Goal: Task Accomplishment & Management: Manage account settings

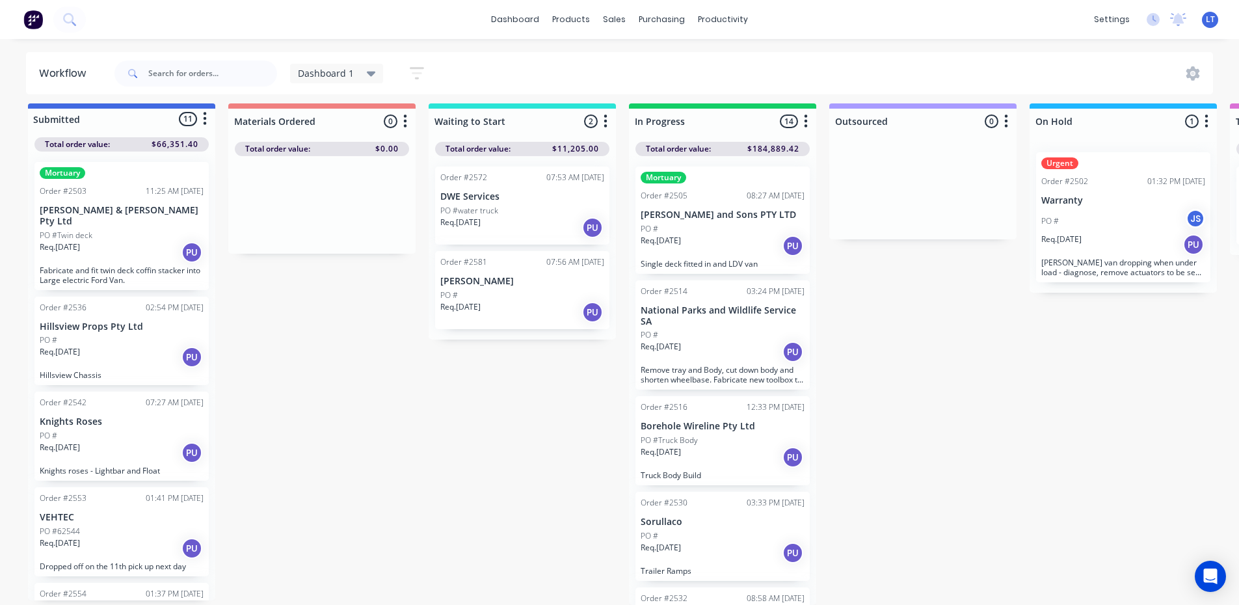
scroll to position [17, 0]
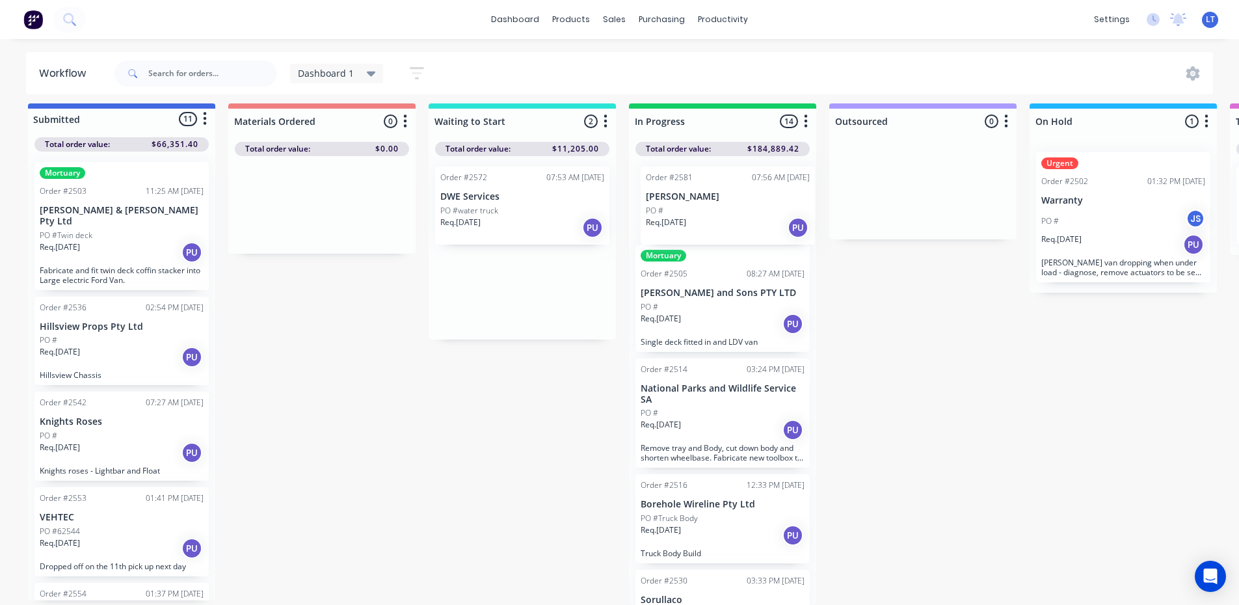
drag, startPoint x: 511, startPoint y: 285, endPoint x: 728, endPoint y: 210, distance: 229.8
click at [728, 210] on div "Submitted 11 Status colour #4169E1 hex #4169E1 Save Cancel Summaries Total orde…" at bounding box center [980, 353] width 1981 height 501
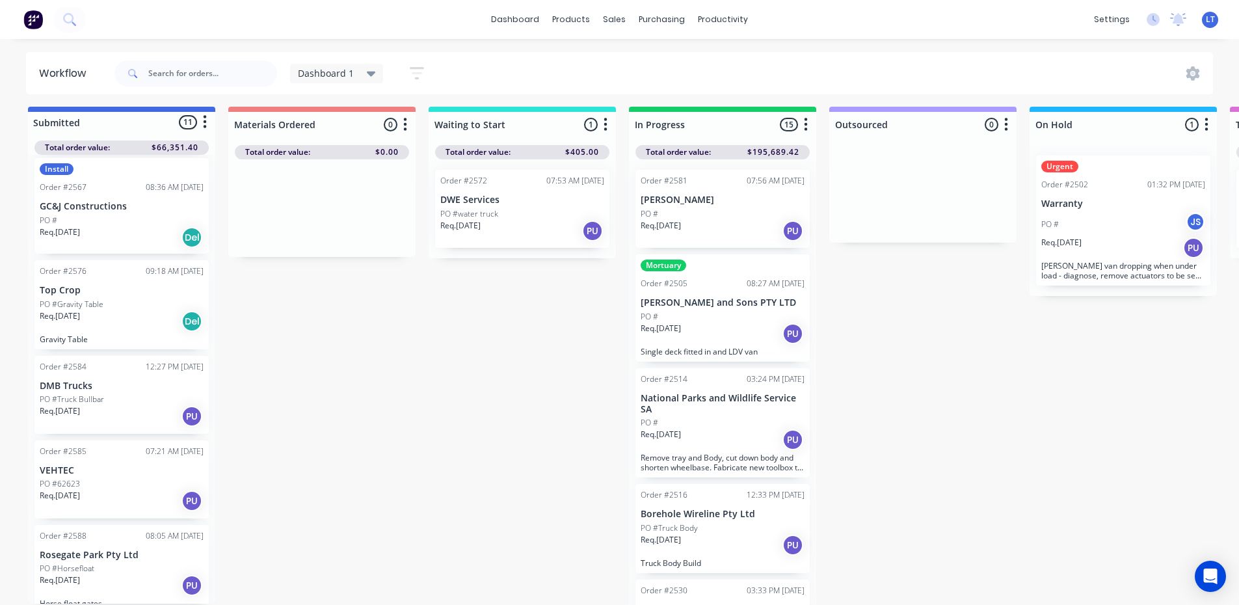
scroll to position [0, 0]
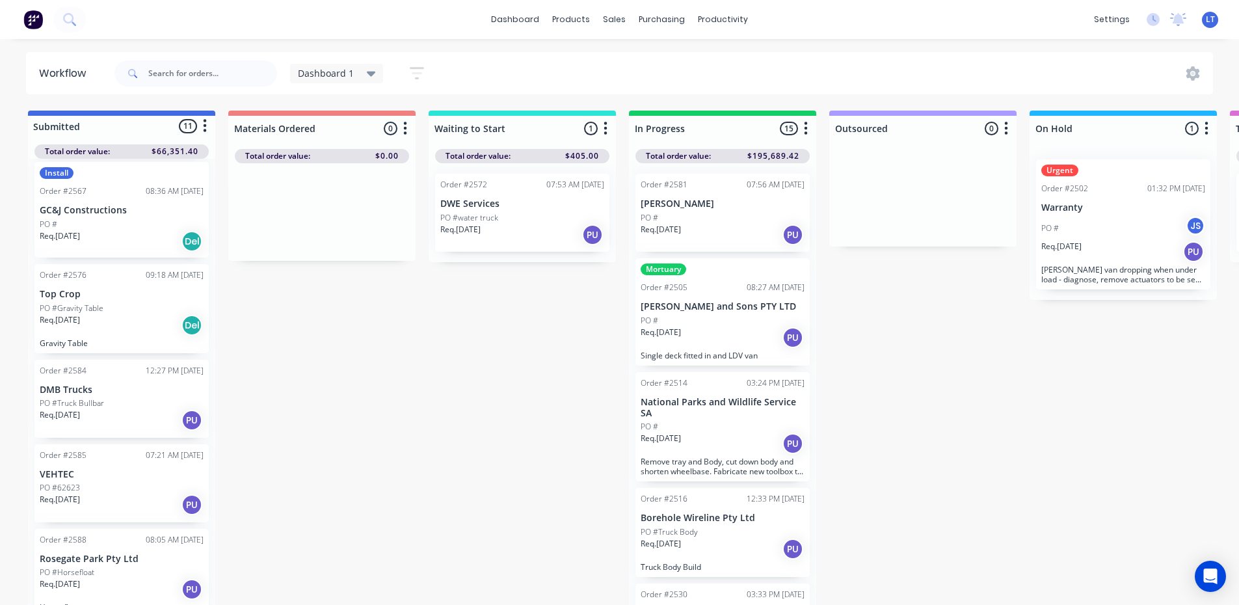
click at [53, 567] on p "PO #Horsefloat" at bounding box center [67, 573] width 55 height 12
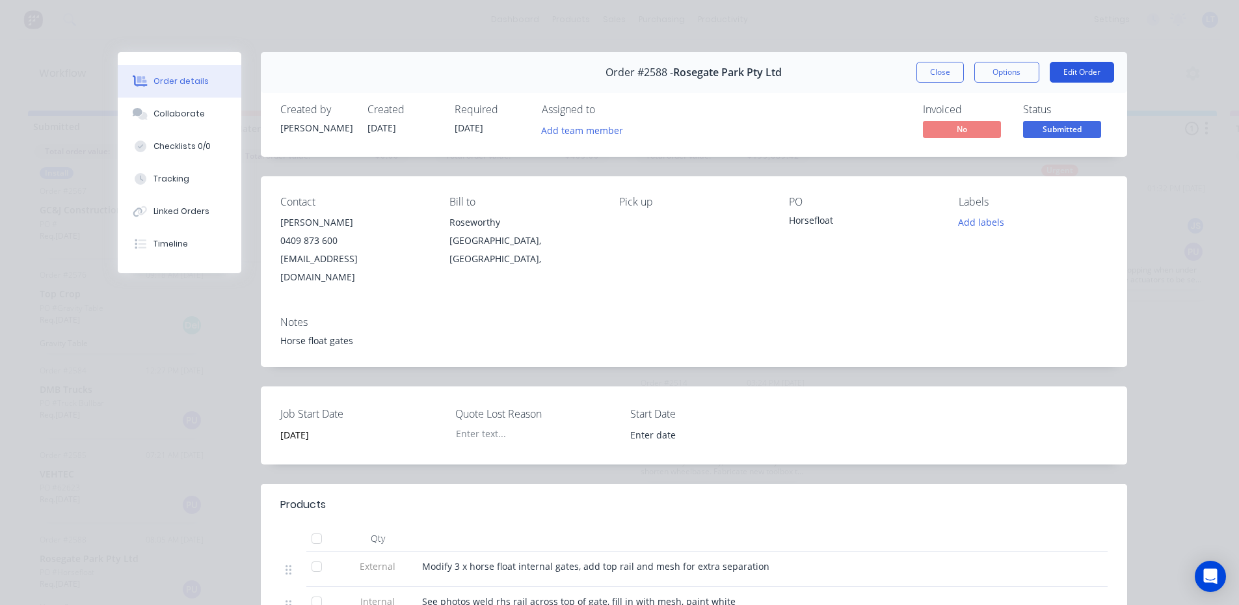
click at [1072, 63] on button "Edit Order" at bounding box center [1082, 72] width 64 height 21
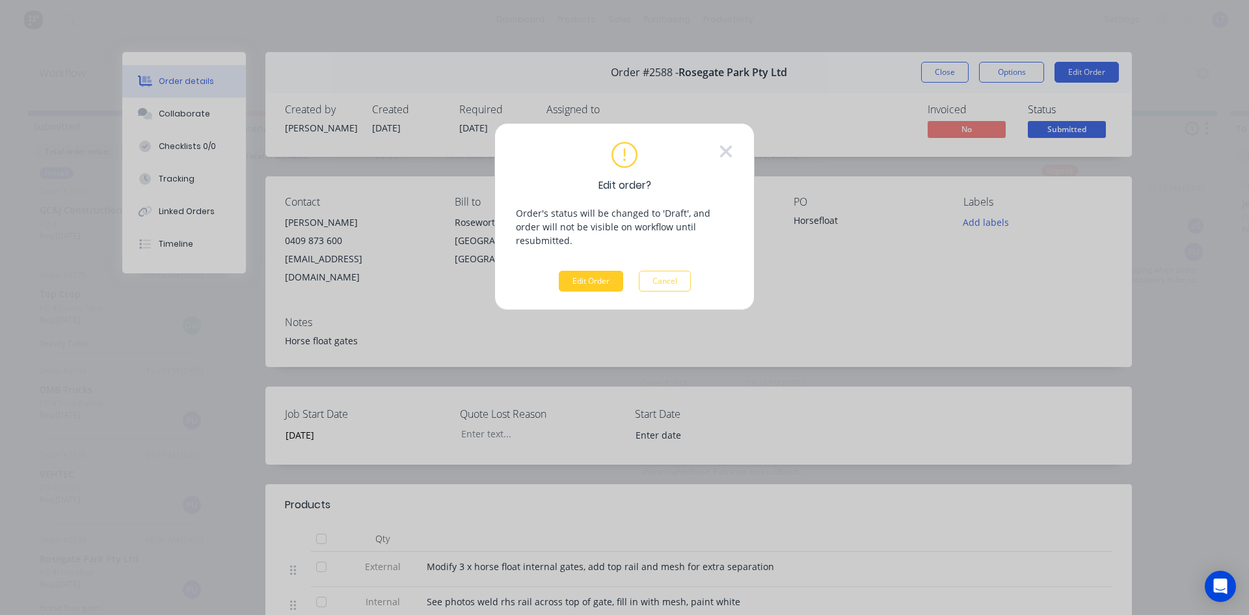
click at [587, 272] on button "Edit Order" at bounding box center [591, 281] width 64 height 21
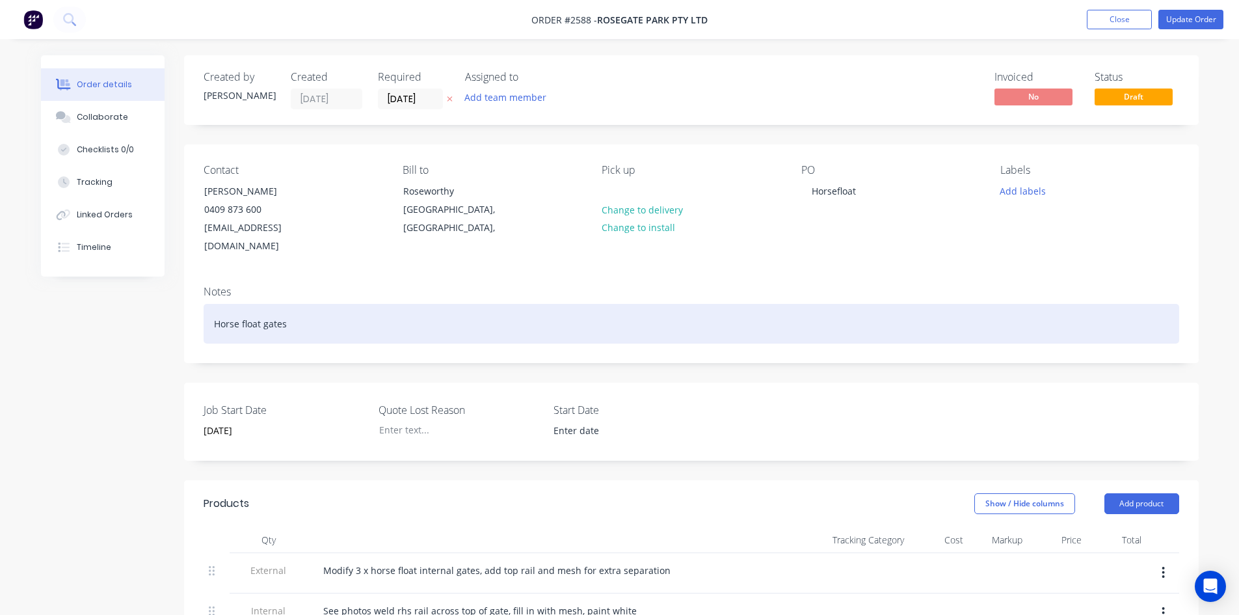
click at [299, 313] on div "Horse float gates" at bounding box center [692, 324] width 976 height 40
click at [397, 304] on div "Horse float gates - must be completed by [DATE]" at bounding box center [692, 324] width 976 height 40
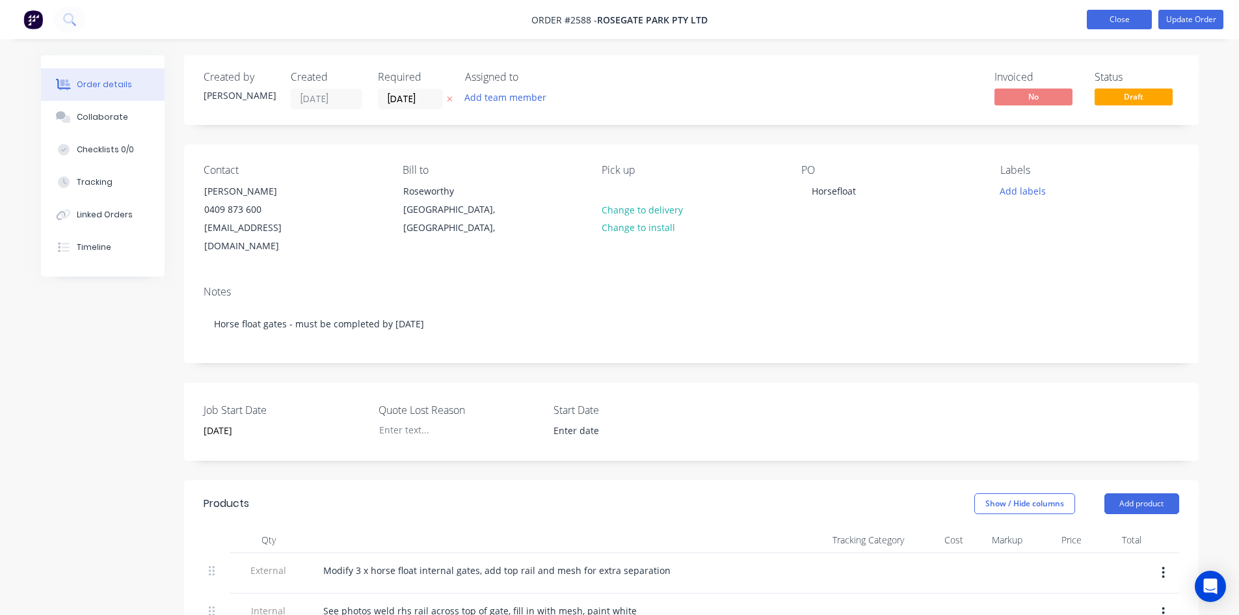
click at [1114, 18] on button "Close" at bounding box center [1119, 20] width 65 height 20
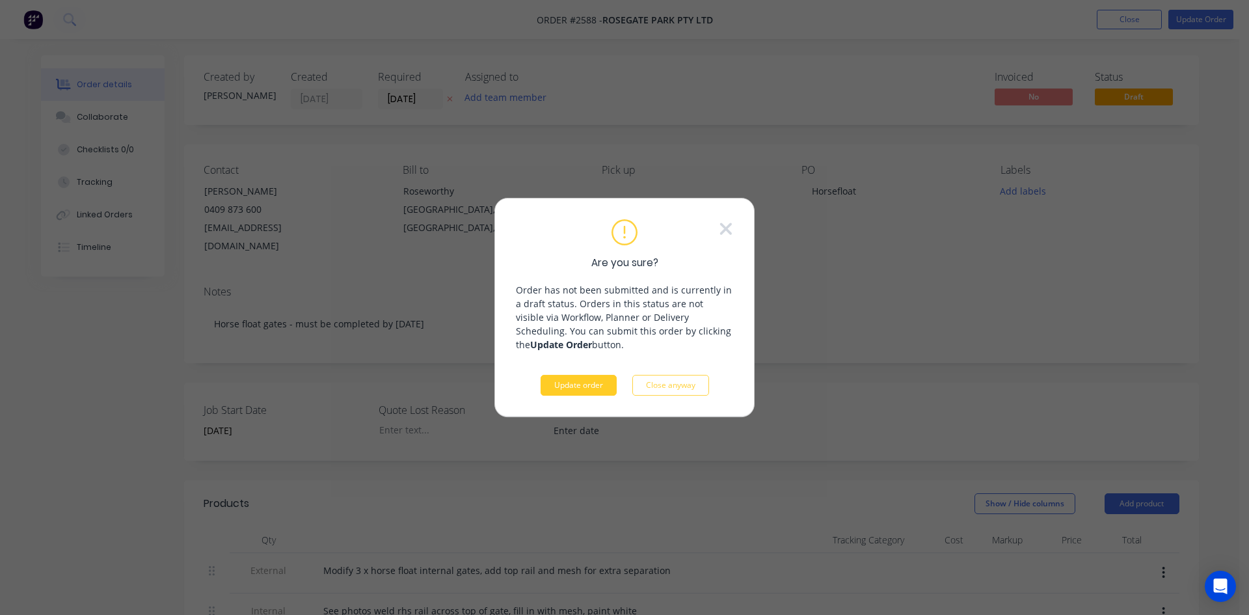
click at [587, 386] on button "Update order" at bounding box center [579, 385] width 76 height 21
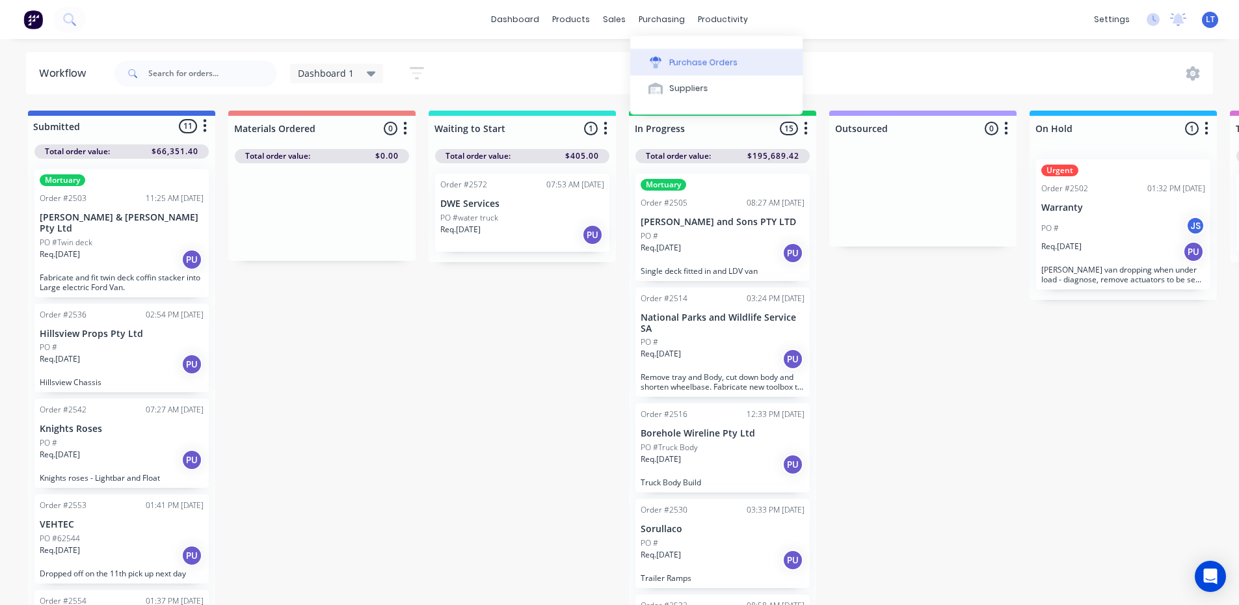
click at [674, 59] on div "Purchase Orders" at bounding box center [703, 63] width 69 height 12
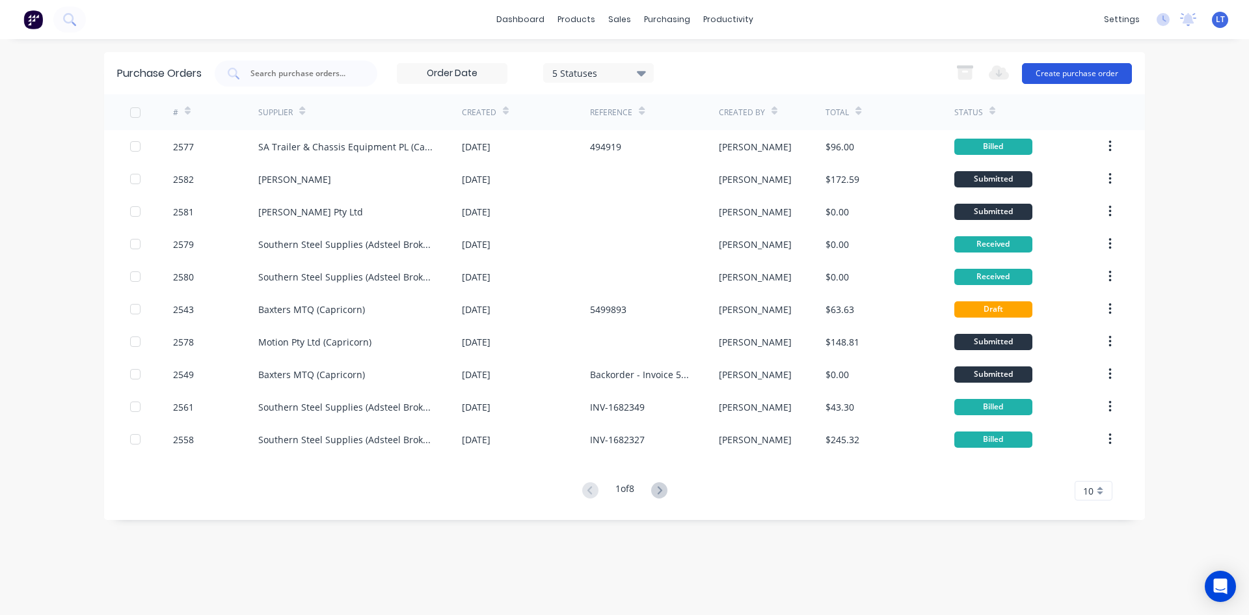
click at [1097, 70] on button "Create purchase order" at bounding box center [1077, 73] width 110 height 21
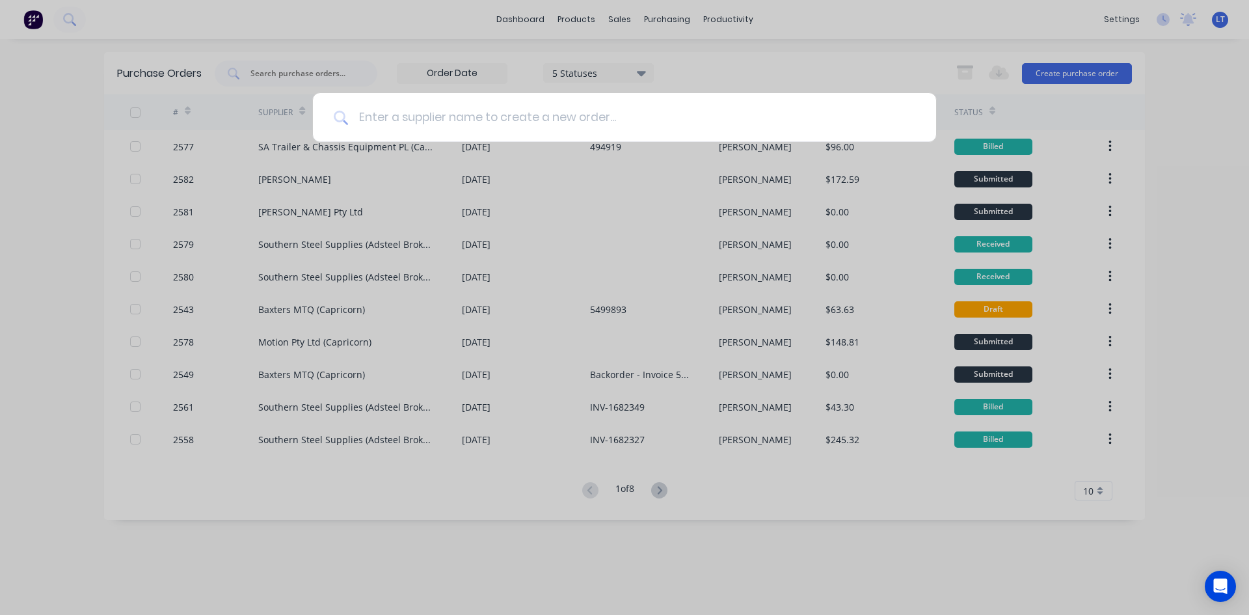
click at [530, 112] on input at bounding box center [631, 117] width 567 height 49
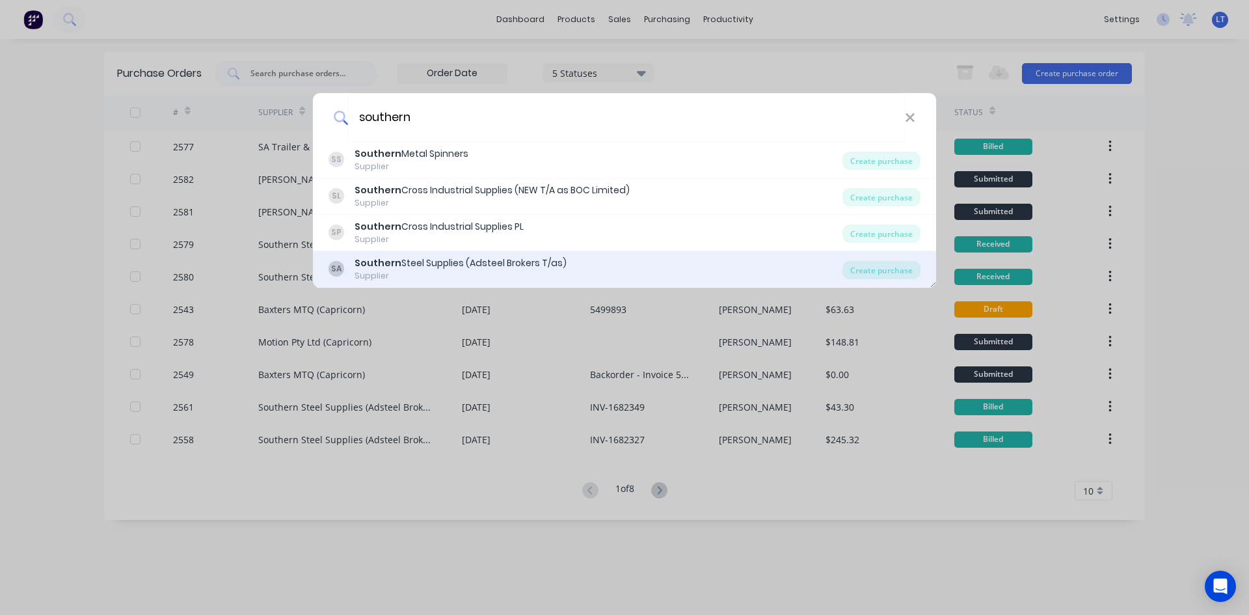
type input "southern"
click at [446, 265] on div "Southern Steel Supplies (Adsteel Brokers T/as)" at bounding box center [460, 263] width 212 height 14
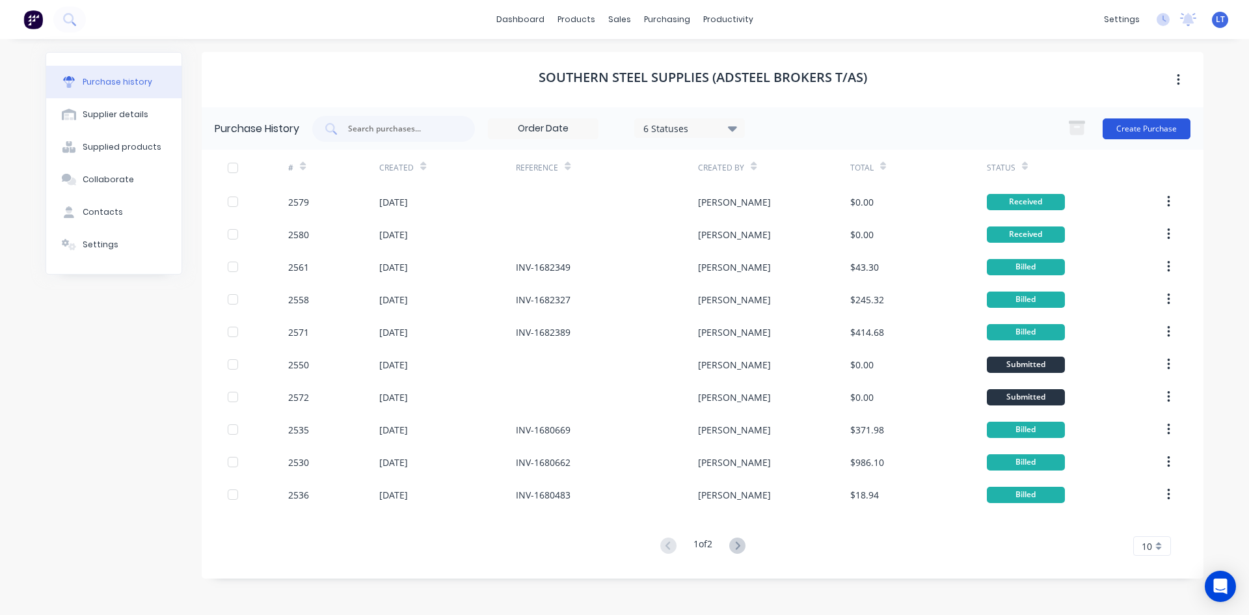
click at [1117, 123] on button "Create Purchase" at bounding box center [1147, 128] width 88 height 21
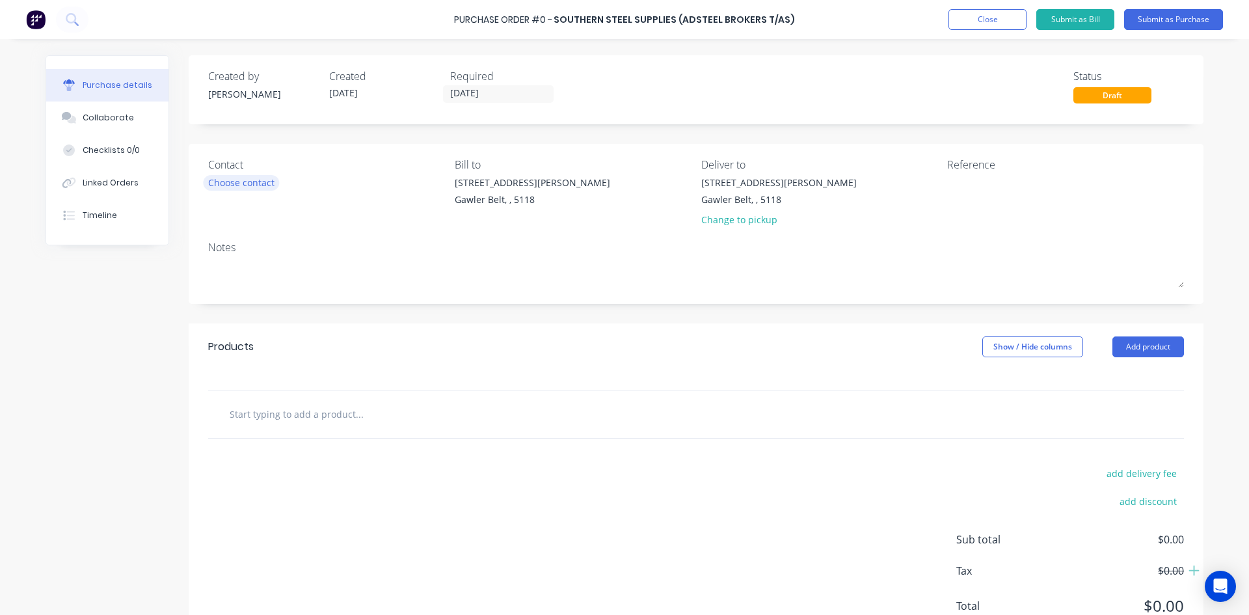
click at [250, 188] on div "Choose contact" at bounding box center [241, 183] width 66 height 14
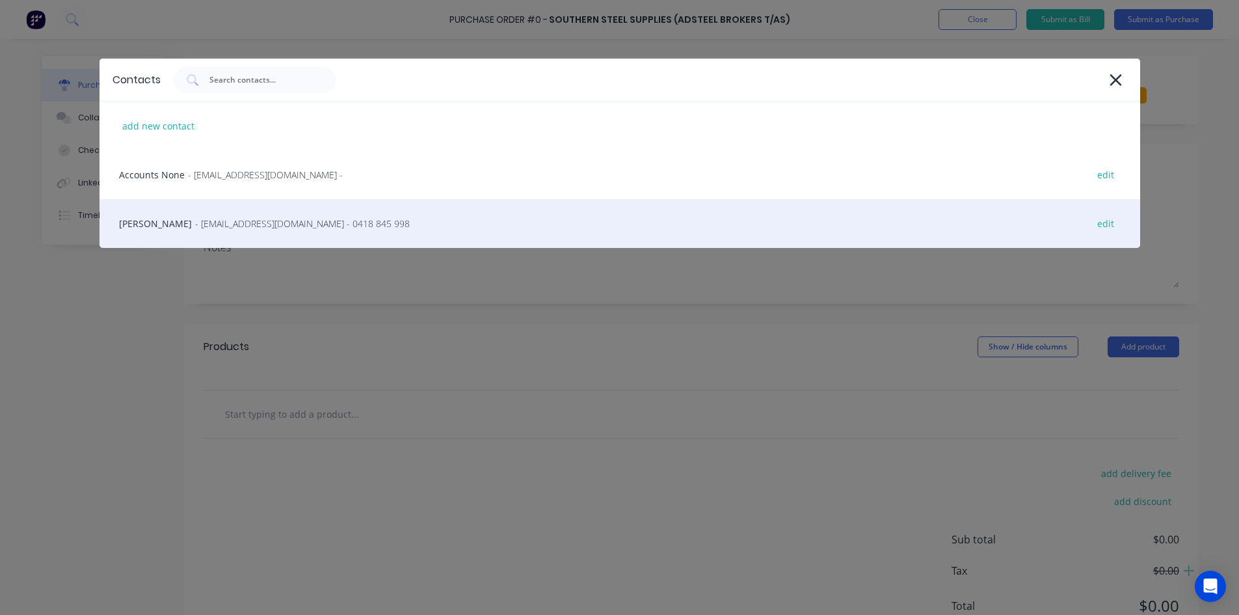
click at [232, 230] on div "[PERSON_NAME] - [EMAIL_ADDRESS][DOMAIN_NAME] - 0418 845 998 edit" at bounding box center [620, 223] width 1041 height 49
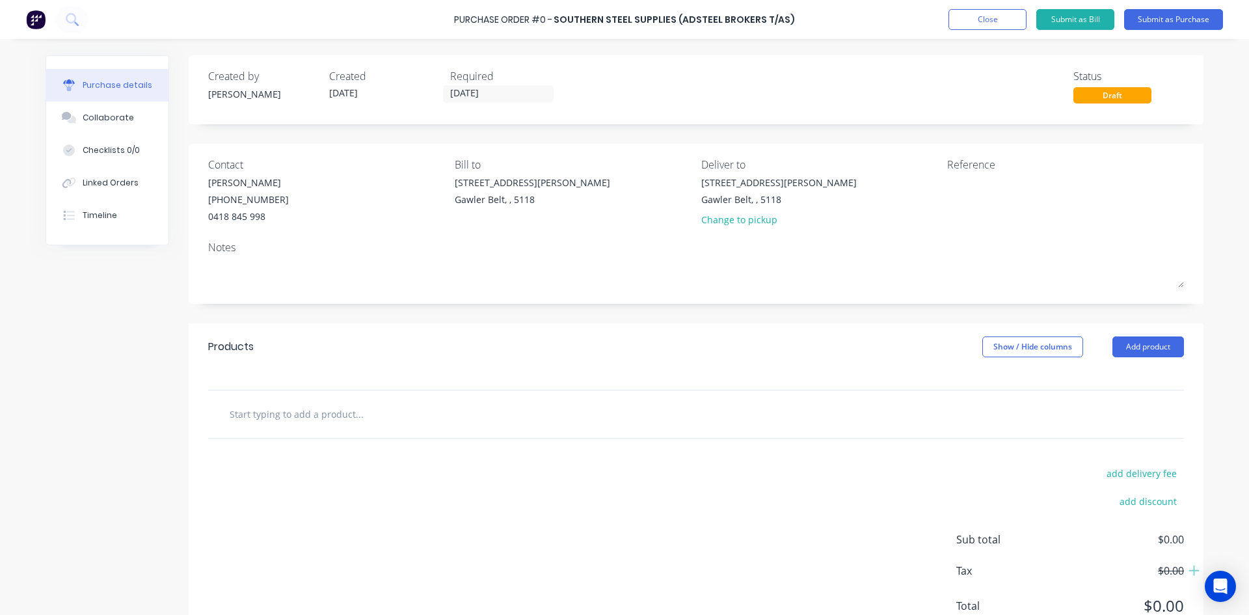
click at [320, 414] on input "text" at bounding box center [359, 414] width 260 height 26
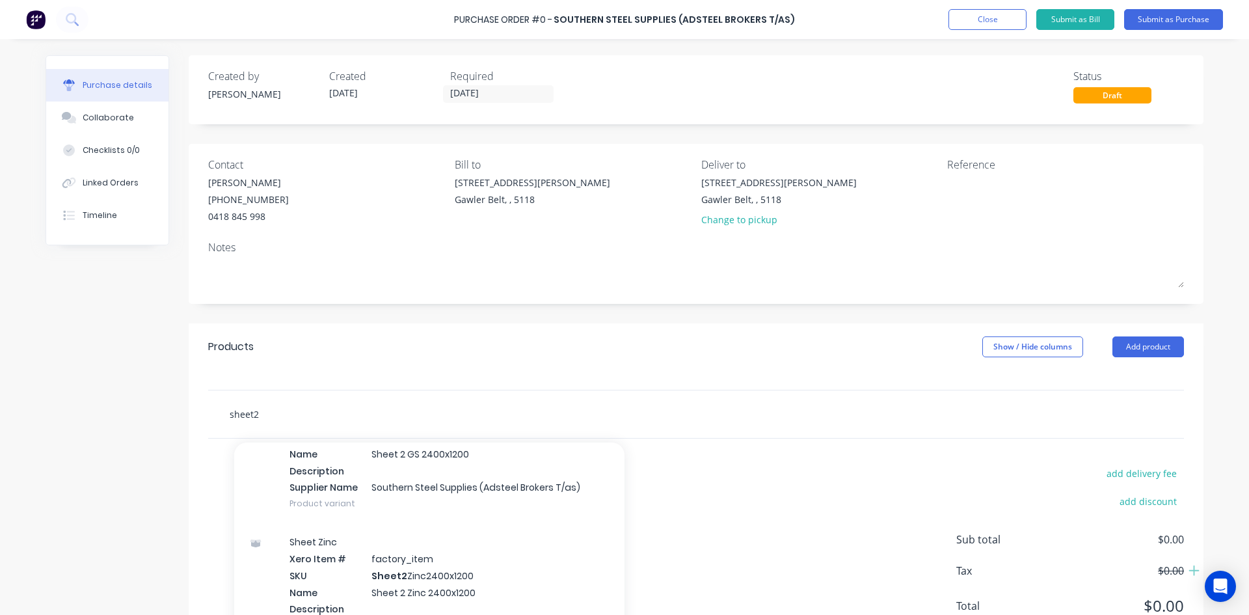
scroll to position [1106, 0]
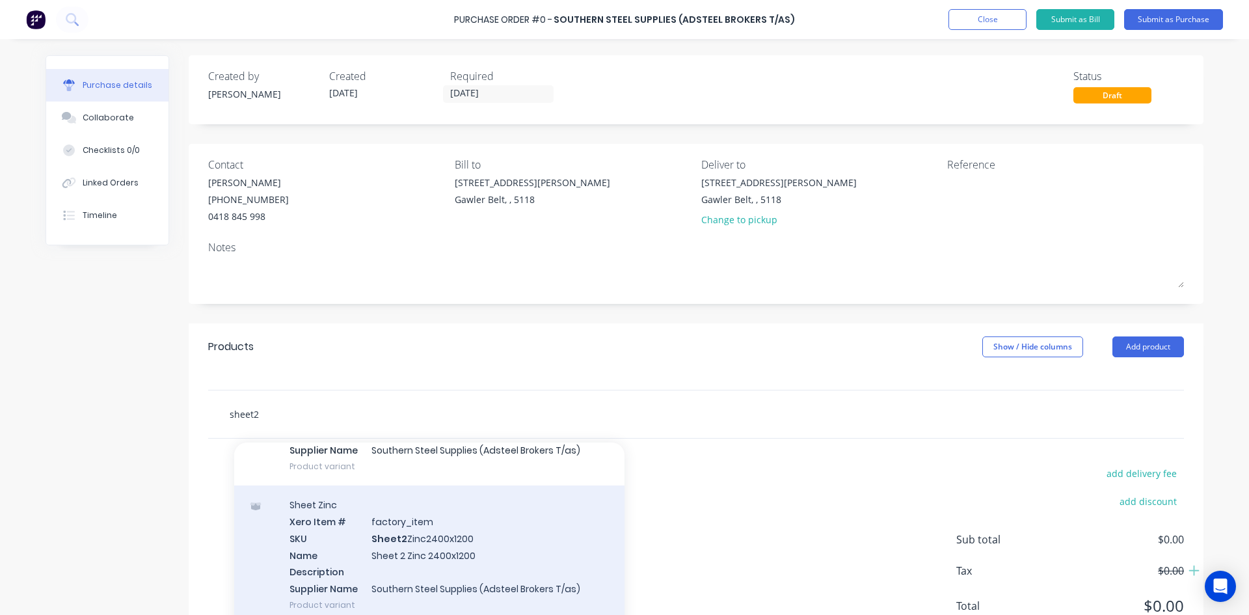
type input "sheet2"
click at [377, 544] on div "Sheet Zinc Xero Item # factory_item SKU Sheet2 Zinc2400x1200 Name Sheet 2 Zinc …" at bounding box center [429, 554] width 390 height 139
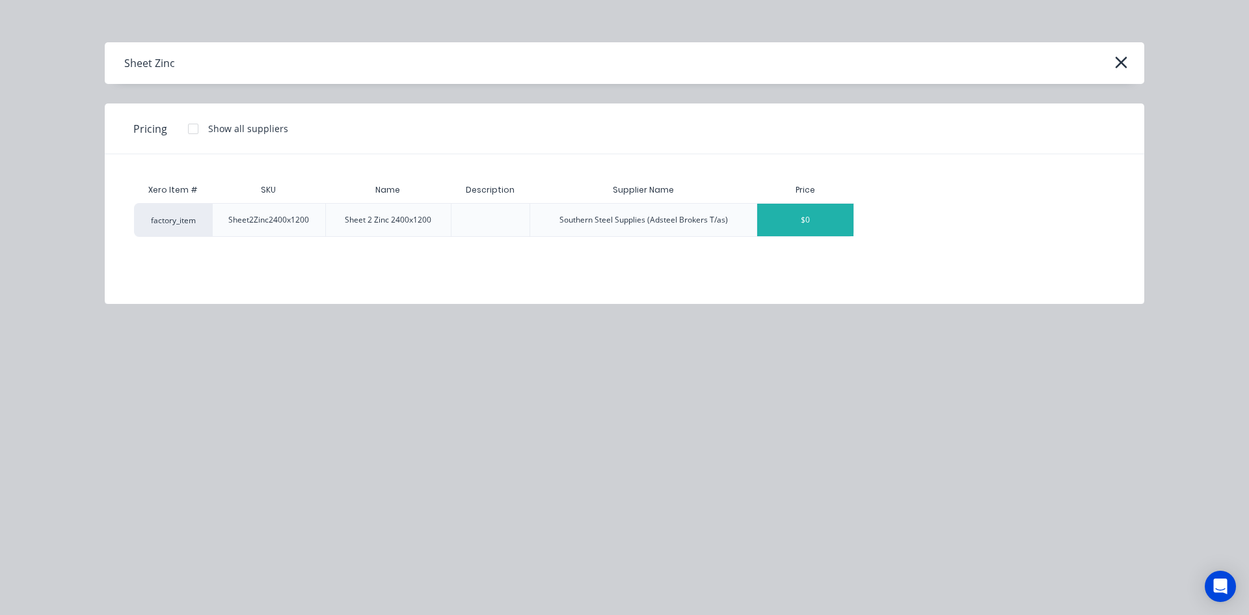
click at [816, 221] on div "$0" at bounding box center [805, 220] width 96 height 33
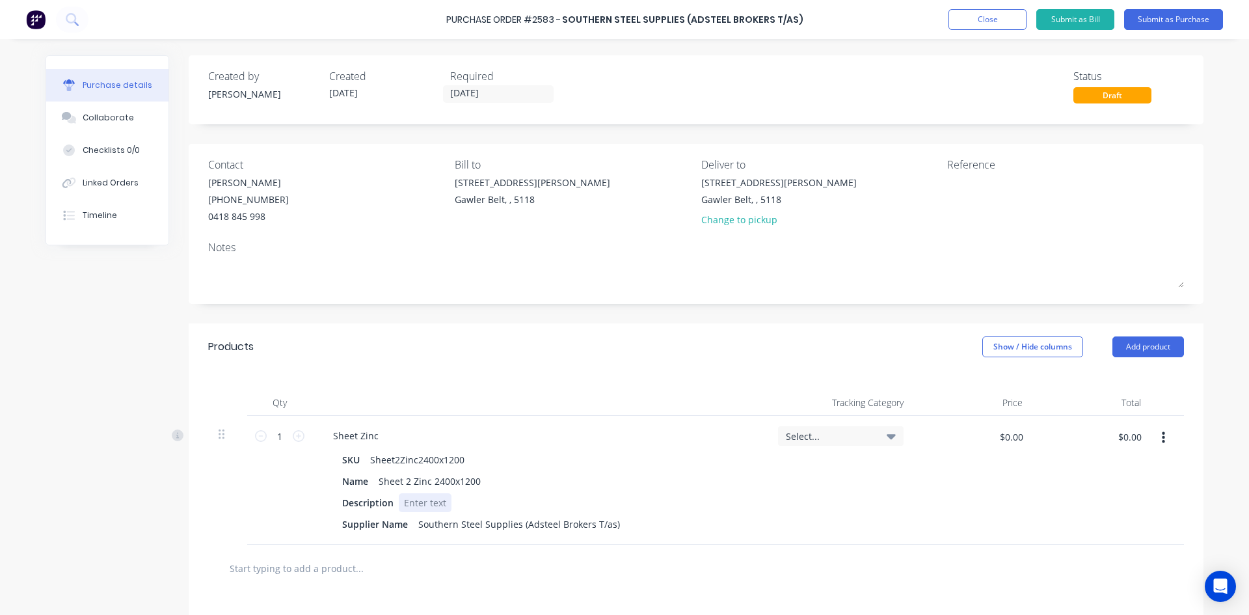
click at [430, 502] on div at bounding box center [425, 502] width 53 height 19
click at [710, 488] on div "Name Sheet 2 Zinc 2400x1200" at bounding box center [537, 481] width 401 height 19
click at [273, 438] on input "1" at bounding box center [280, 436] width 26 height 20
type input "11.52"
click at [826, 576] on div at bounding box center [696, 568] width 955 height 26
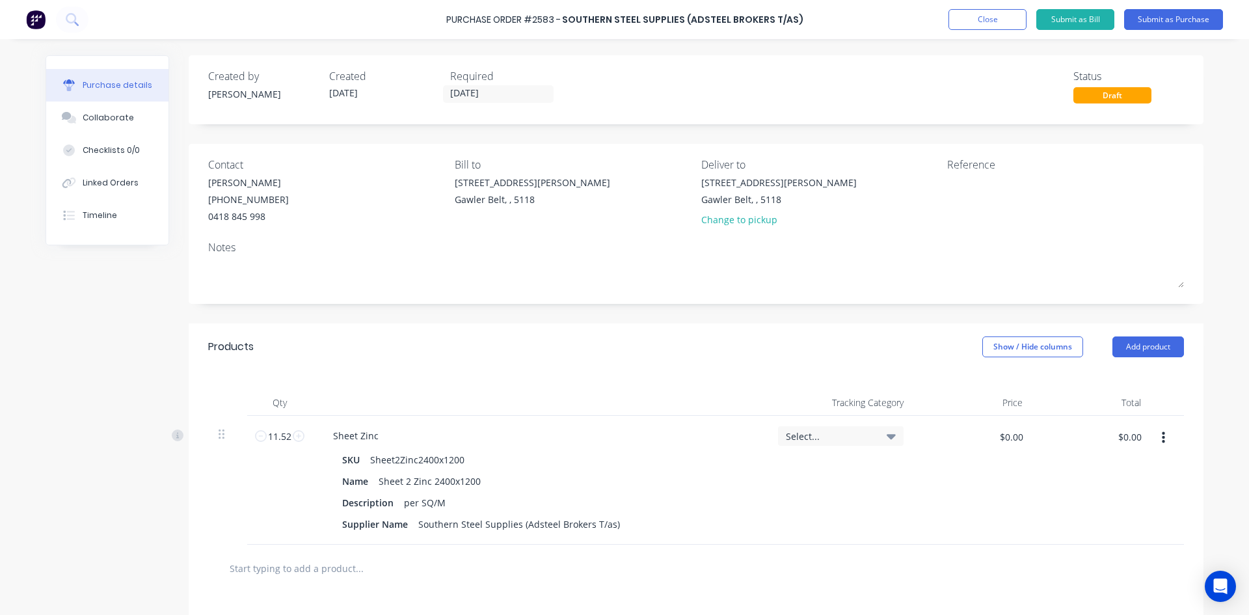
click at [310, 563] on input "text" at bounding box center [359, 568] width 260 height 26
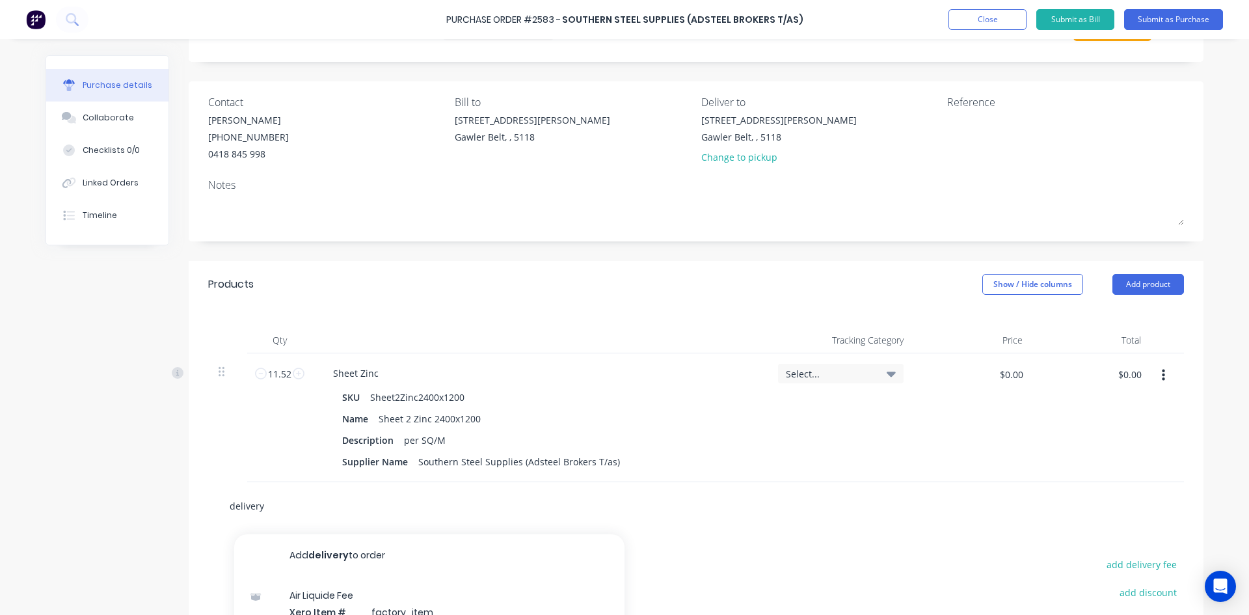
scroll to position [130, 0]
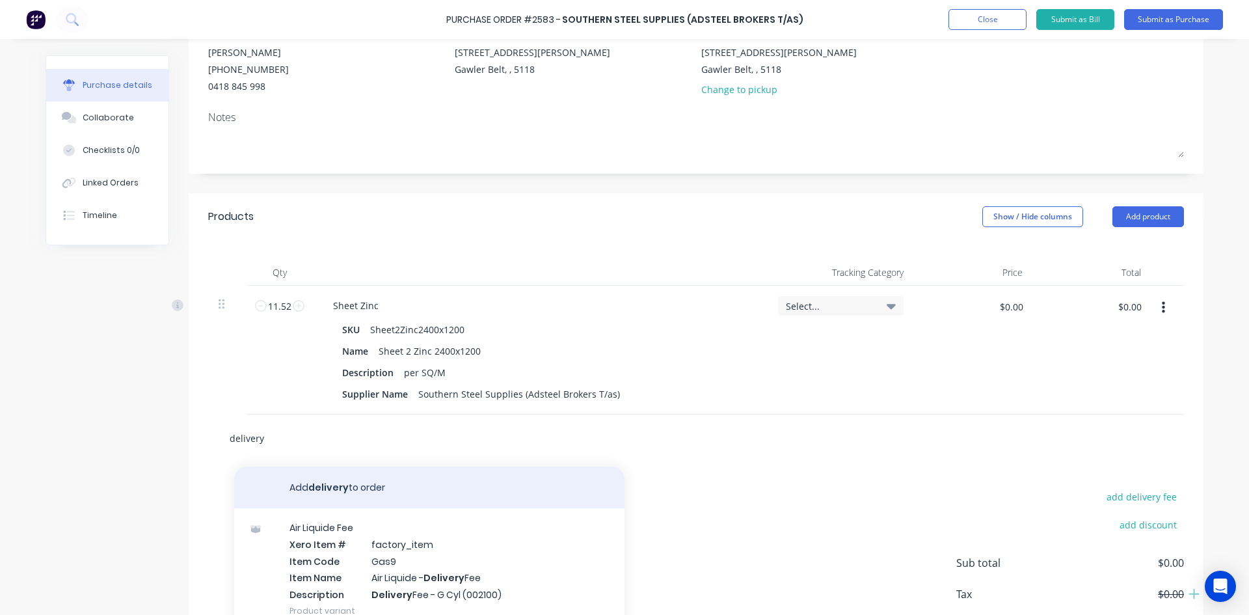
type input "delivery"
click at [343, 495] on button "Add delivery to order" at bounding box center [429, 487] width 390 height 42
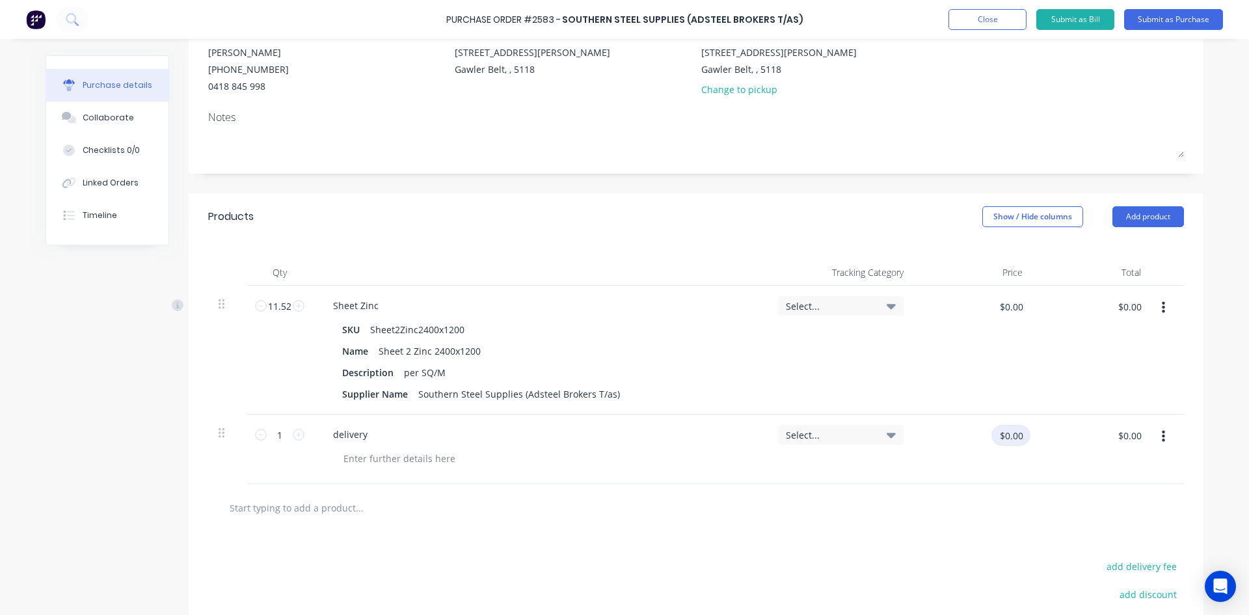
click at [1013, 433] on input "$0.00" at bounding box center [1010, 435] width 39 height 21
type input "$50.00"
click at [956, 559] on div "add delivery fee" at bounding box center [1070, 565] width 228 height 17
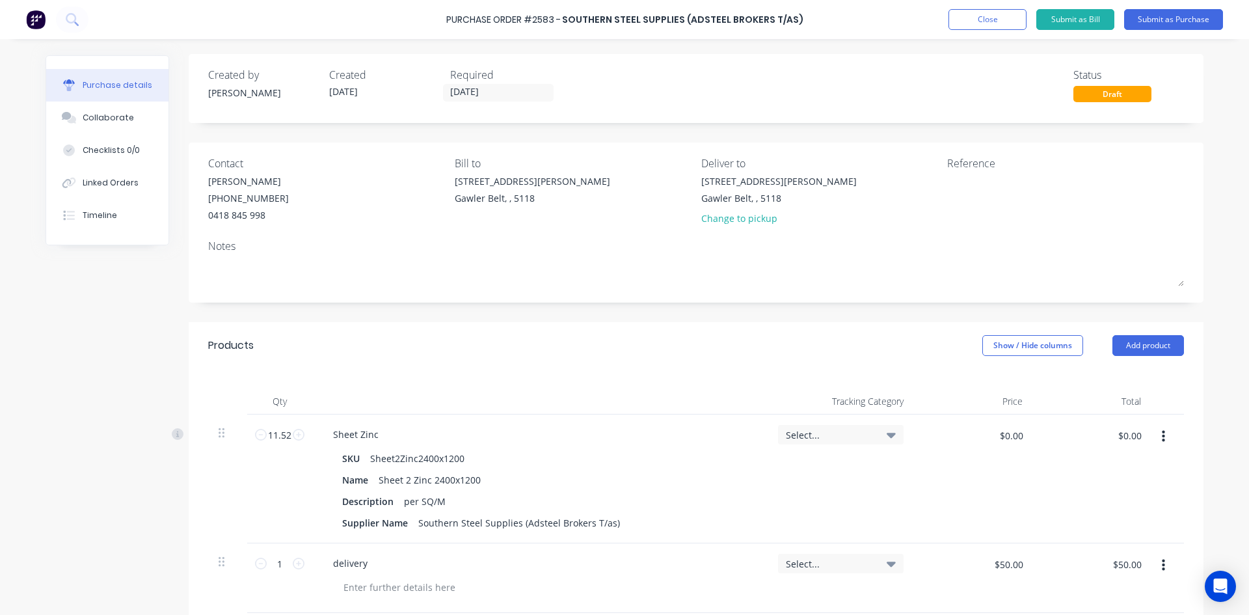
scroll to position [0, 0]
click at [114, 185] on div "Linked Orders" at bounding box center [111, 183] width 56 height 12
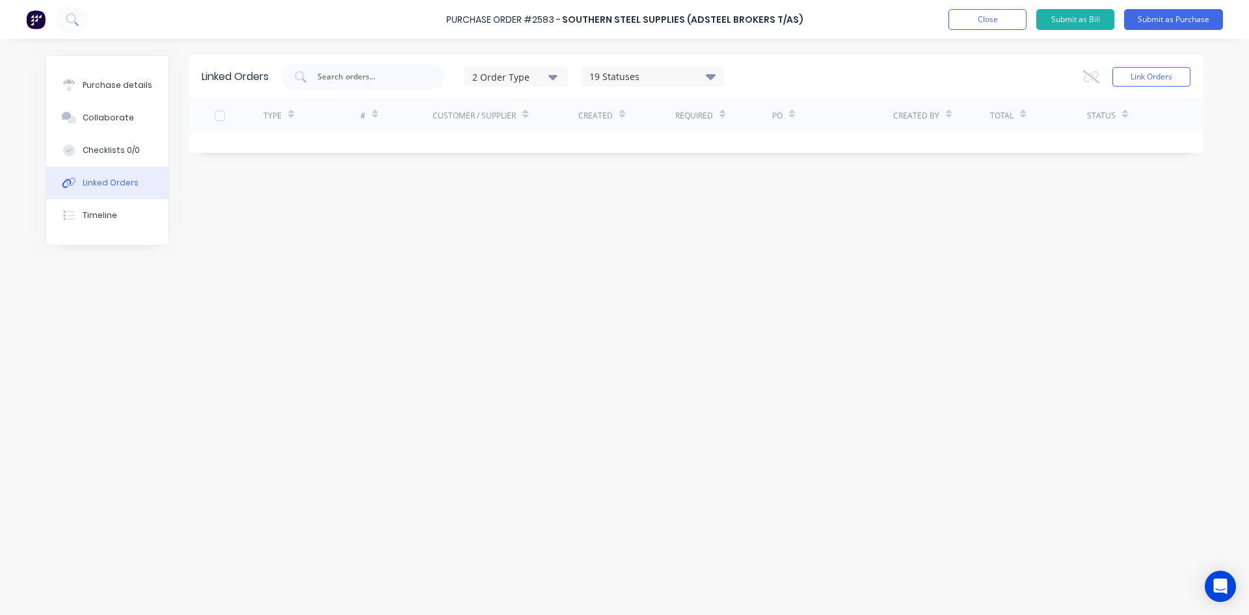
click at [557, 74] on icon "button" at bounding box center [552, 77] width 9 height 14
click at [1192, 75] on div "Linked Orders 2 Order Type Sales Purchase 19 Statuses Sales Order Status All Ar…" at bounding box center [696, 76] width 1015 height 42
click at [1170, 75] on button "Link Orders" at bounding box center [1151, 77] width 78 height 20
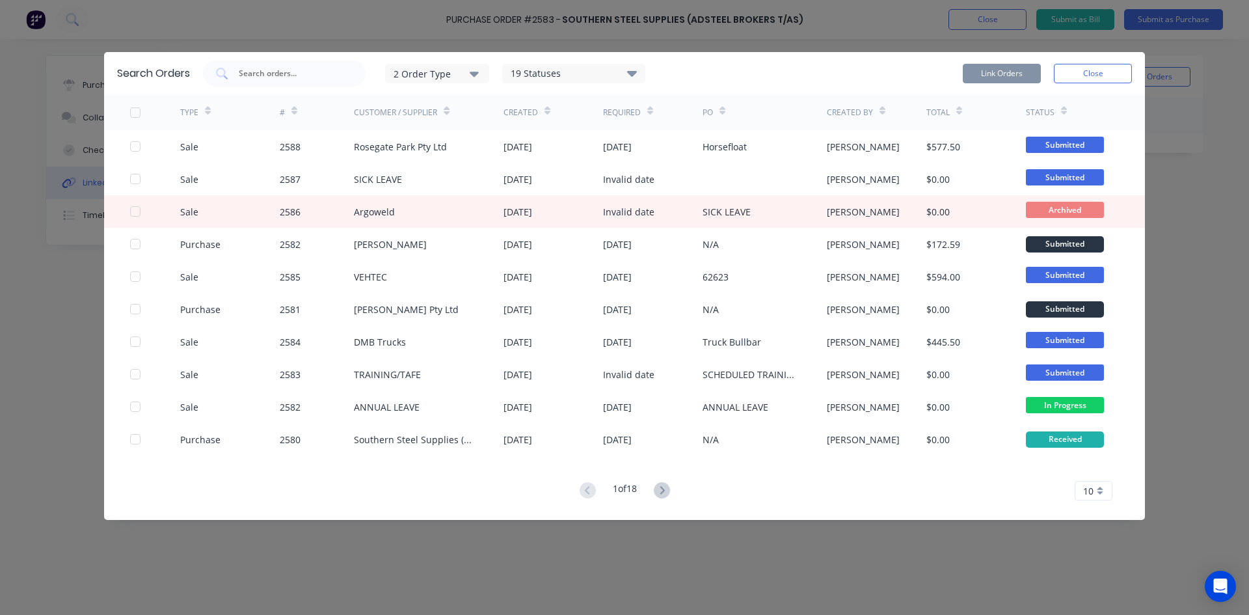
click at [470, 69] on div "2 Order Type" at bounding box center [437, 73] width 87 height 14
click at [435, 134] on div "Purchase" at bounding box center [438, 132] width 75 height 14
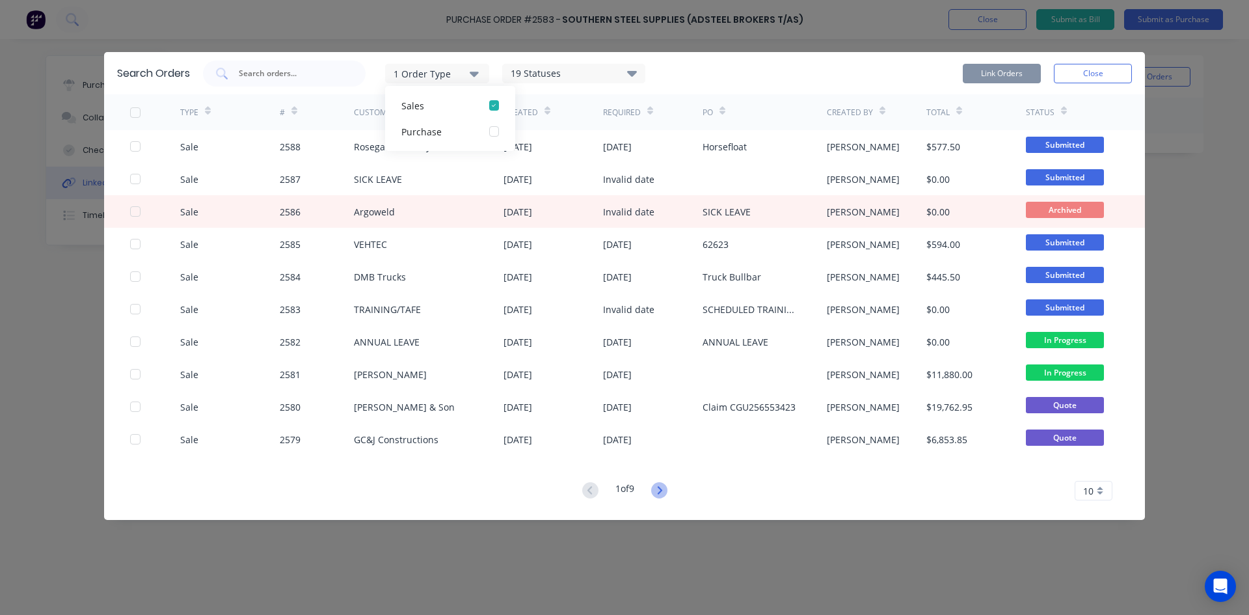
click at [664, 493] on icon at bounding box center [659, 490] width 16 height 16
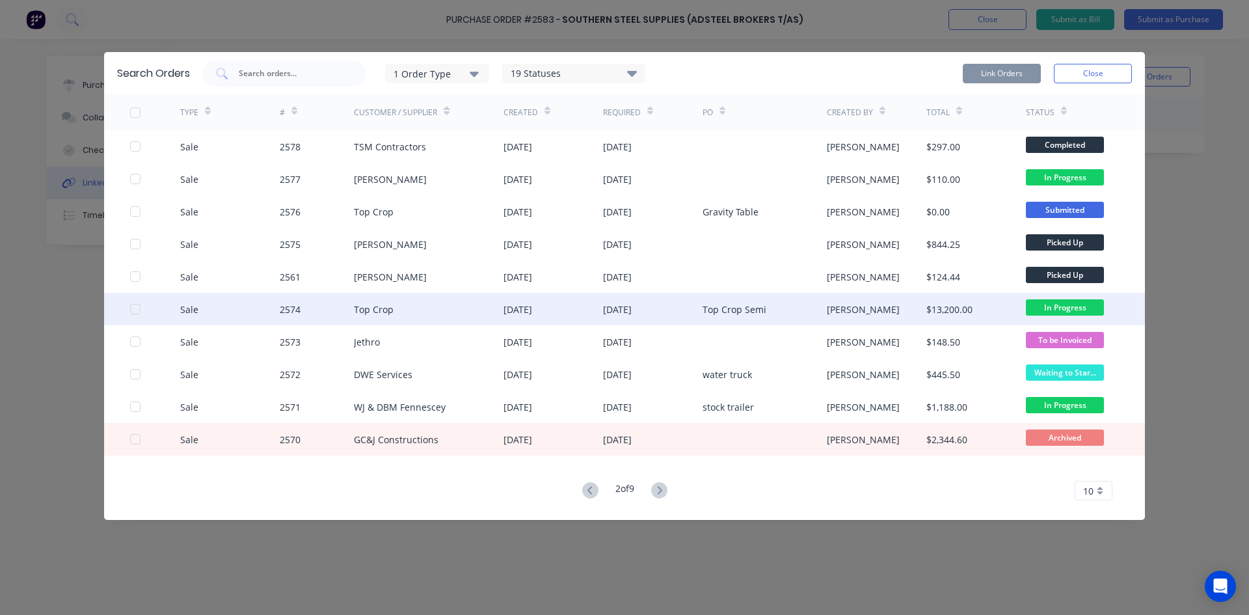
click at [135, 310] on div at bounding box center [135, 309] width 26 height 26
click at [1017, 76] on button "Link Orders" at bounding box center [1002, 74] width 78 height 20
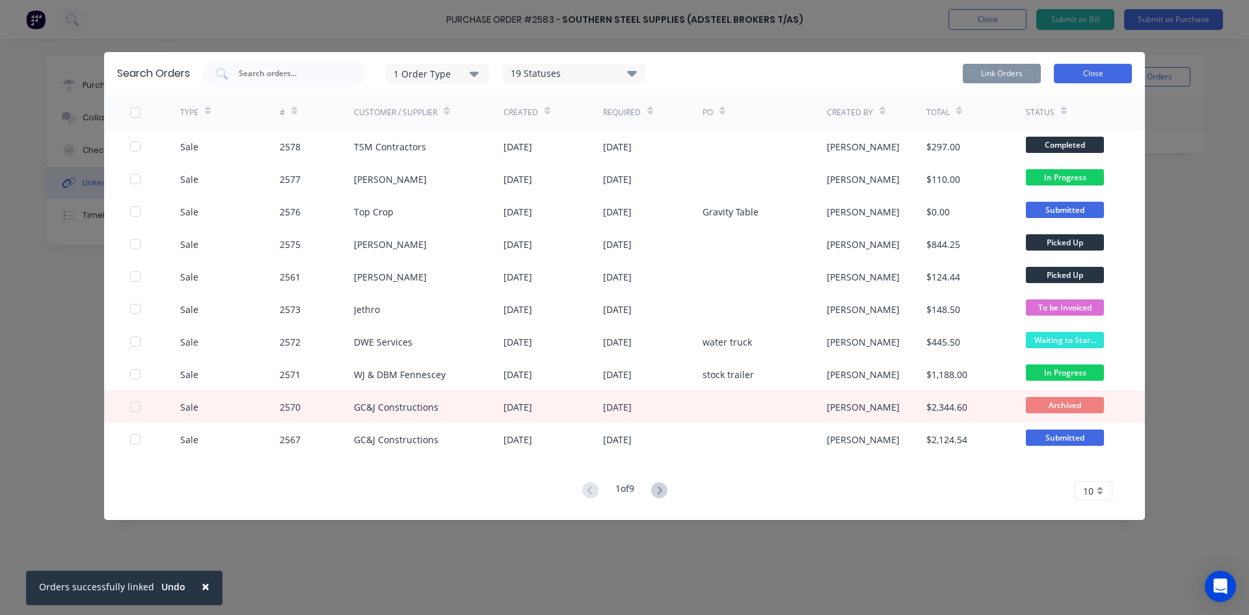
click at [1107, 69] on button "Close" at bounding box center [1093, 74] width 78 height 20
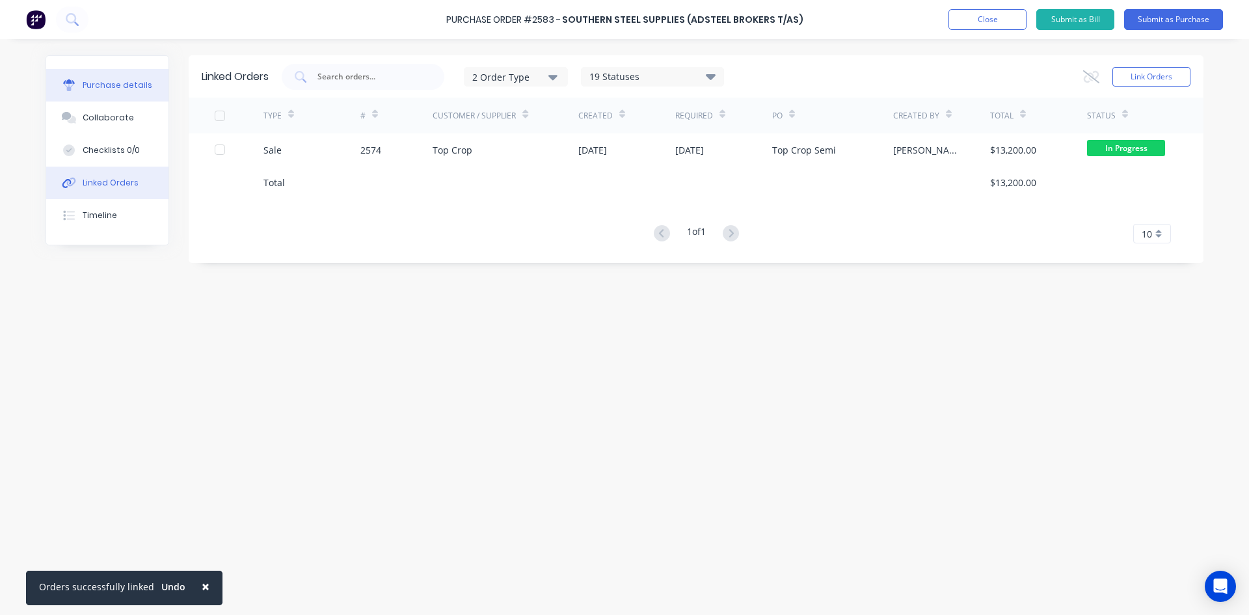
click at [96, 87] on div "Purchase details" at bounding box center [118, 85] width 70 height 12
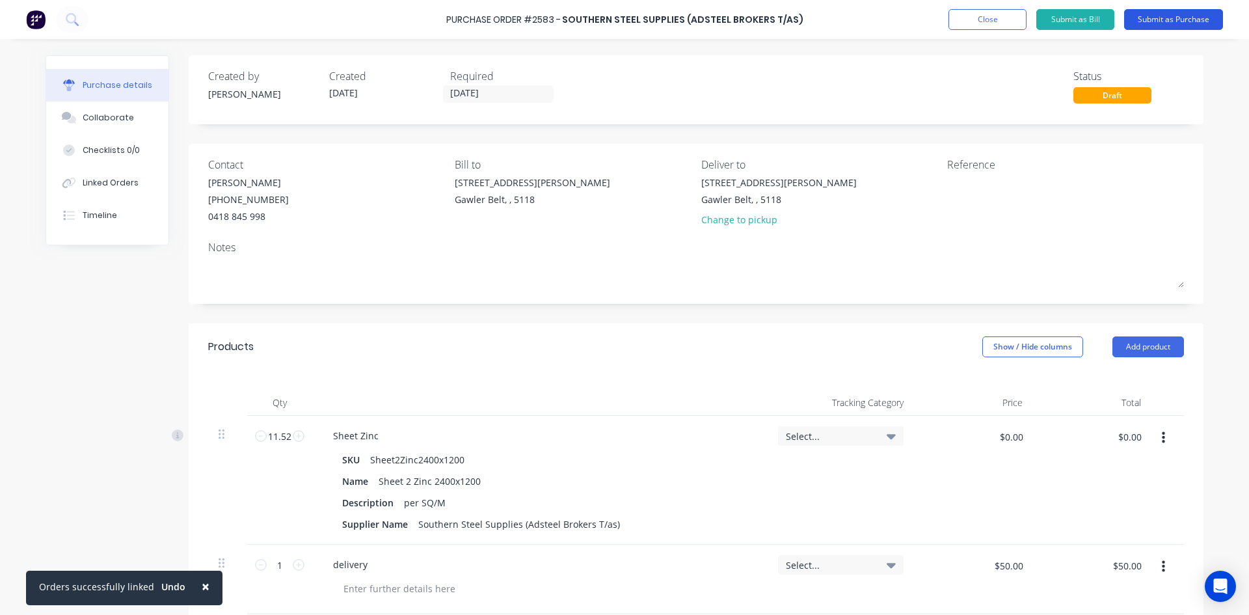
click at [1188, 20] on button "Submit as Purchase" at bounding box center [1173, 19] width 99 height 21
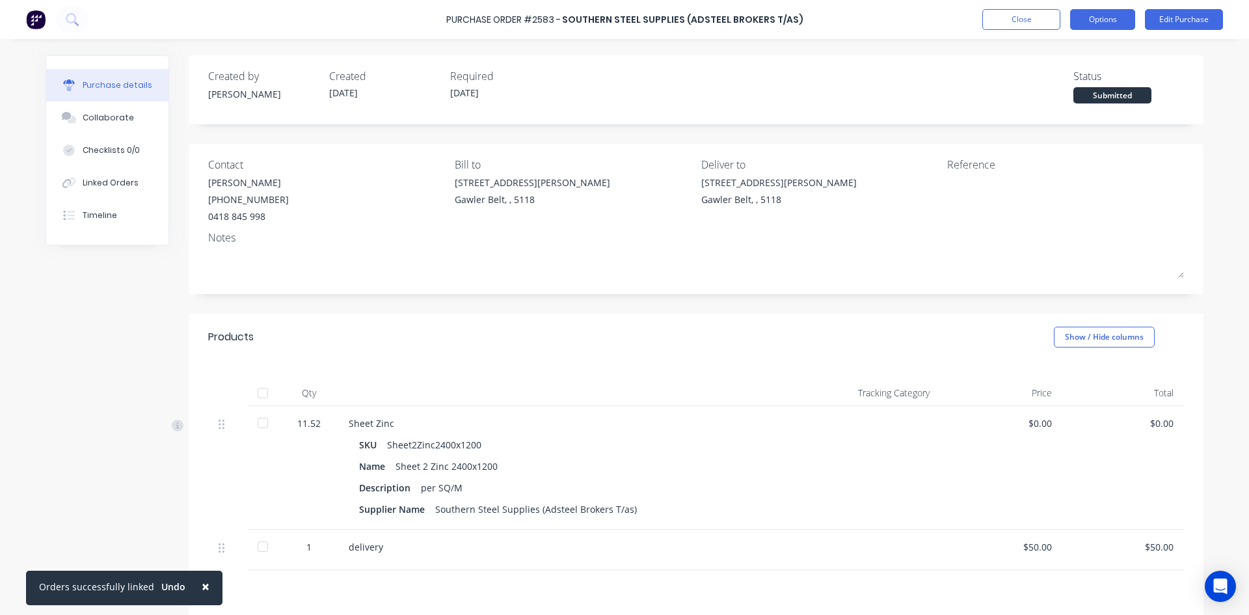
click at [1101, 17] on button "Options" at bounding box center [1102, 19] width 65 height 21
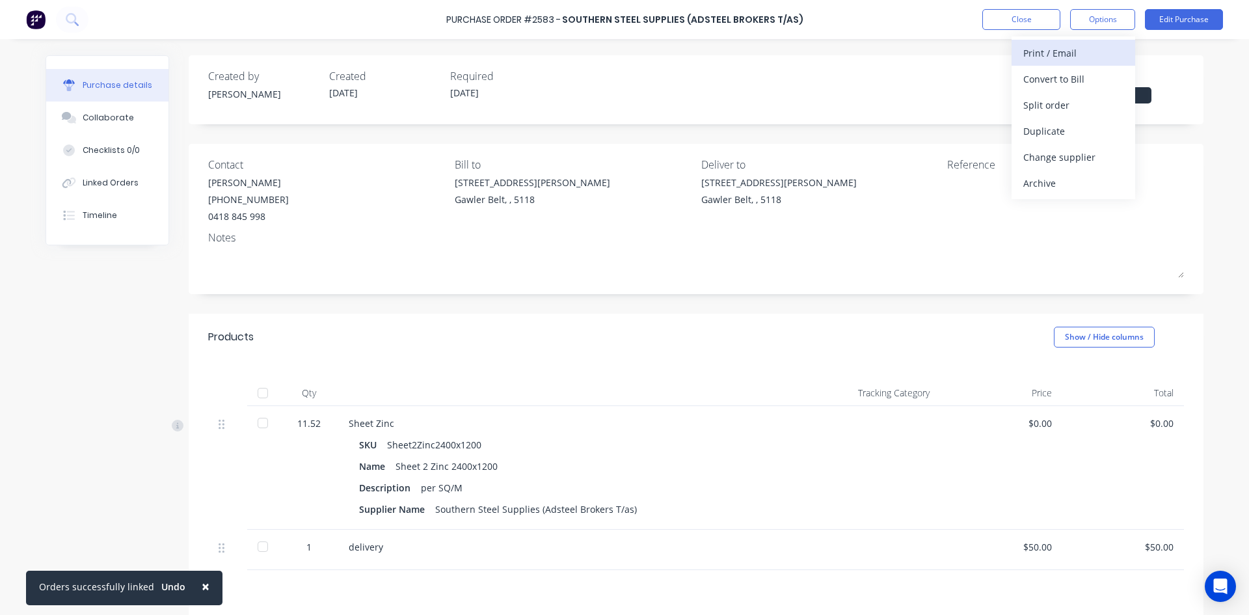
click at [1050, 55] on div "Print / Email" at bounding box center [1073, 53] width 100 height 19
click at [1062, 83] on div "With pricing" at bounding box center [1073, 79] width 100 height 19
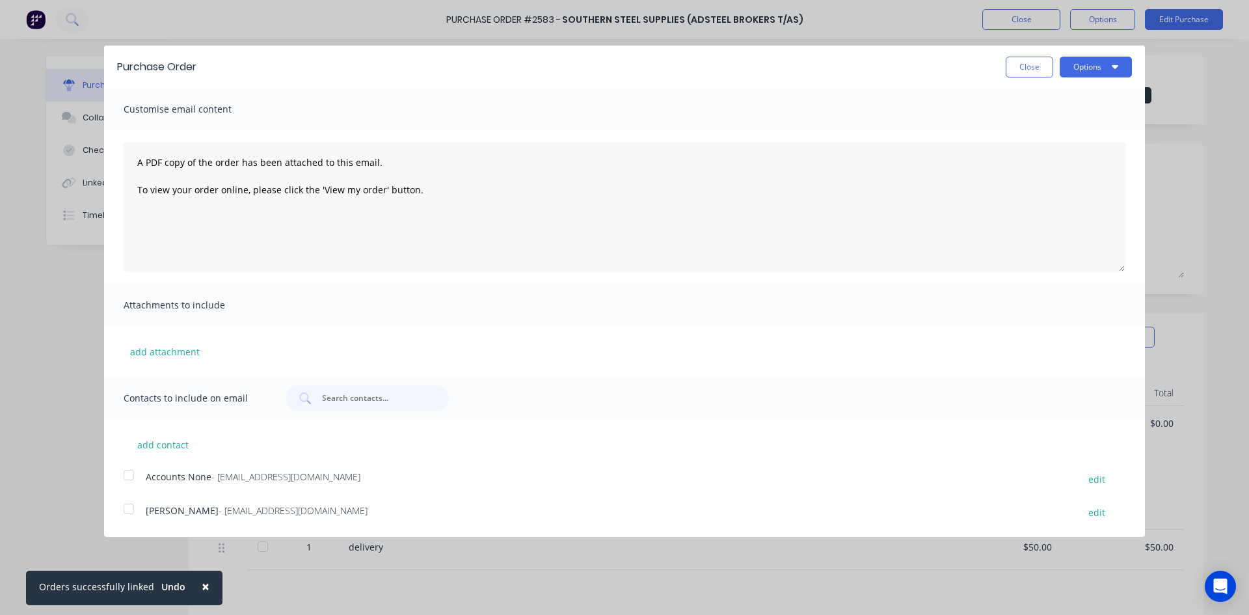
click at [126, 511] on div at bounding box center [129, 509] width 26 height 26
click at [1076, 69] on button "Options" at bounding box center [1096, 67] width 72 height 21
click at [1047, 128] on div "Email" at bounding box center [1070, 125] width 100 height 19
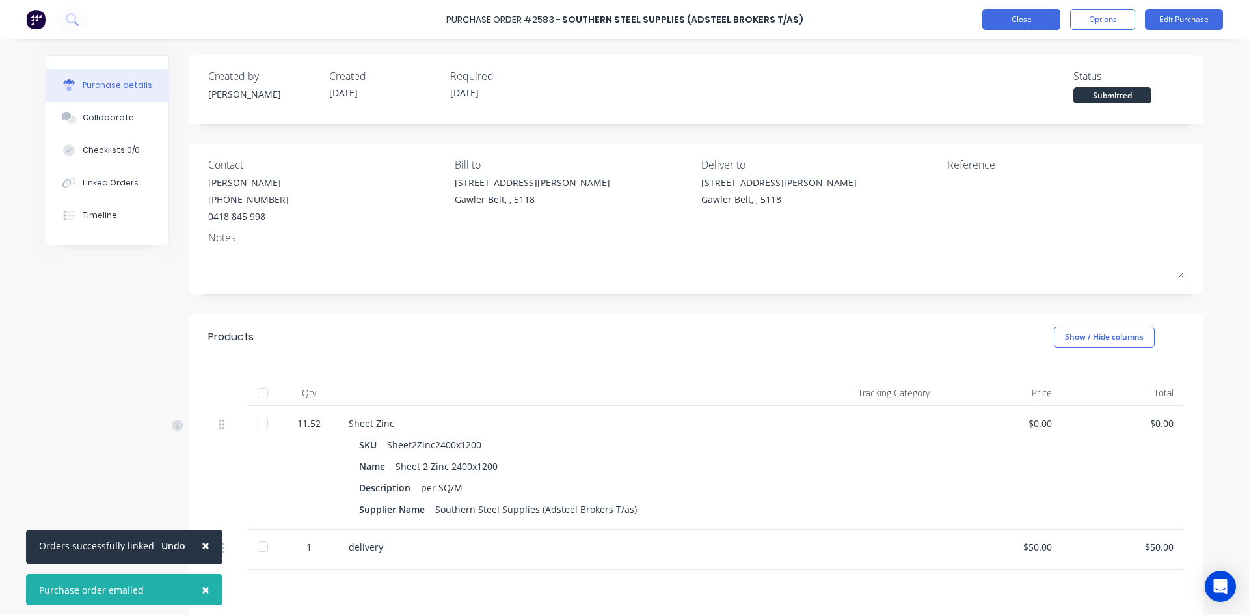
click at [1030, 25] on button "Close" at bounding box center [1021, 19] width 78 height 21
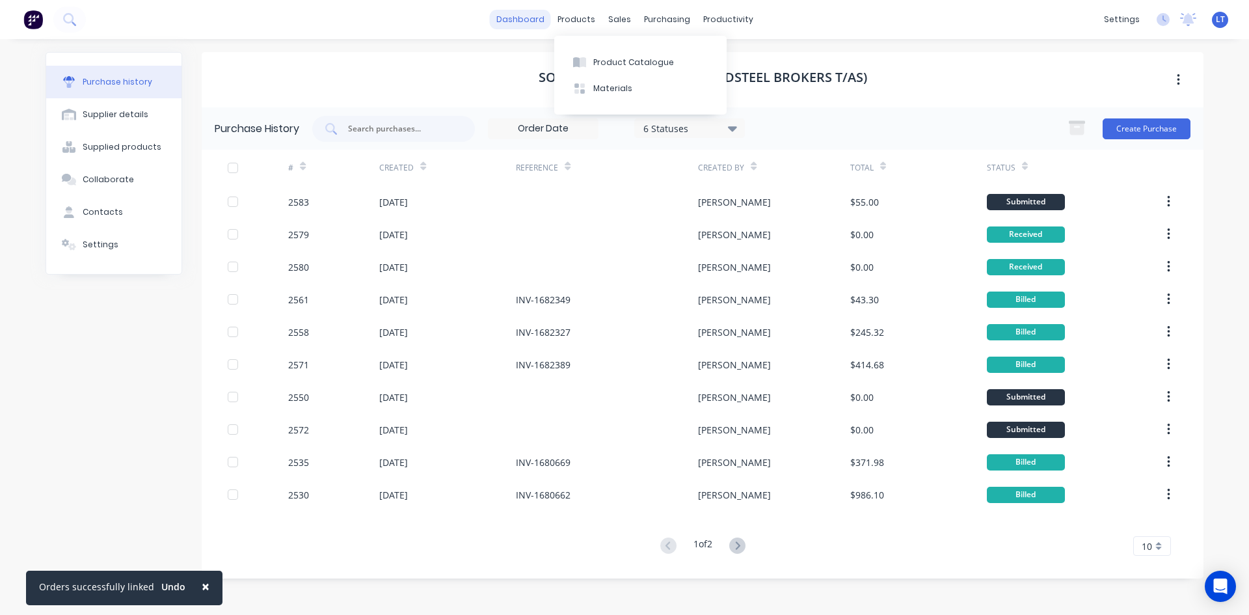
click at [529, 20] on link "dashboard" at bounding box center [520, 20] width 61 height 20
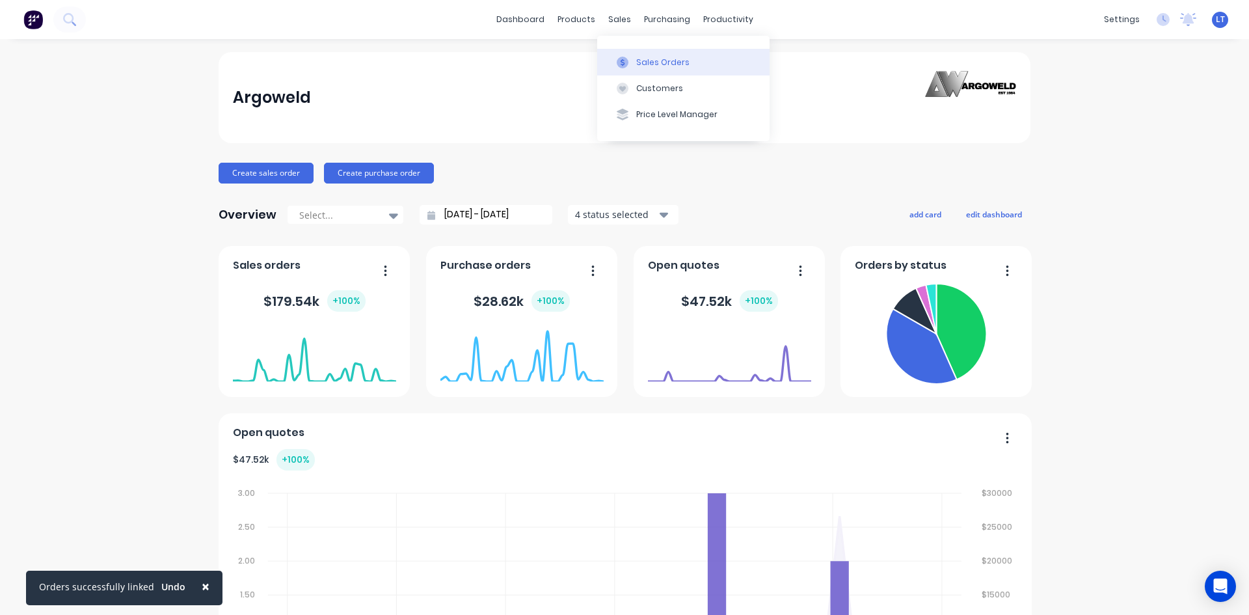
click at [649, 62] on div "Sales Orders" at bounding box center [662, 63] width 53 height 12
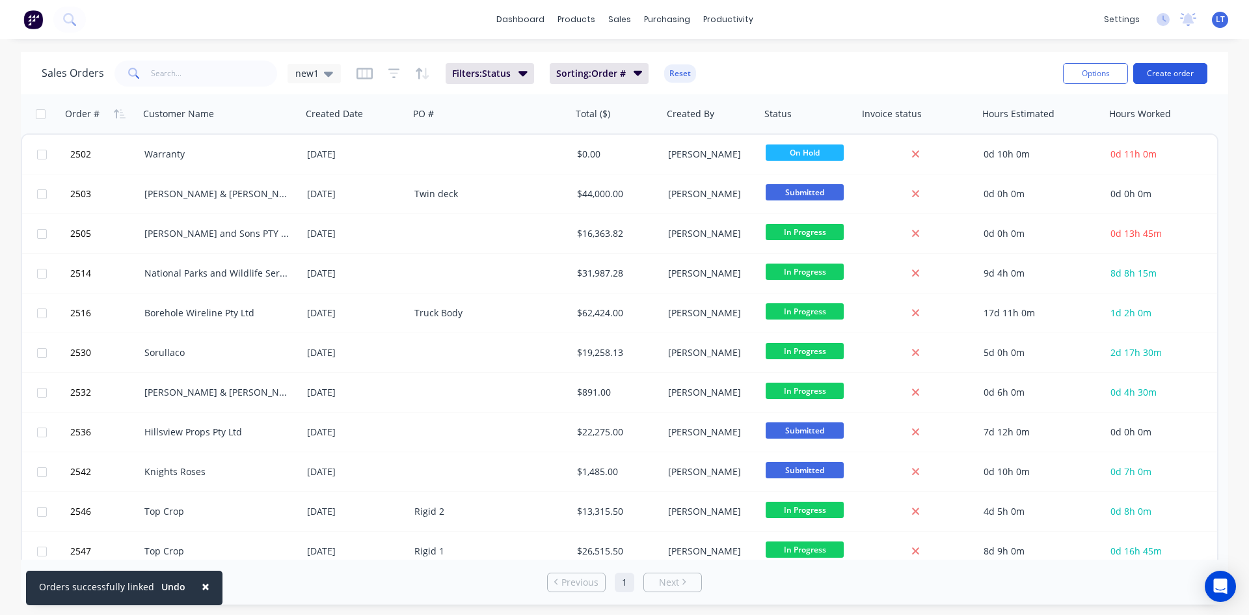
click at [1173, 78] on button "Create order" at bounding box center [1170, 73] width 74 height 21
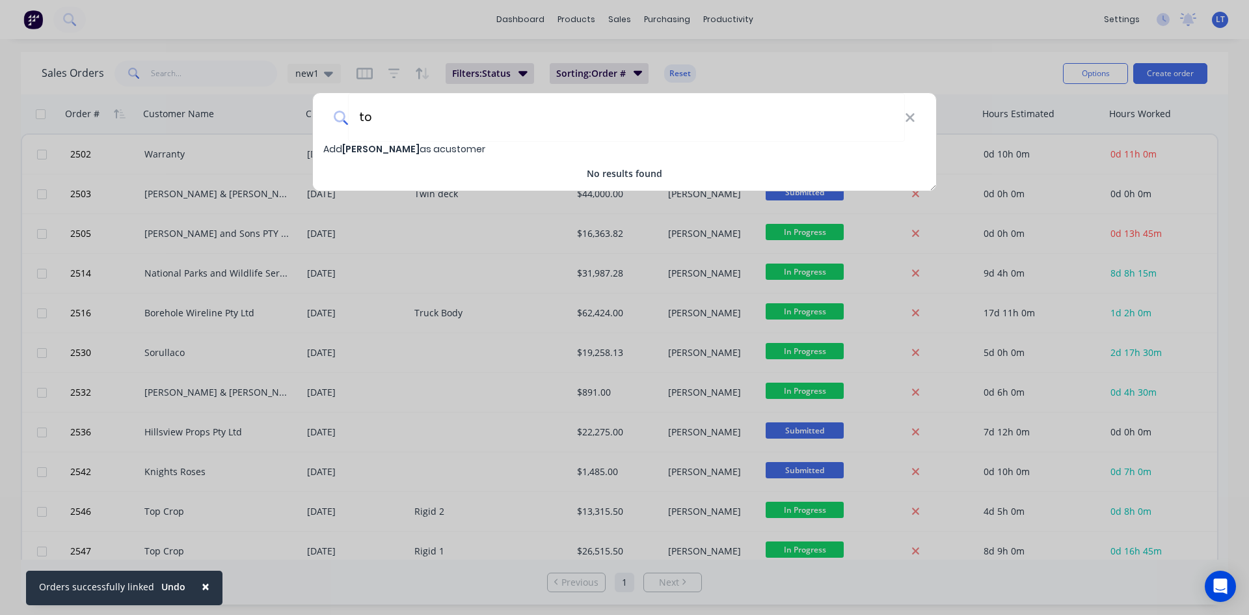
type input "t"
type input "Topline Crash Repairs"
click at [404, 154] on span "Topline Crash Repairs" at bounding box center [395, 148] width 107 height 13
select select "AU"
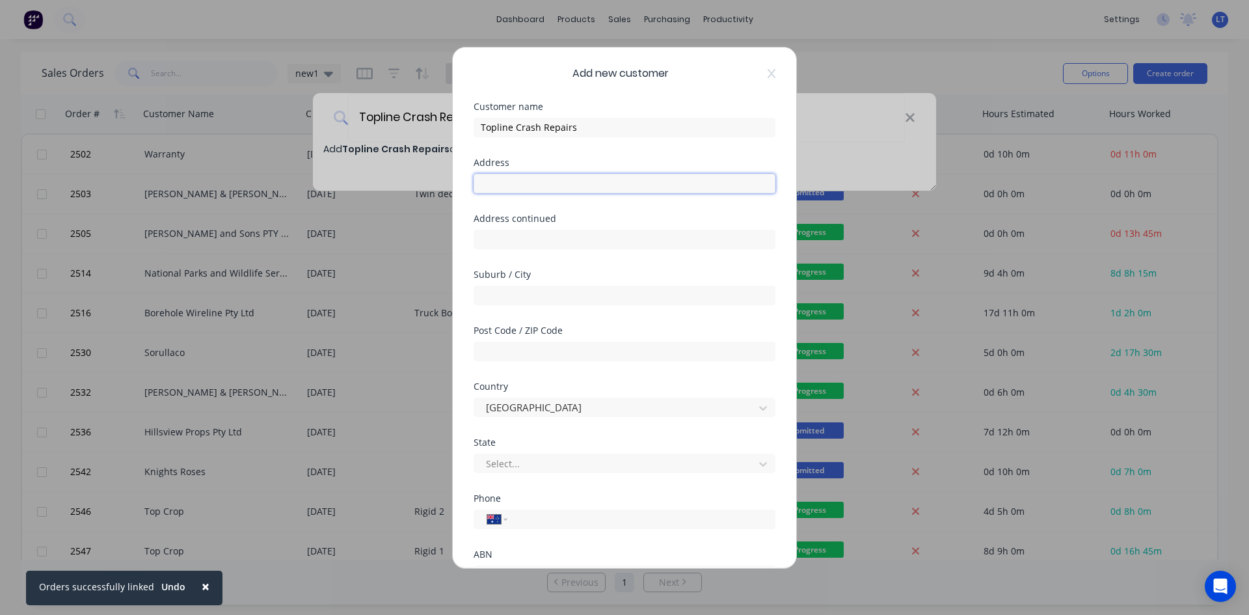
click at [533, 184] on input "text" at bounding box center [625, 184] width 302 height 20
type input "[STREET_ADDRESS][PERSON_NAME]"
click at [536, 301] on input "text" at bounding box center [625, 296] width 302 height 20
type input "Kapunda"
click at [543, 355] on input "text" at bounding box center [625, 351] width 302 height 20
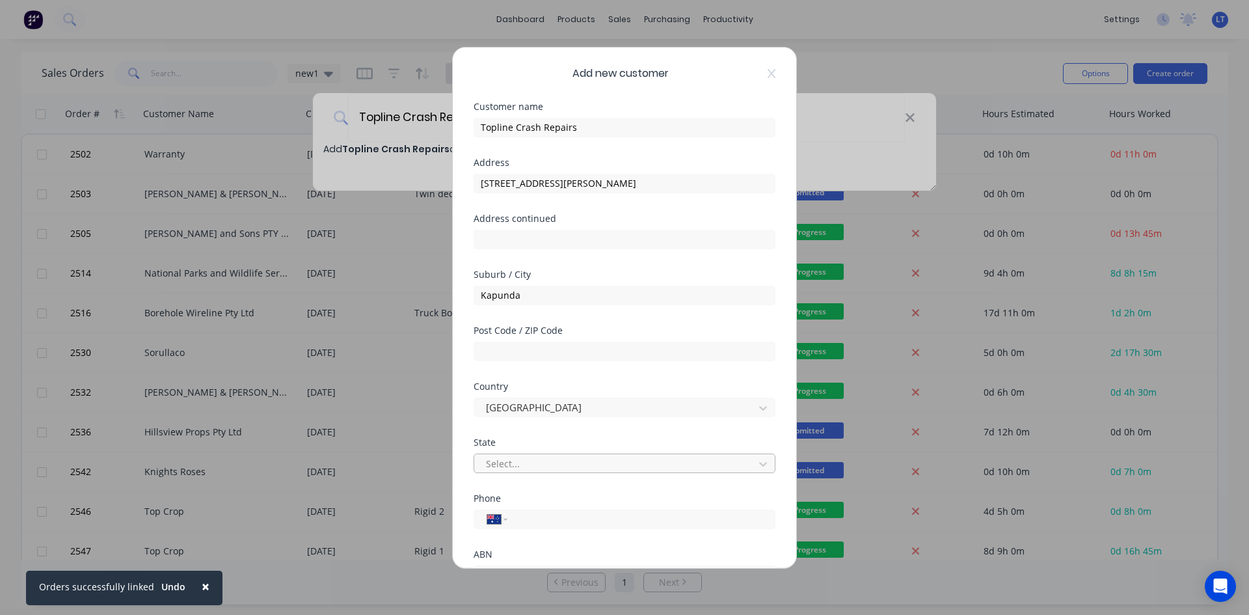
click at [535, 468] on div at bounding box center [616, 463] width 263 height 16
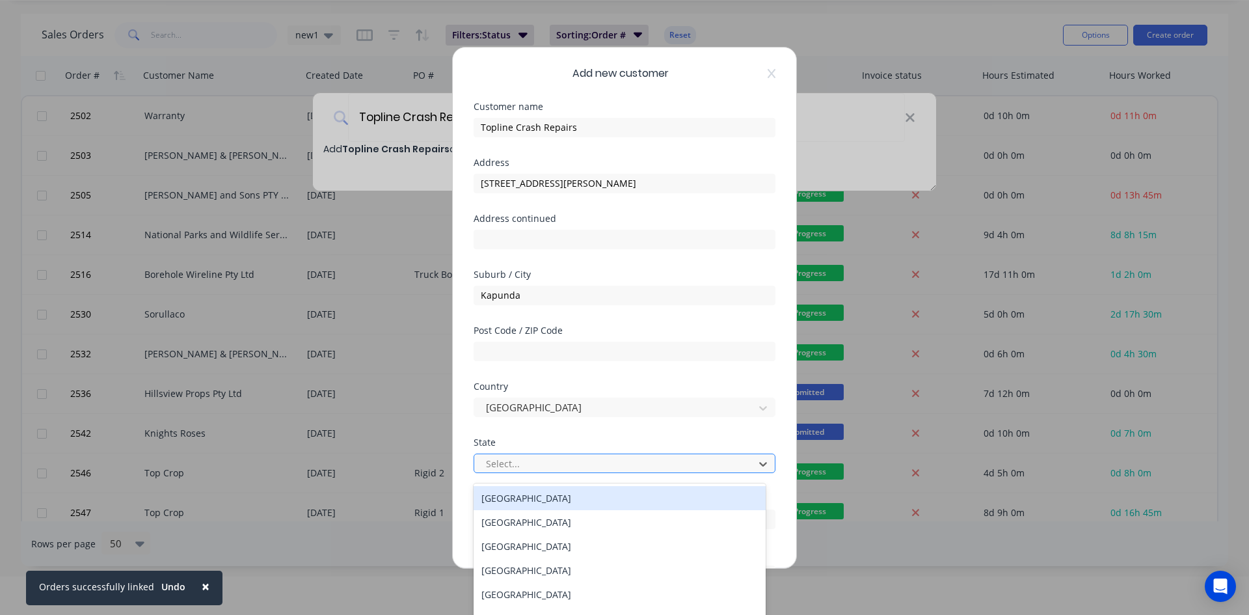
scroll to position [44, 0]
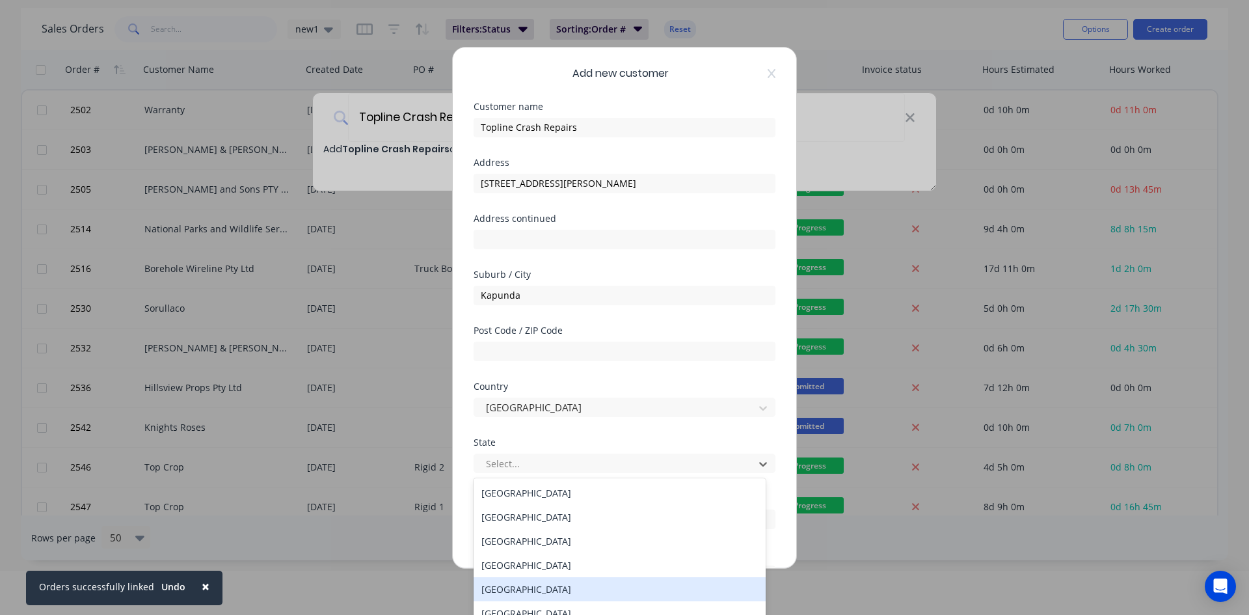
click at [528, 583] on div "[GEOGRAPHIC_DATA]" at bounding box center [620, 589] width 292 height 24
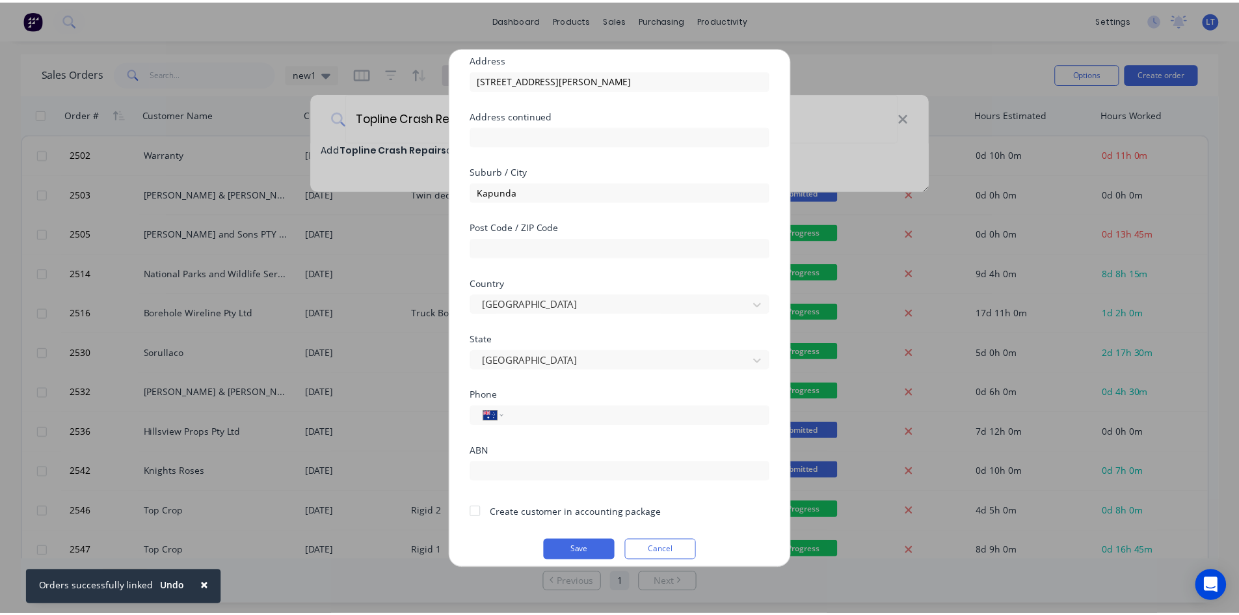
scroll to position [114, 0]
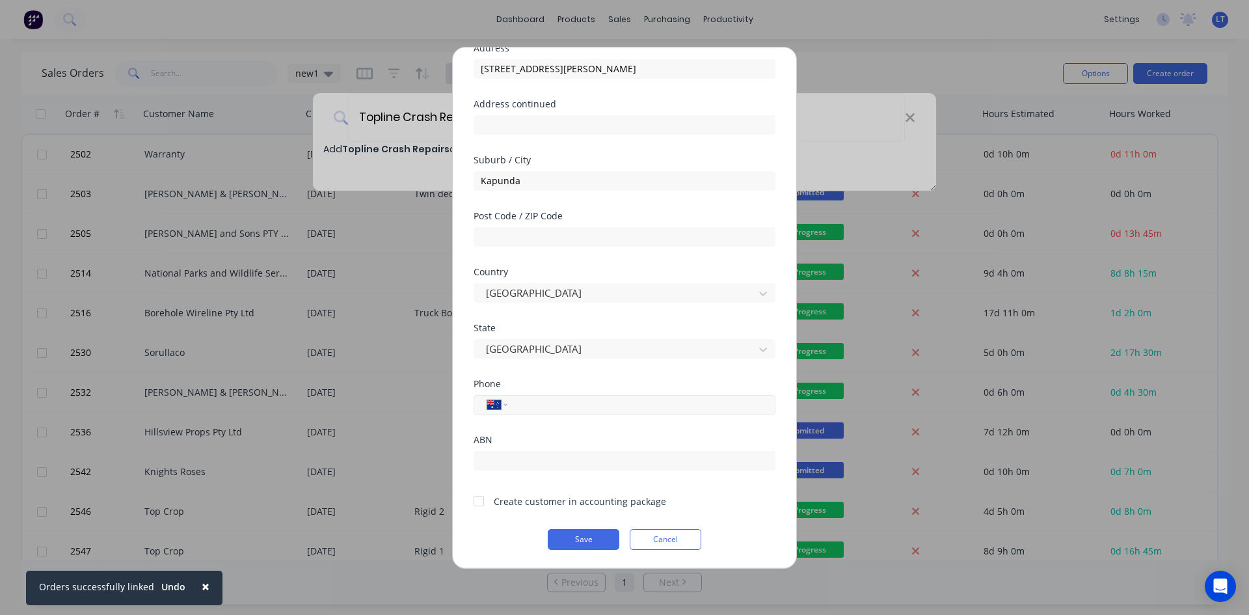
click at [550, 412] on div "International [GEOGRAPHIC_DATA] [GEOGRAPHIC_DATA] [GEOGRAPHIC_DATA] [GEOGRAPHIC…" at bounding box center [625, 405] width 302 height 20
click at [554, 405] on input "tel" at bounding box center [638, 404] width 245 height 15
type input "0488 216 947"
click at [477, 501] on div at bounding box center [479, 501] width 26 height 26
click at [583, 531] on button "Save" at bounding box center [584, 539] width 72 height 21
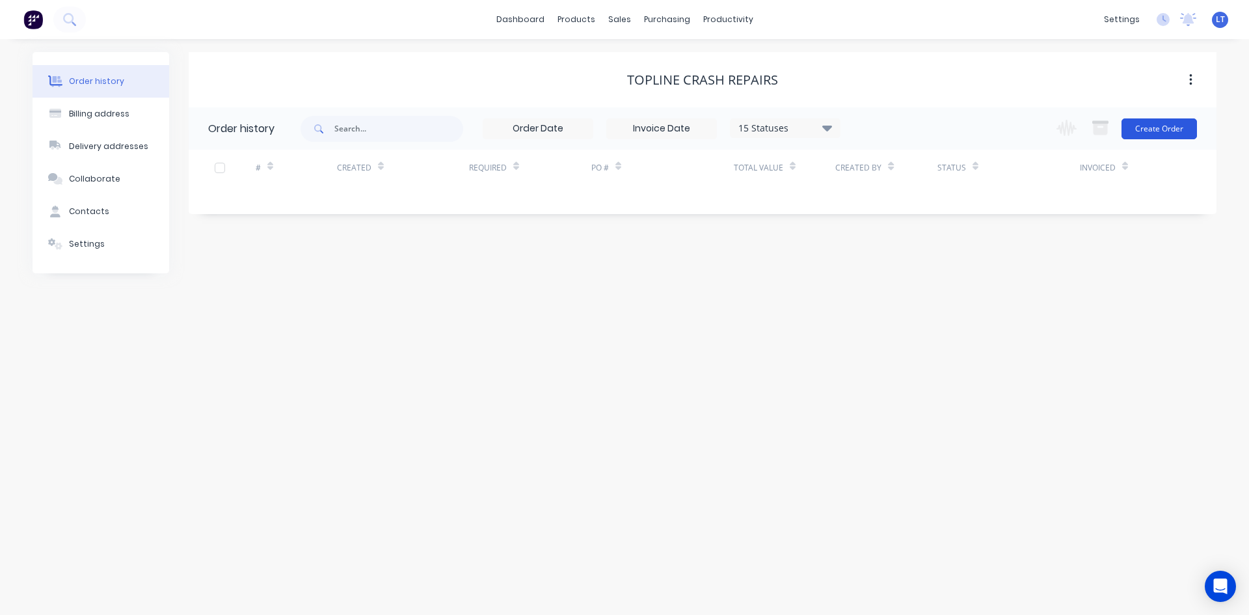
click at [1177, 127] on button "Create Order" at bounding box center [1158, 128] width 75 height 21
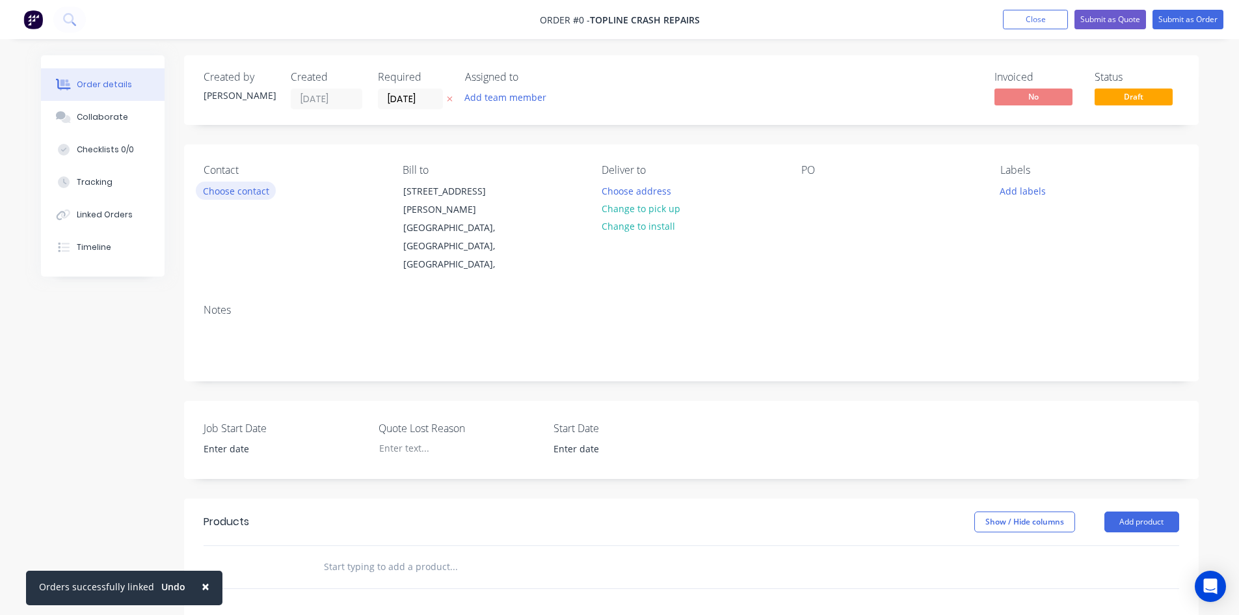
click at [252, 195] on button "Choose contact" at bounding box center [236, 190] width 80 height 18
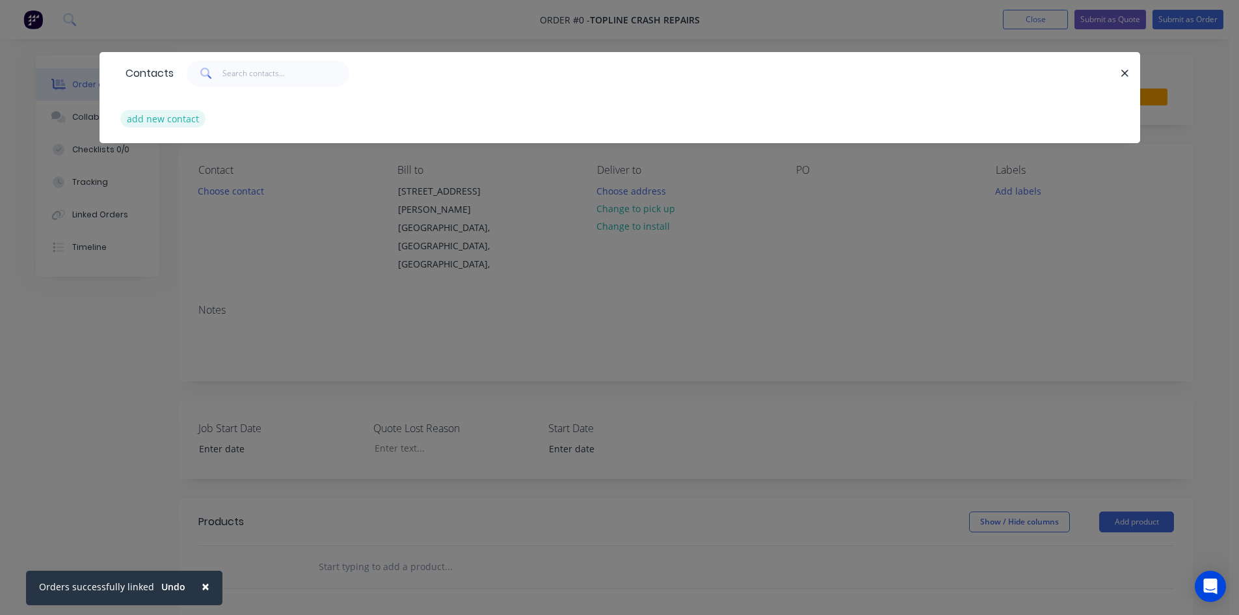
click at [187, 117] on button "add new contact" at bounding box center [163, 119] width 86 height 18
select select "AU"
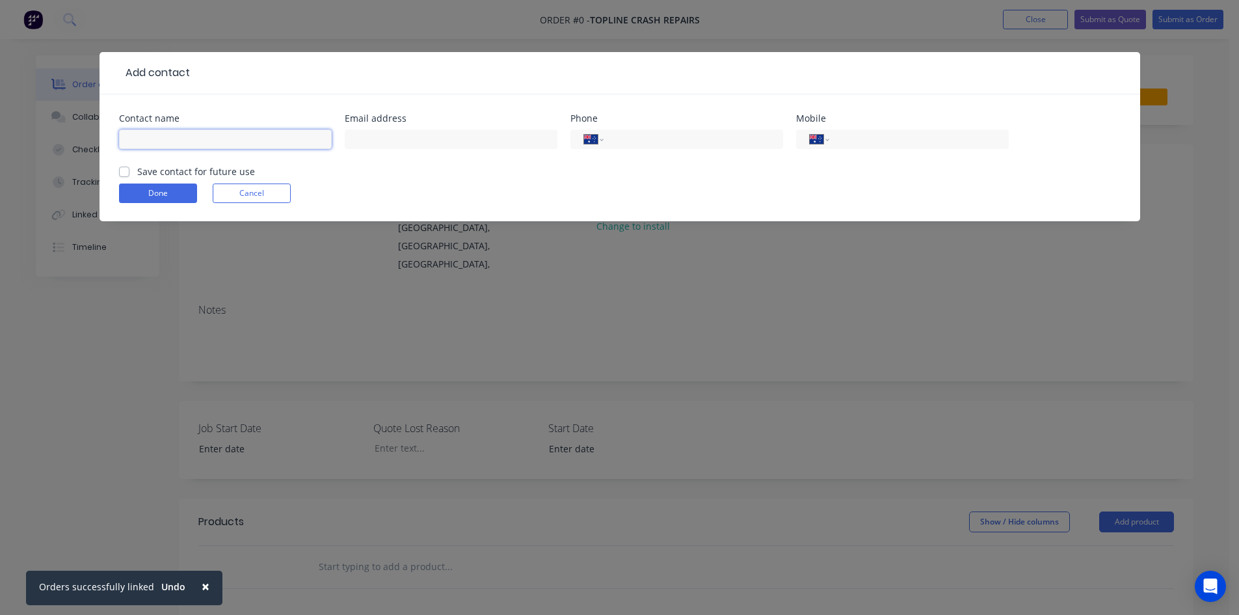
click at [178, 136] on input "text" at bounding box center [225, 139] width 213 height 20
type input "[PERSON_NAME]"
click at [137, 170] on label "Save contact for future use" at bounding box center [196, 172] width 118 height 14
click at [124, 170] on input "Save contact for future use" at bounding box center [124, 171] width 10 height 12
checkbox input "true"
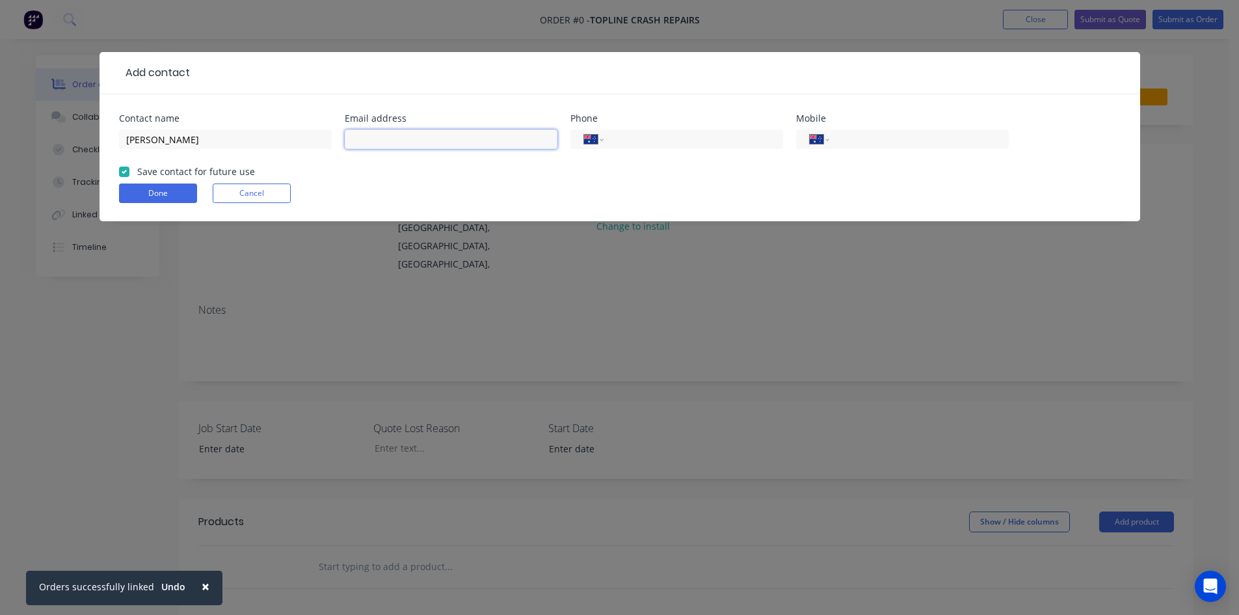
click at [466, 143] on input "text" at bounding box center [451, 139] width 213 height 20
type input "[EMAIL_ADDRESS][DOMAIN_NAME]"
click at [842, 140] on input "tel" at bounding box center [916, 139] width 156 height 15
type input "0488 216 947"
click at [178, 190] on button "Done" at bounding box center [158, 193] width 78 height 20
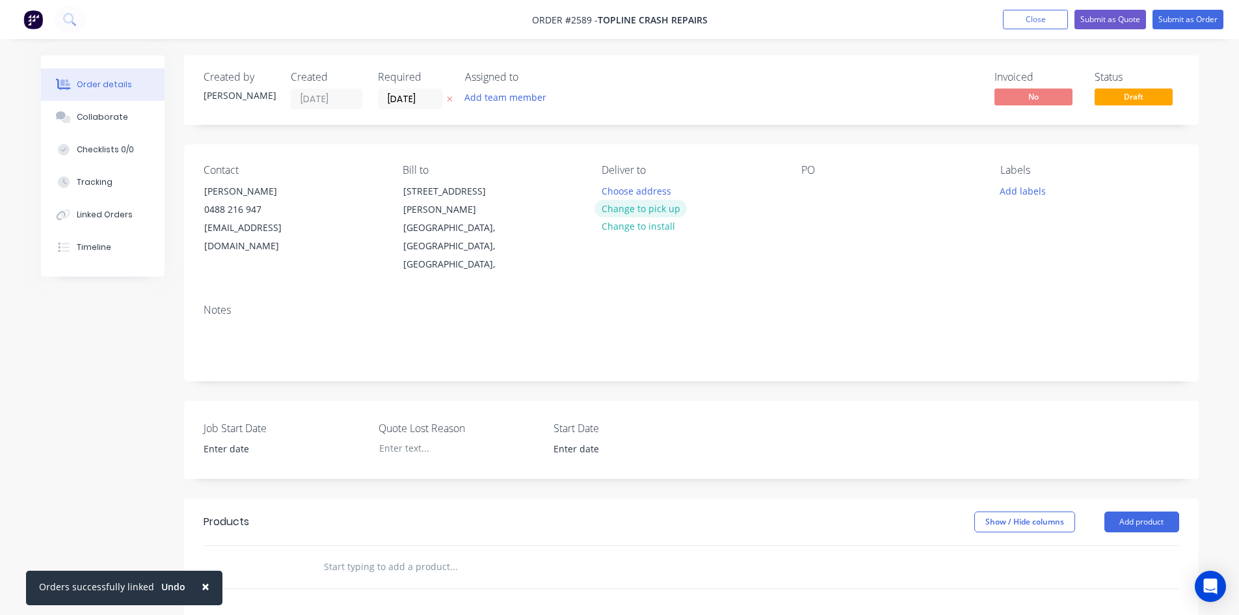
click at [660, 204] on button "Change to pick up" at bounding box center [641, 209] width 92 height 18
click at [434, 96] on input "[DATE]" at bounding box center [411, 99] width 64 height 20
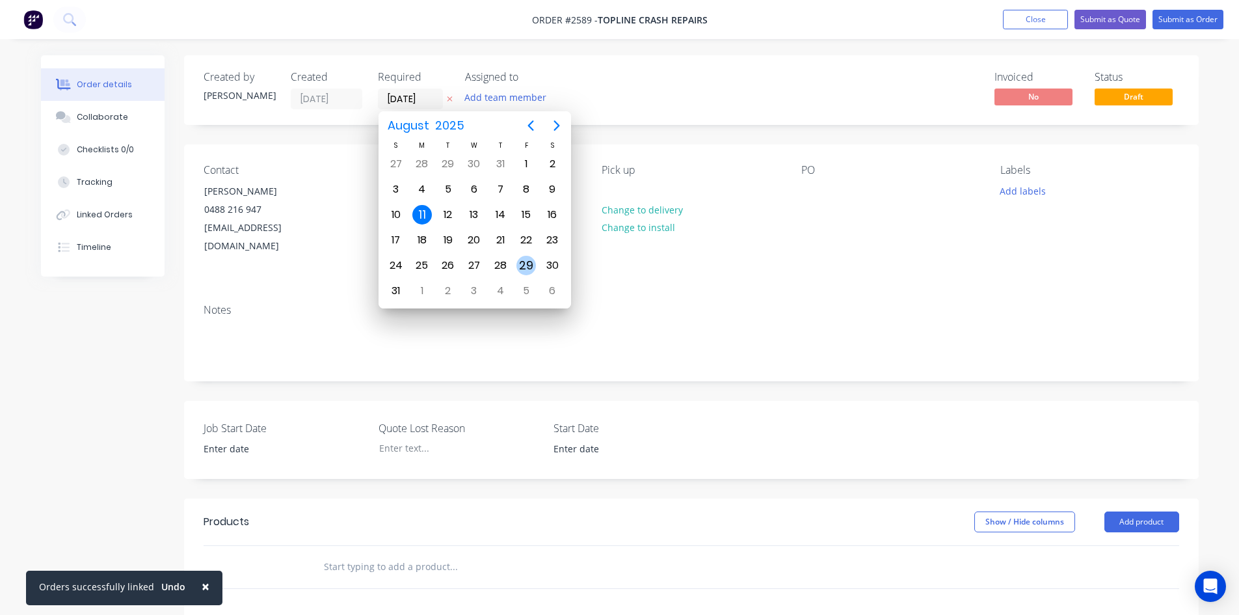
click at [526, 261] on div "29" at bounding box center [526, 266] width 20 height 20
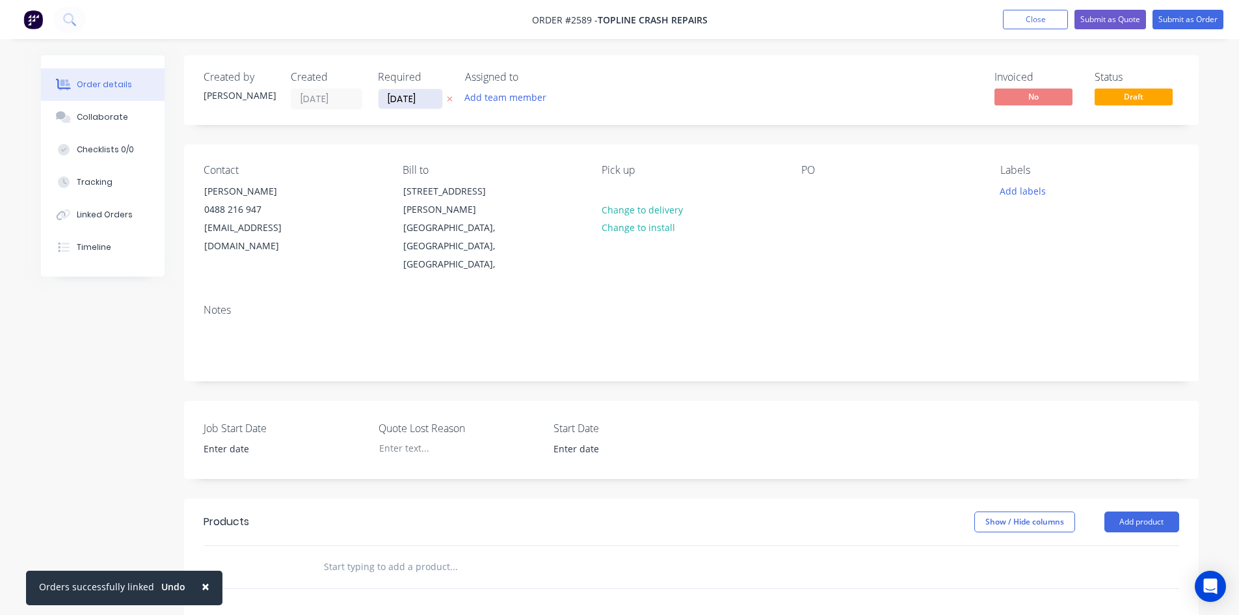
click at [429, 91] on input "[DATE]" at bounding box center [411, 99] width 64 height 20
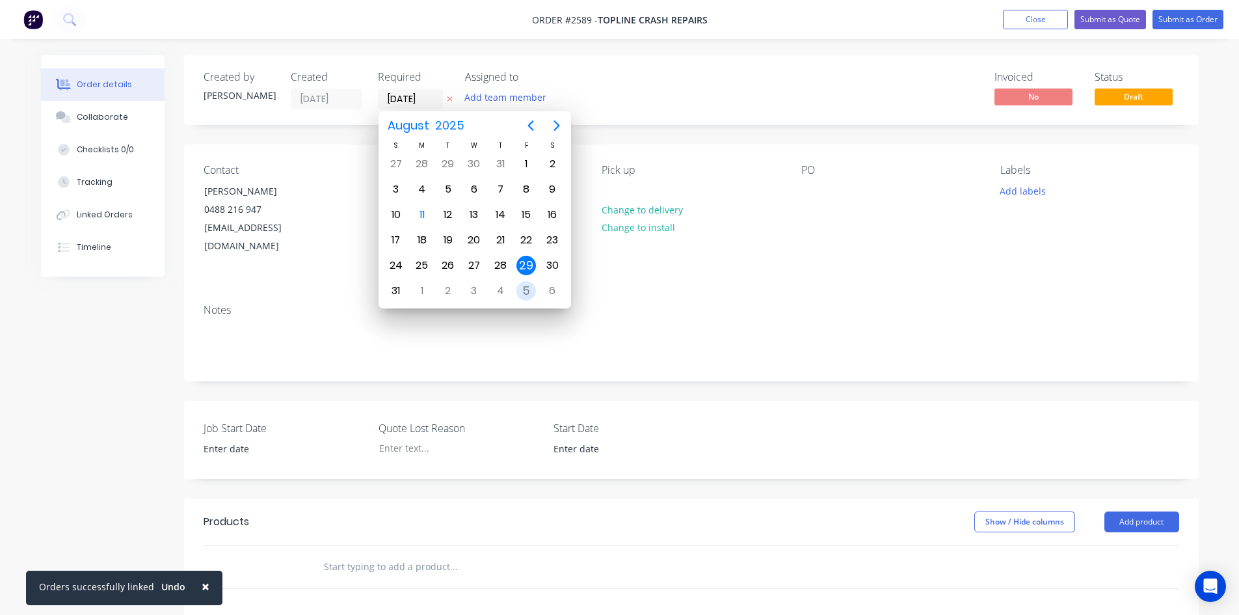
click at [531, 293] on div "5" at bounding box center [526, 291] width 20 height 20
type input "[DATE]"
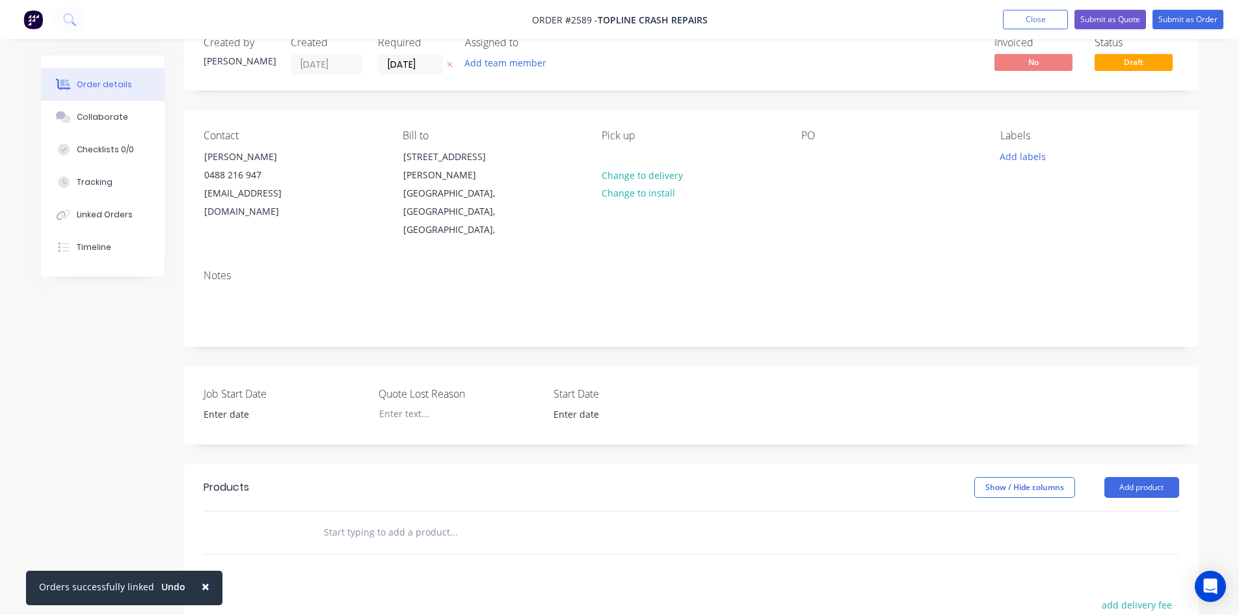
scroll to position [65, 0]
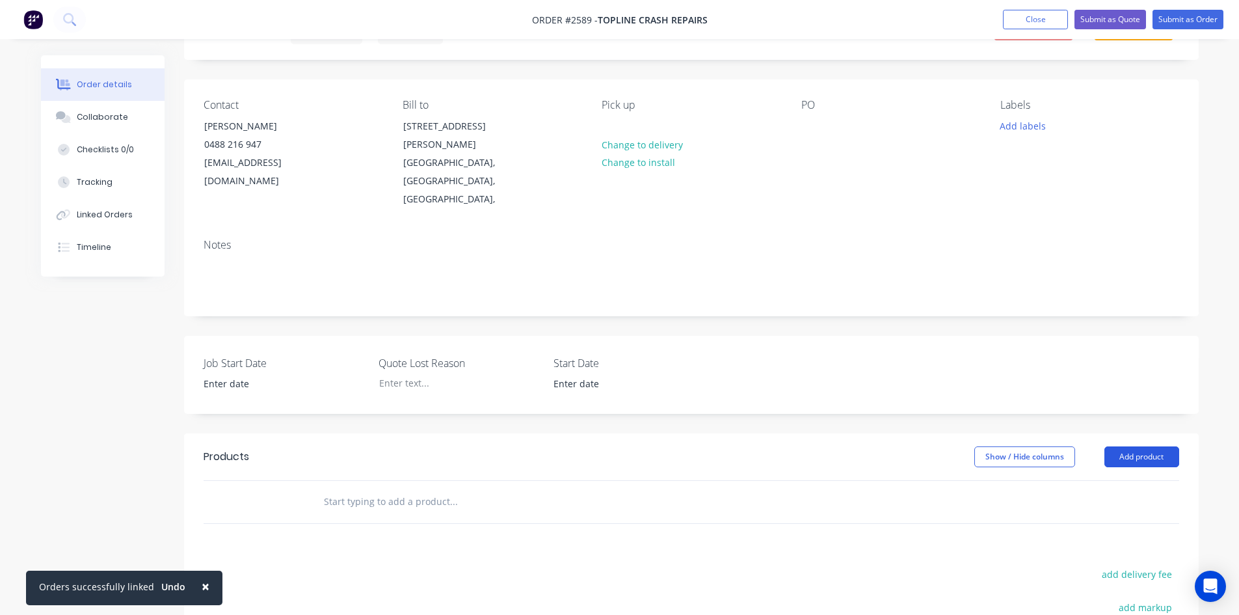
click at [1116, 446] on button "Add product" at bounding box center [1141, 456] width 75 height 21
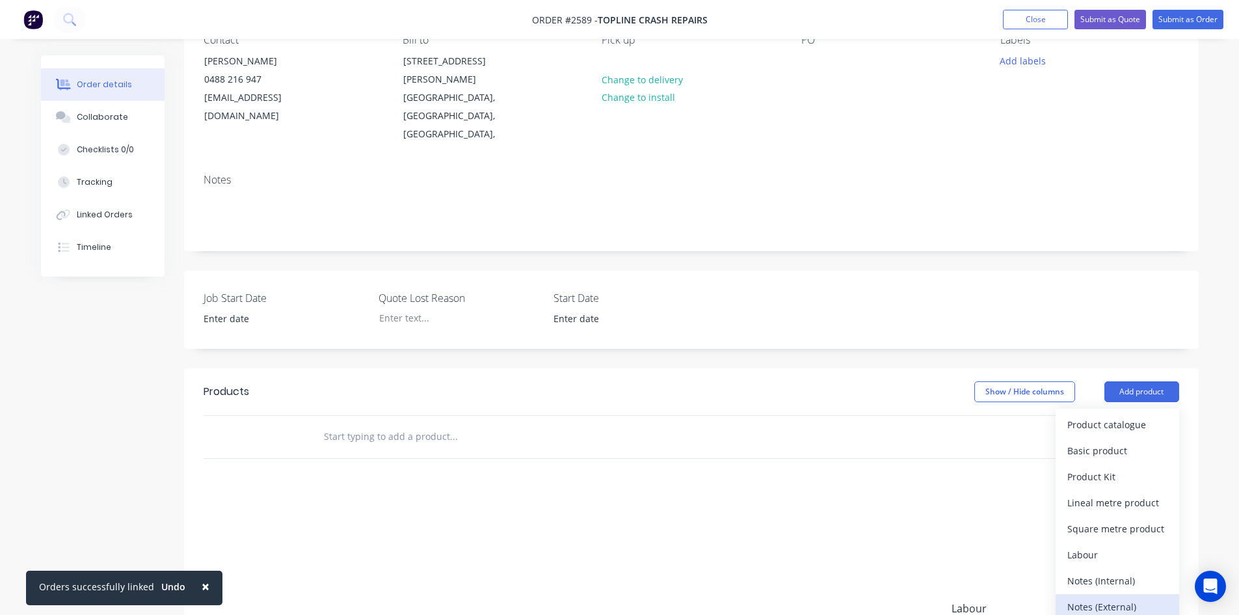
click at [1134, 597] on div "Notes (External)" at bounding box center [1117, 606] width 100 height 19
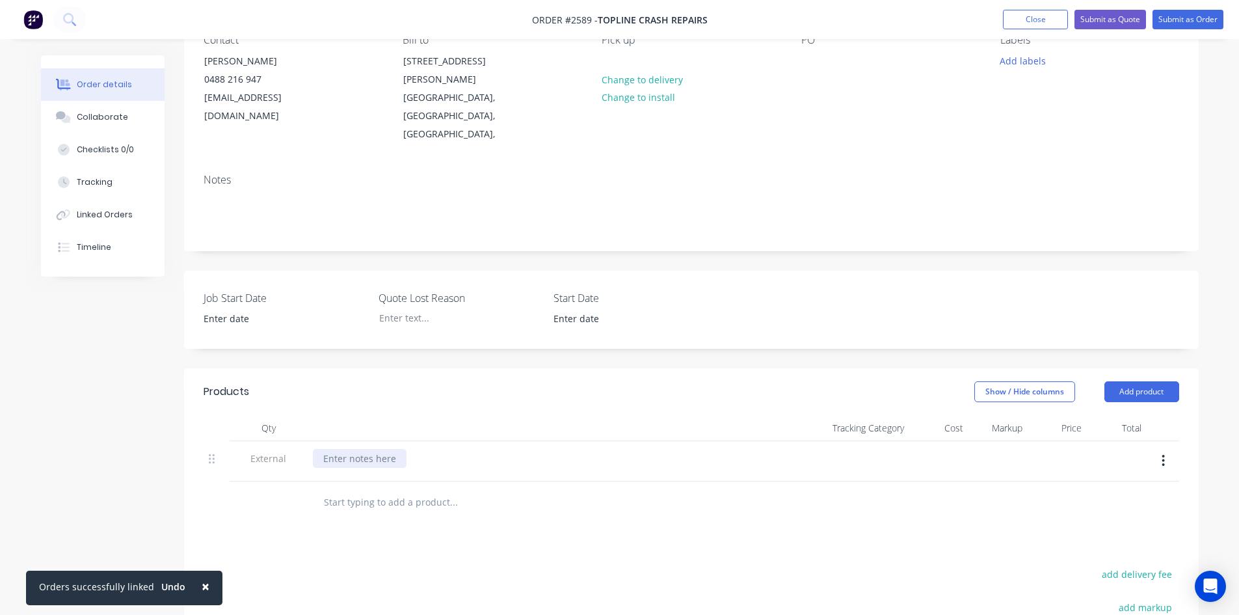
click at [390, 449] on div at bounding box center [360, 458] width 94 height 19
click at [363, 449] on div at bounding box center [360, 458] width 94 height 19
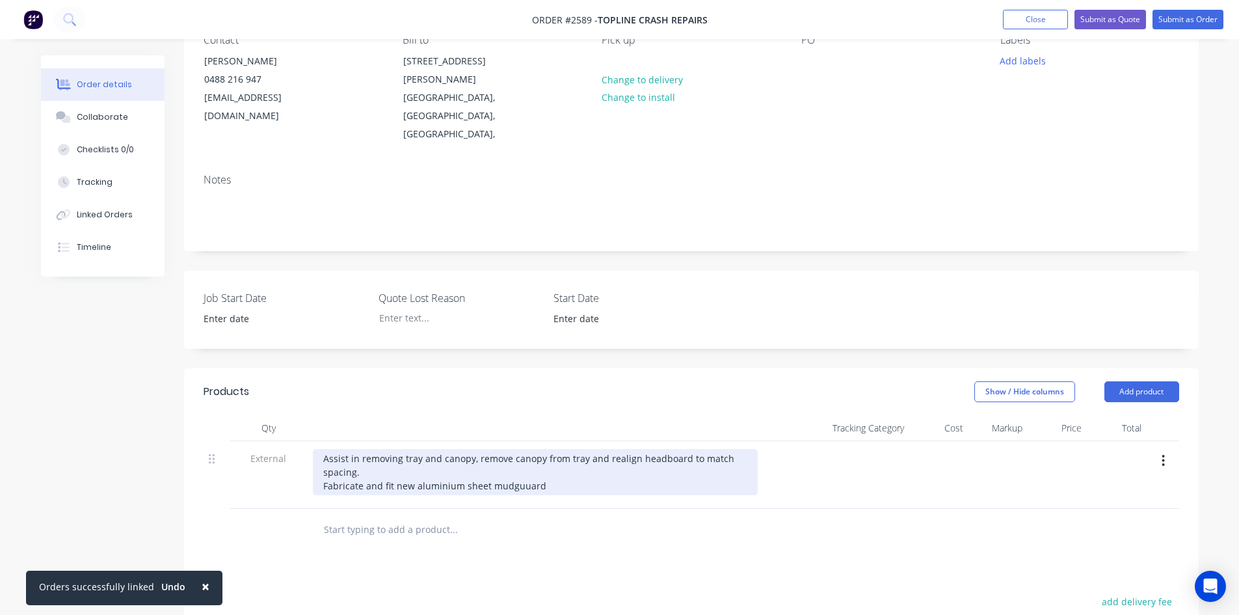
click at [515, 449] on div "Assist in removing tray and canopy, remove canopy from tray and realign headboa…" at bounding box center [535, 472] width 445 height 46
click at [542, 451] on div "Assist in removing tray and canopy, remove canopy from tray and realign headboa…" at bounding box center [535, 472] width 445 height 46
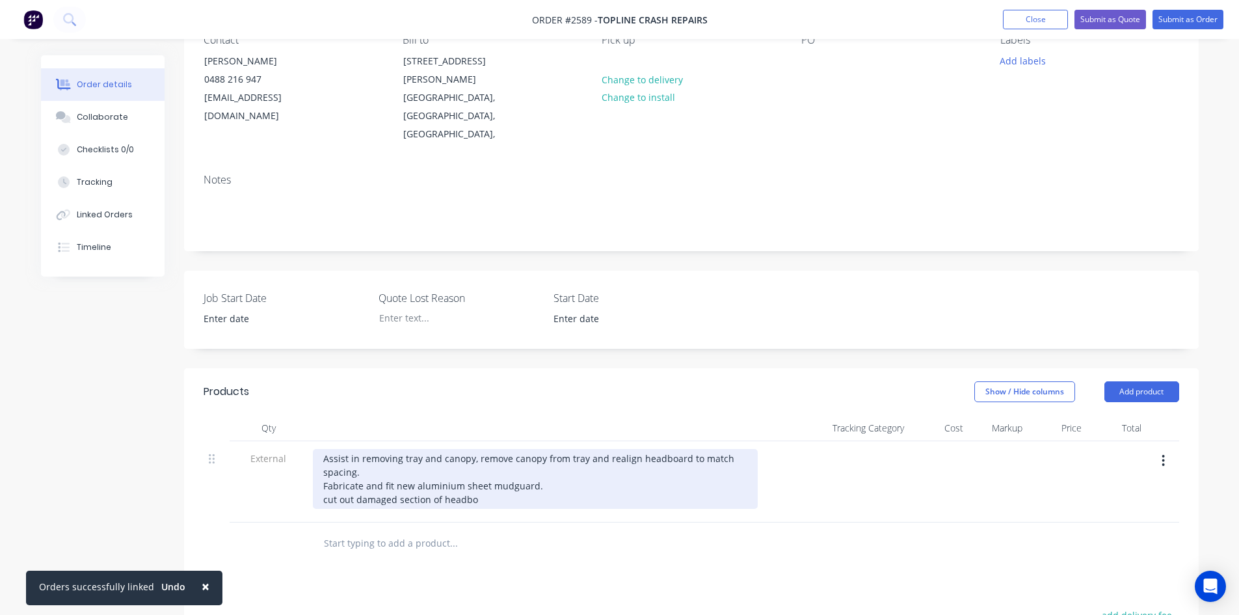
click at [427, 460] on div "Assist in removing tray and canopy, remove canopy from tray and realign headboa…" at bounding box center [535, 479] width 445 height 60
click at [501, 460] on div "Assist in removing tray and canopy, remove canopy from tray and realign headboa…" at bounding box center [535, 479] width 445 height 60
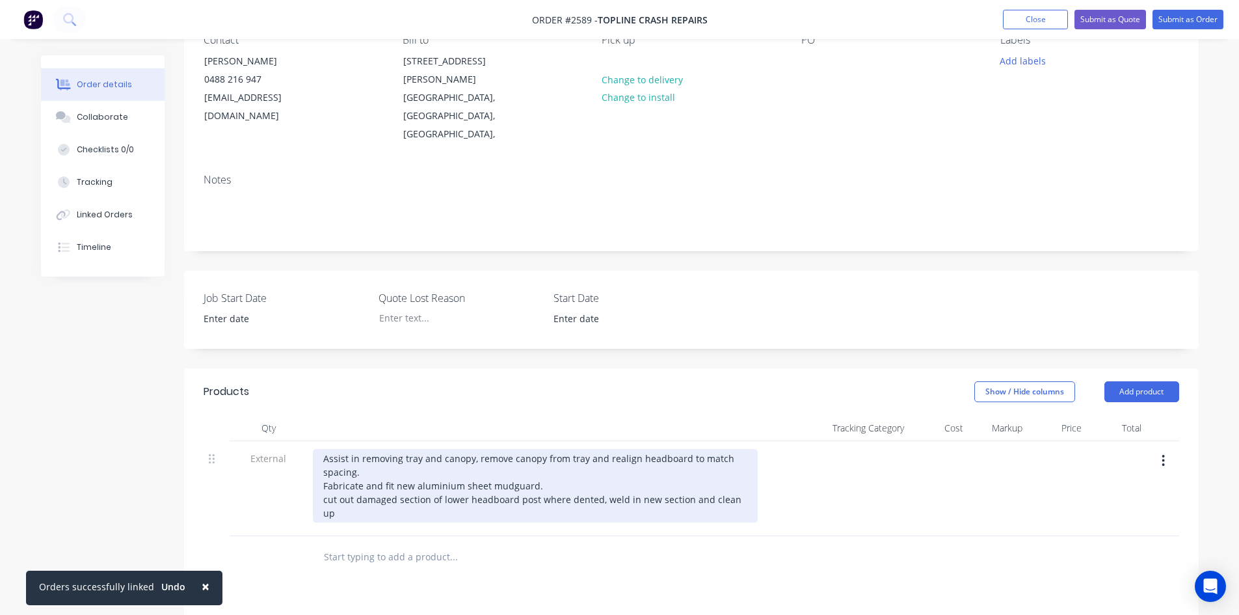
click at [327, 460] on div "Assist in removing tray and canopy, remove canopy from tray and realign headboa…" at bounding box center [535, 486] width 445 height 74
click at [749, 461] on div "Assist in removing tray and canopy, remove canopy from tray and realign headboa…" at bounding box center [535, 486] width 445 height 74
drag, startPoint x: 596, startPoint y: 462, endPoint x: 573, endPoint y: 464, distance: 23.6
click at [573, 464] on div "Assist in removing tray and canopy, remove canopy from tray and realign headboa…" at bounding box center [535, 486] width 445 height 74
click at [349, 474] on div "Assist in removing tray and canopy, remove canopy from tray and realign headboa…" at bounding box center [535, 486] width 445 height 74
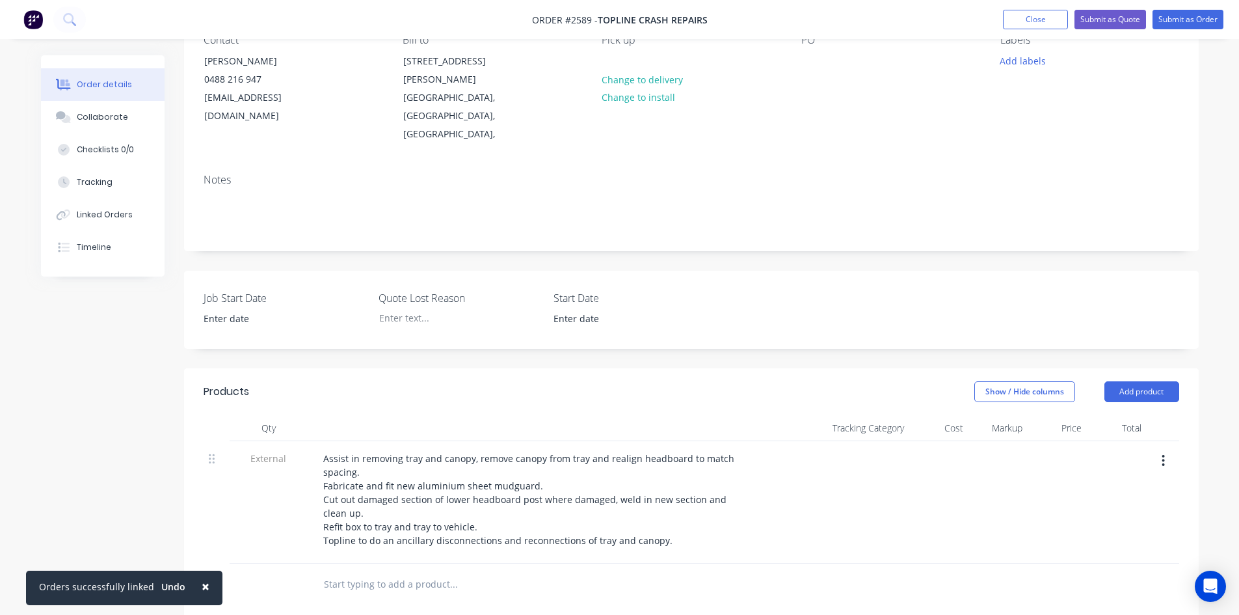
click at [202, 587] on span "×" at bounding box center [206, 586] width 8 height 18
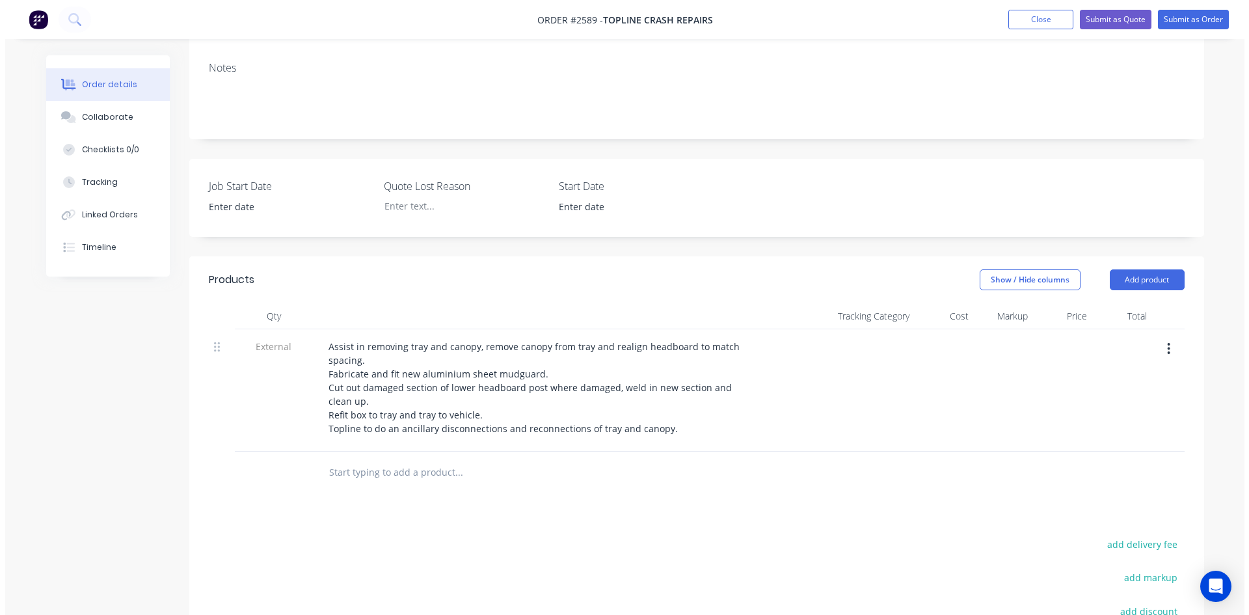
scroll to position [260, 0]
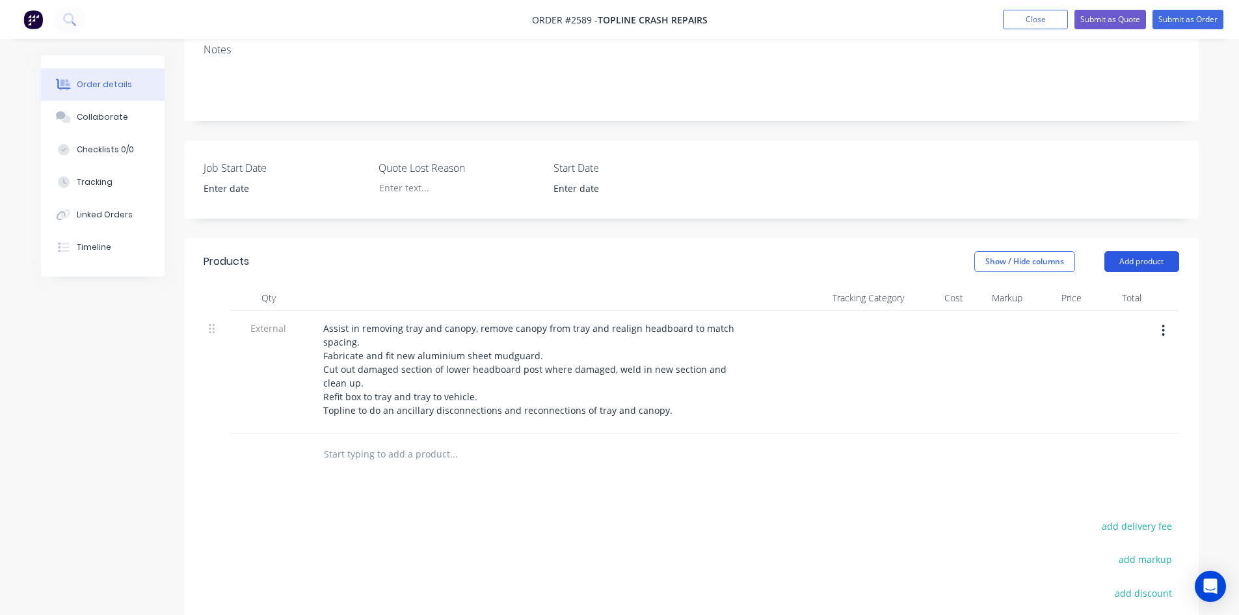
click at [1143, 251] on button "Add product" at bounding box center [1141, 261] width 75 height 21
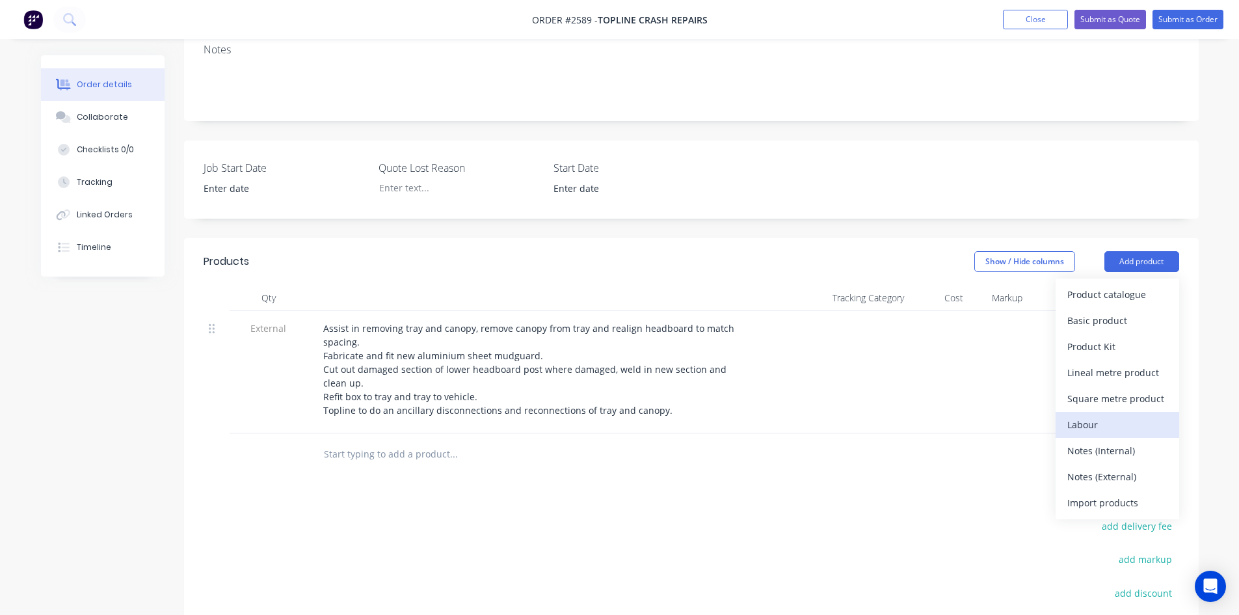
click at [1091, 415] on div "Labour" at bounding box center [1117, 424] width 100 height 19
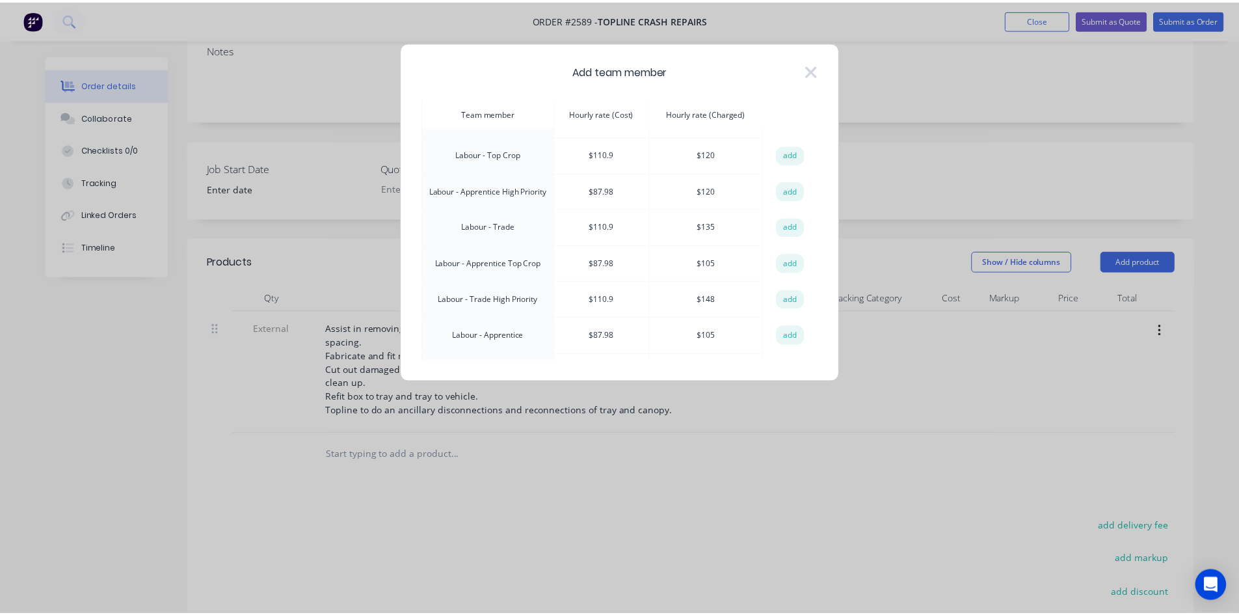
scroll to position [195, 0]
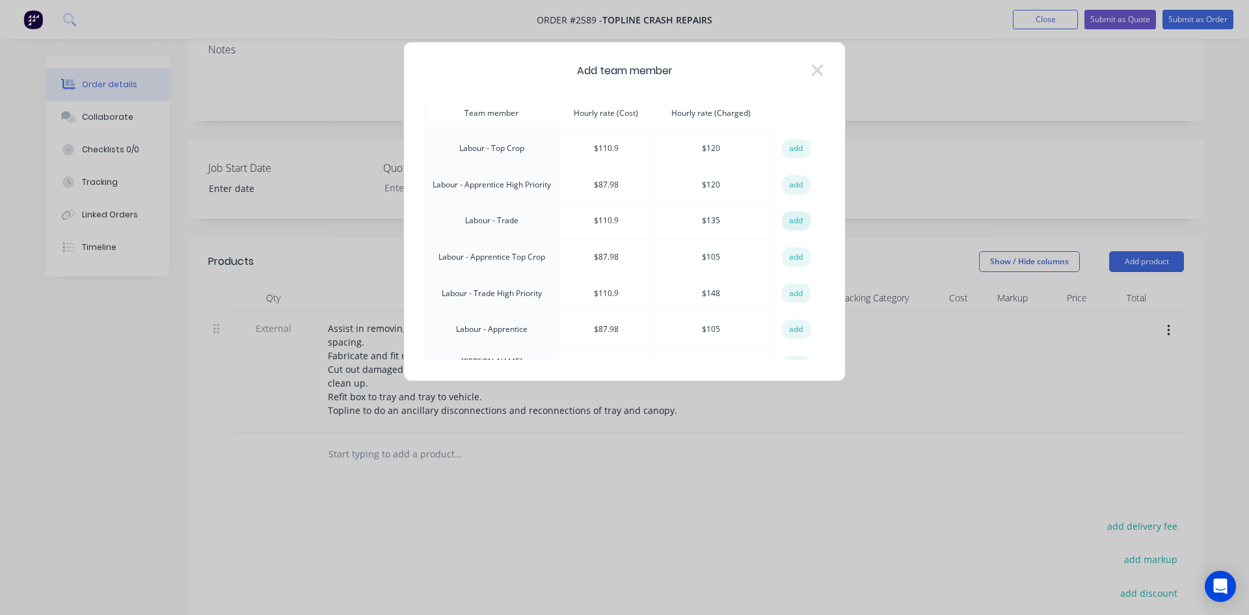
click at [790, 211] on button "add" at bounding box center [796, 221] width 29 height 20
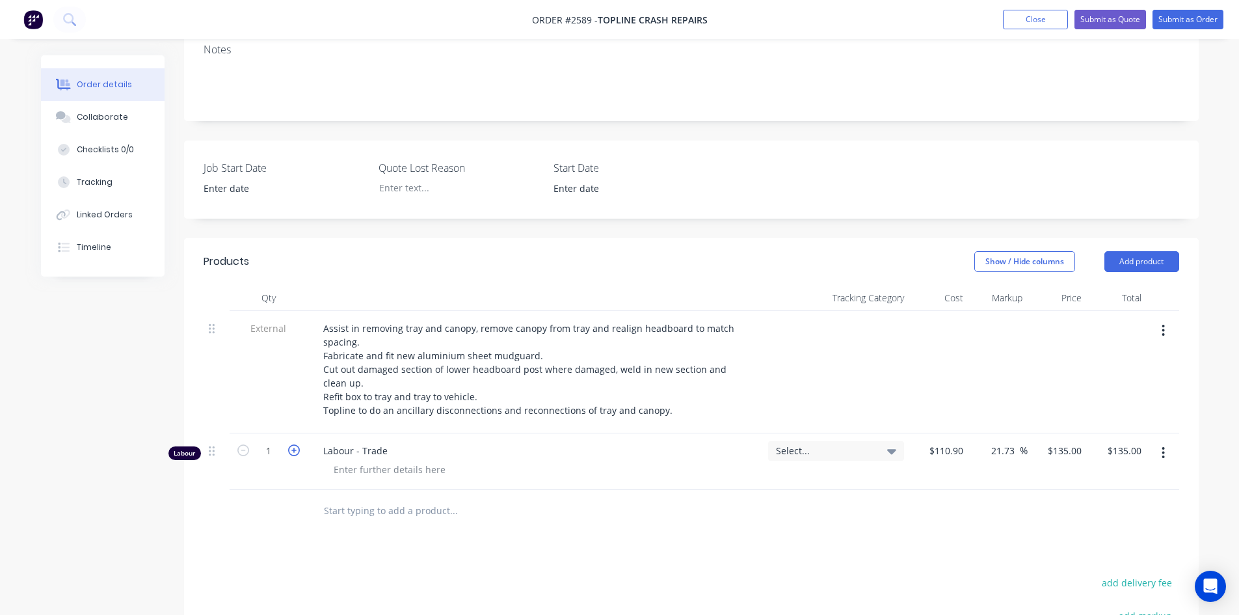
click at [292, 444] on icon "button" at bounding box center [294, 450] width 12 height 12
type input "2"
type input "$270.00"
click at [292, 444] on icon "button" at bounding box center [294, 450] width 12 height 12
type input "3"
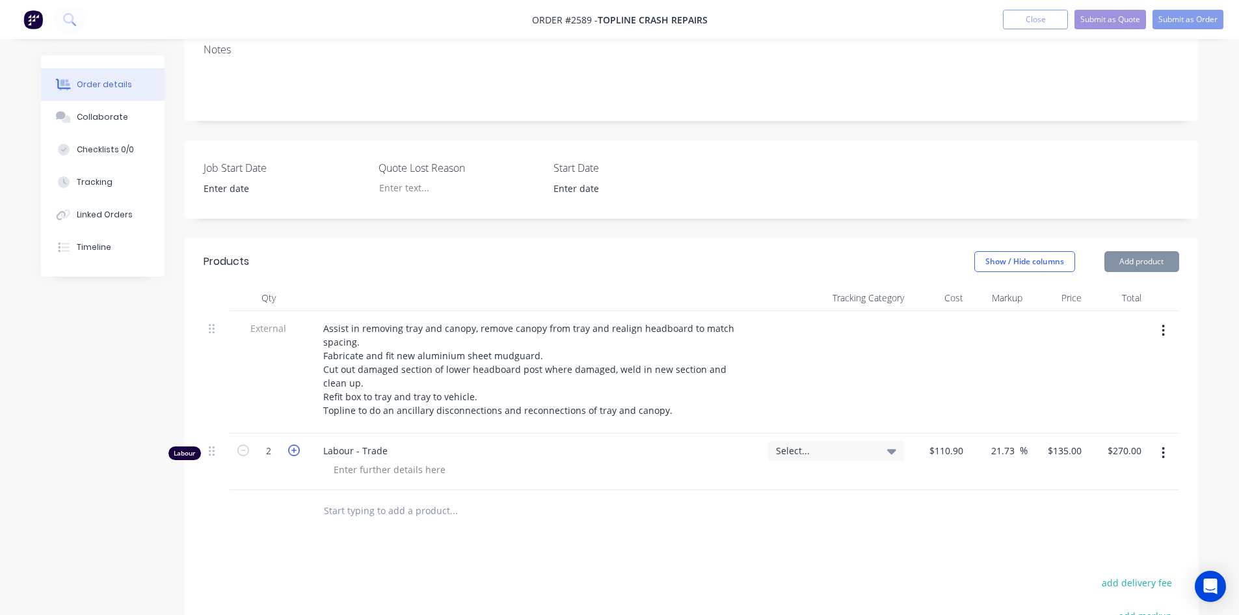
type input "$405.00"
click at [292, 444] on icon "button" at bounding box center [294, 450] width 12 height 12
type input "4"
type input "$540.00"
click at [292, 444] on icon "button" at bounding box center [294, 450] width 12 height 12
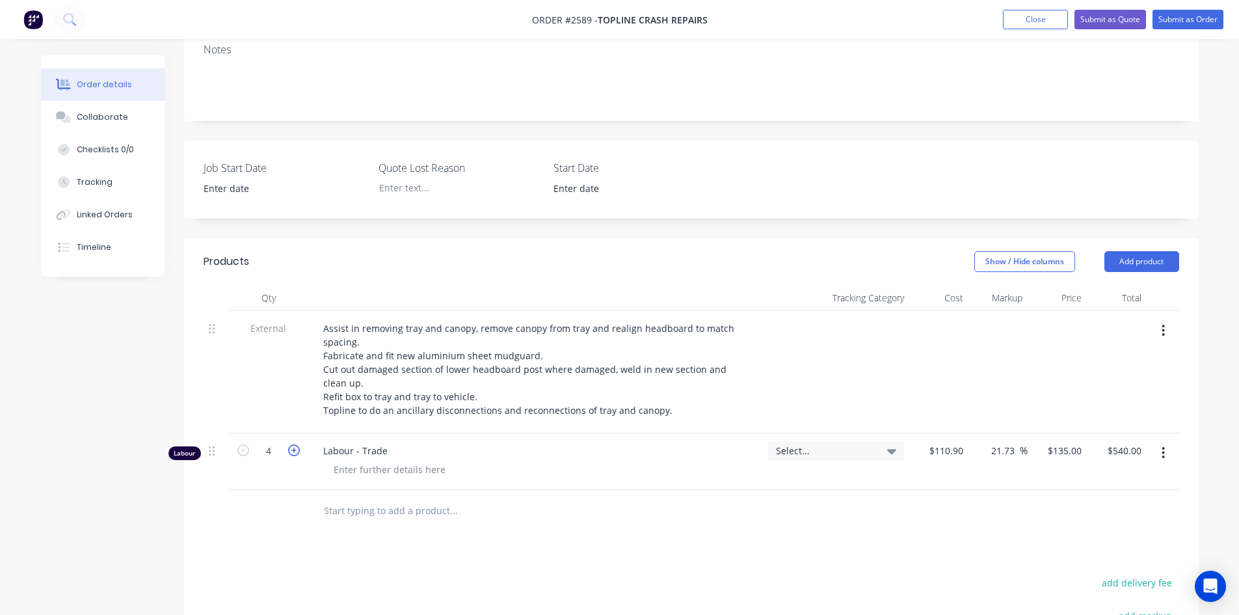
type input "5"
type input "$675.00"
click at [292, 444] on icon "button" at bounding box center [294, 450] width 12 height 12
type input "6"
type input "$810.00"
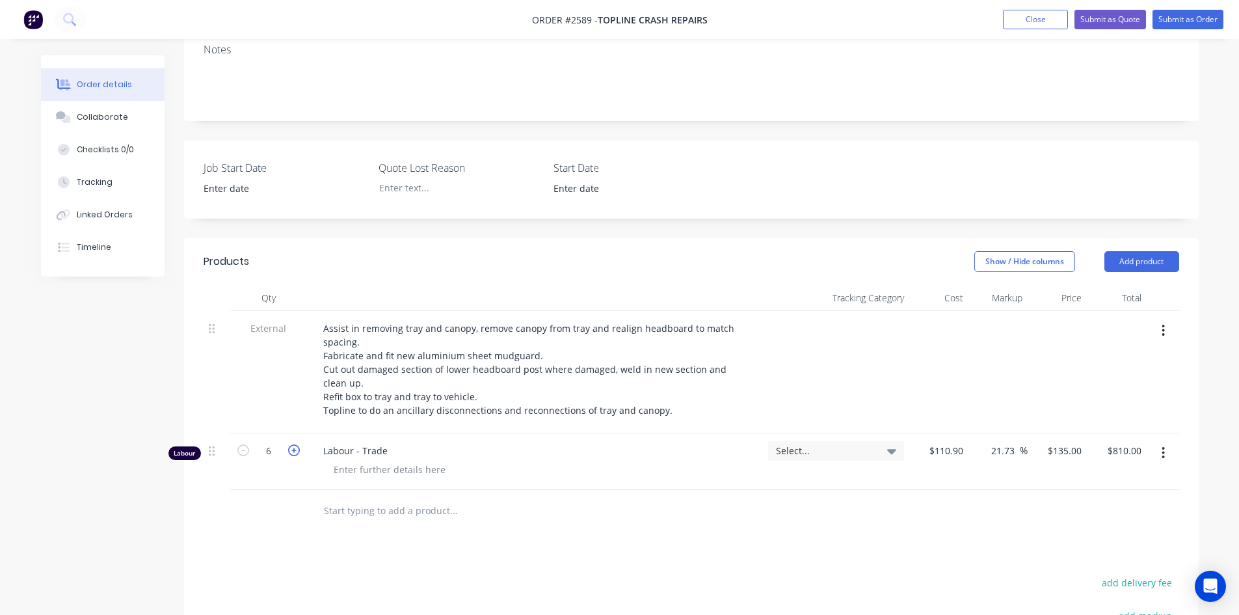
click at [292, 444] on icon "button" at bounding box center [294, 450] width 12 height 12
type input "7"
type input "$945.00"
click at [292, 444] on icon "button" at bounding box center [294, 450] width 12 height 12
type input "8"
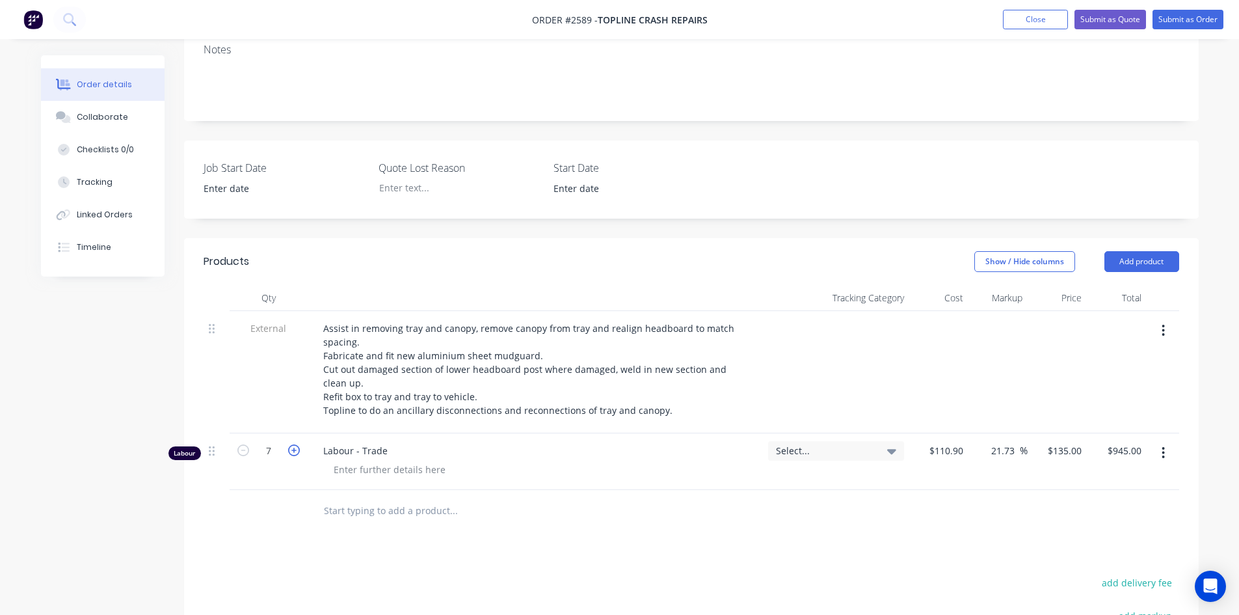
type input "$1,080.00"
click at [292, 444] on icon "button" at bounding box center [294, 450] width 12 height 12
type input "9"
type input "$1,215.00"
click at [292, 444] on icon "button" at bounding box center [294, 450] width 12 height 12
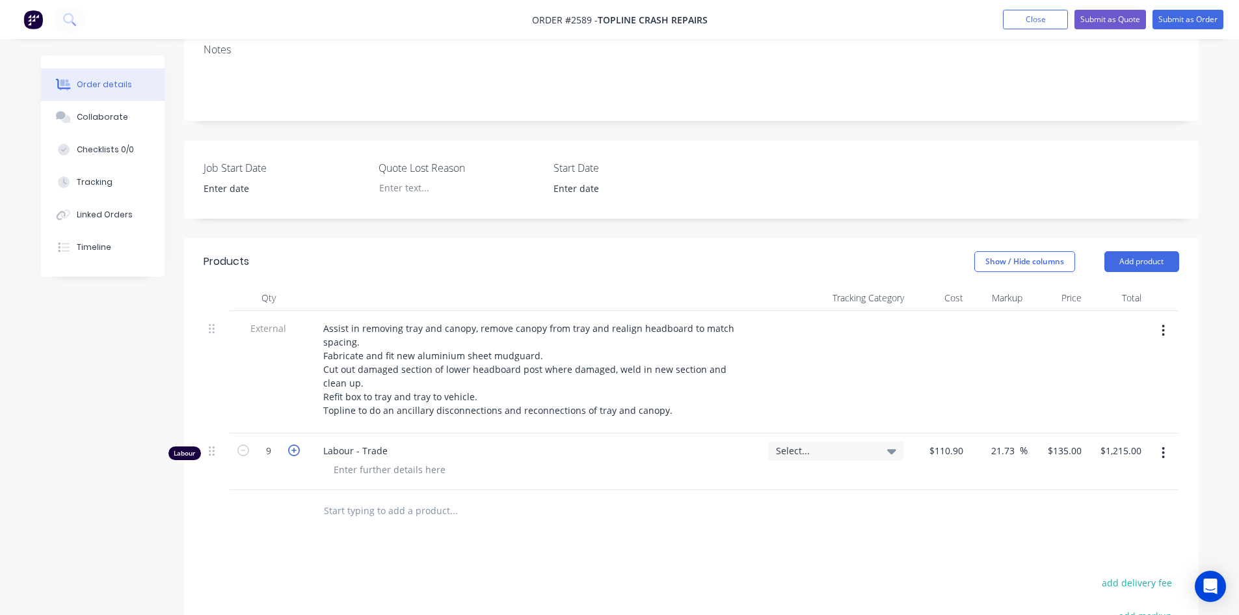
type input "10"
type input "$1,350.00"
click at [292, 444] on icon "button" at bounding box center [294, 450] width 12 height 12
type input "11"
type input "$1,485.00"
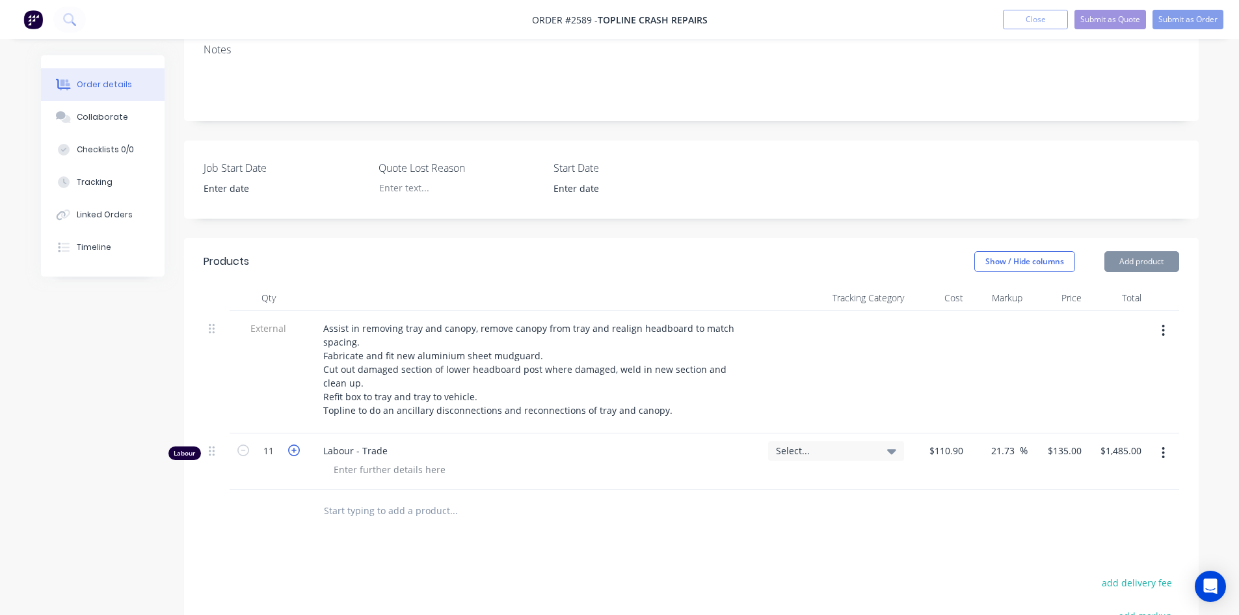
click at [292, 444] on icon "button" at bounding box center [294, 450] width 12 height 12
type input "12"
type input "$1,620.00"
click at [614, 501] on div "Products Show / Hide columns Add product Qty Tracking Category Cost Markup Pric…" at bounding box center [691, 541] width 1015 height 606
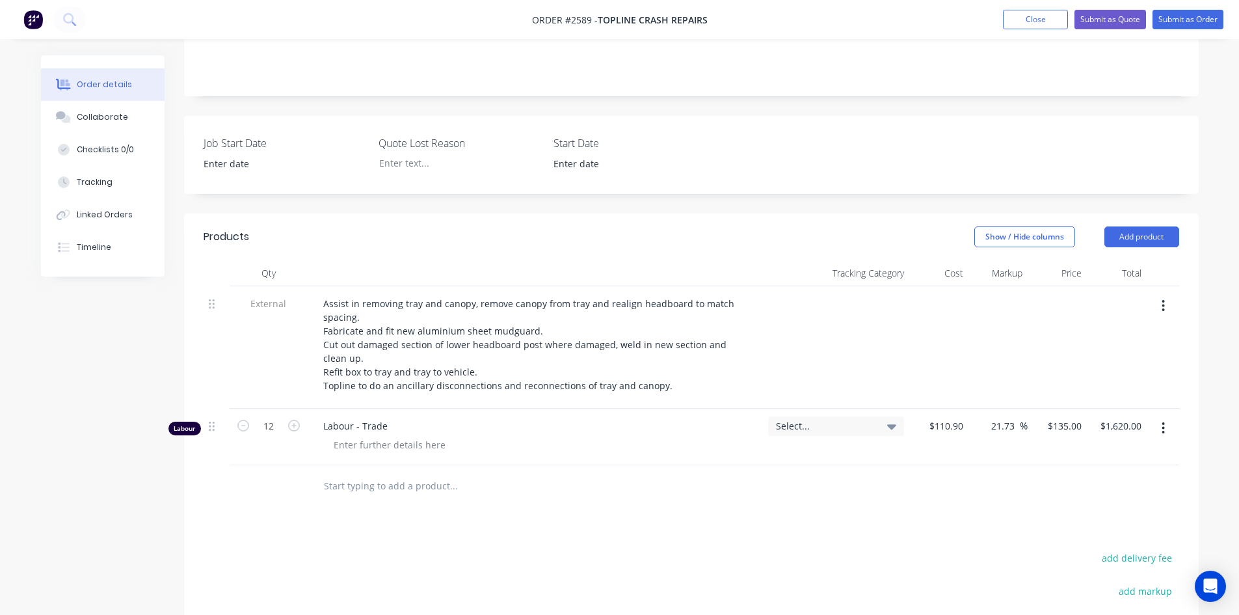
scroll to position [278, 0]
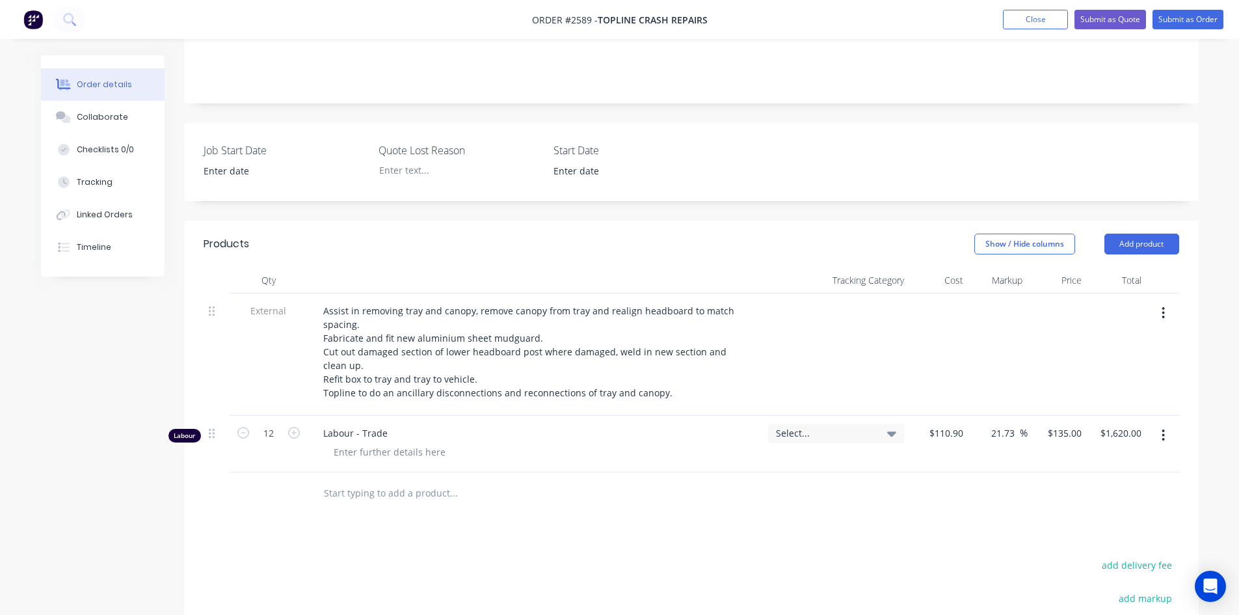
click at [384, 480] on input "text" at bounding box center [453, 493] width 260 height 26
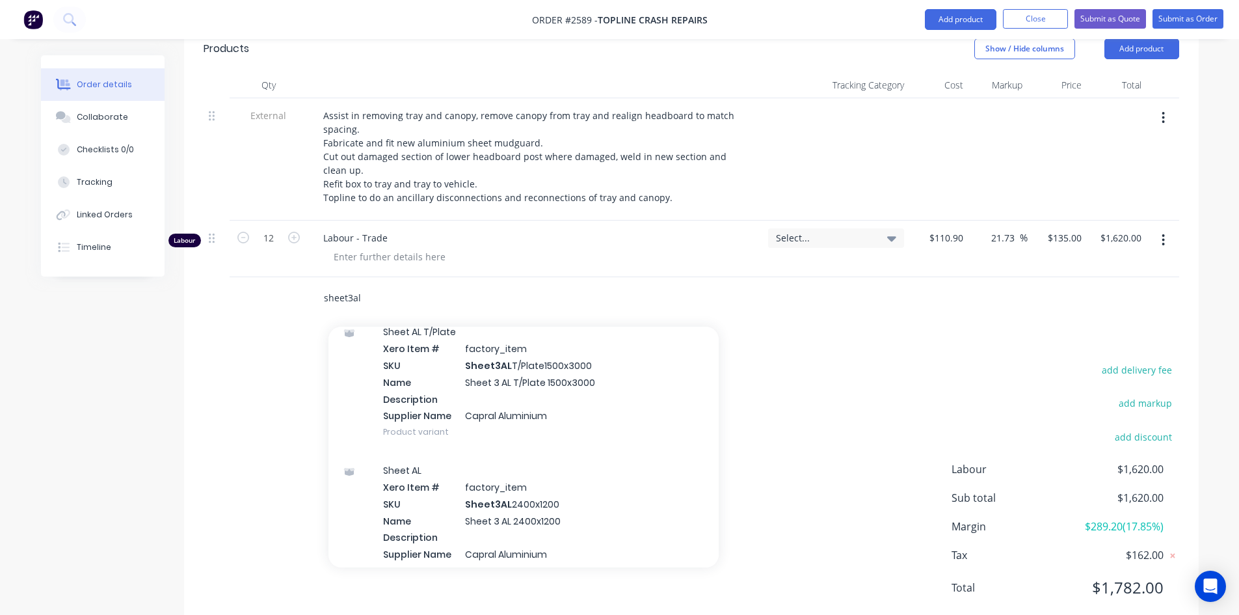
scroll to position [195, 0]
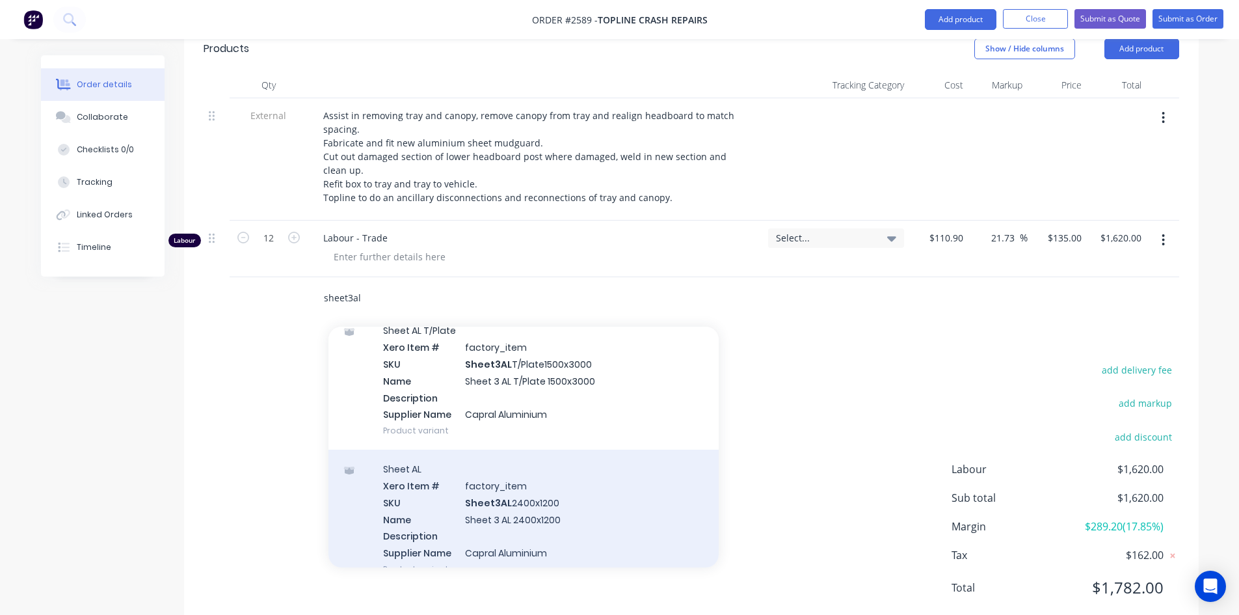
type input "sheet3al"
click at [494, 453] on div "Sheet AL Xero Item # factory_item SKU Sheet3AL 2400x1200 Name Sheet 3 AL 2400x1…" at bounding box center [523, 518] width 390 height 139
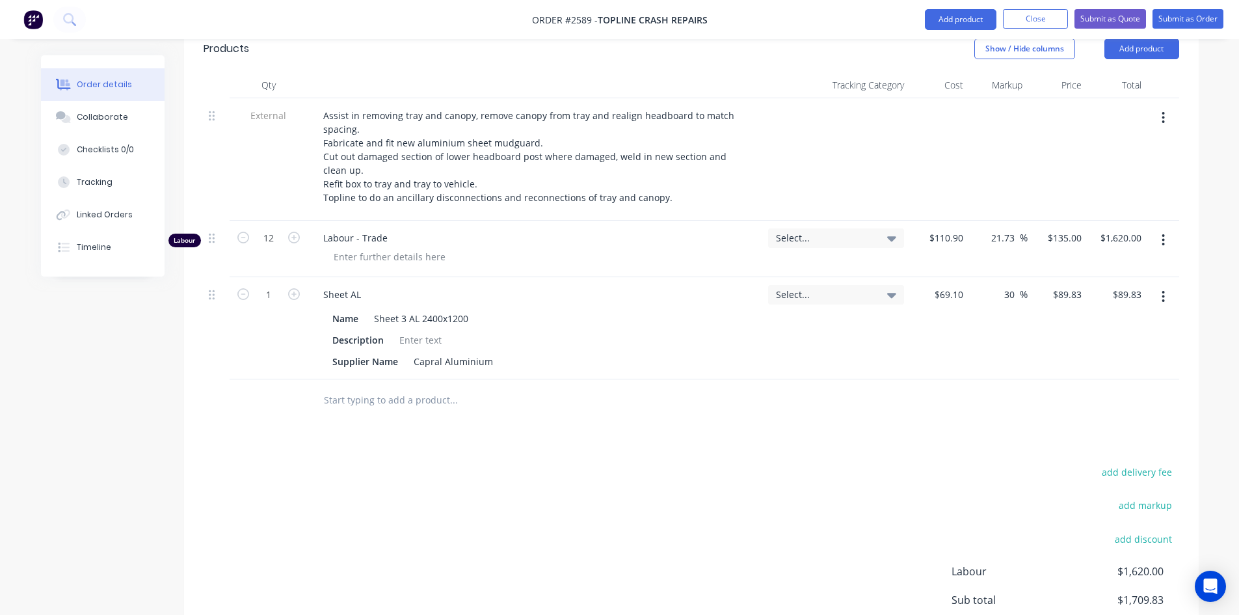
click at [775, 396] on div "Products Show / Hide columns Add product Qty Tracking Category Cost Markup Pric…" at bounding box center [691, 379] width 1015 height 708
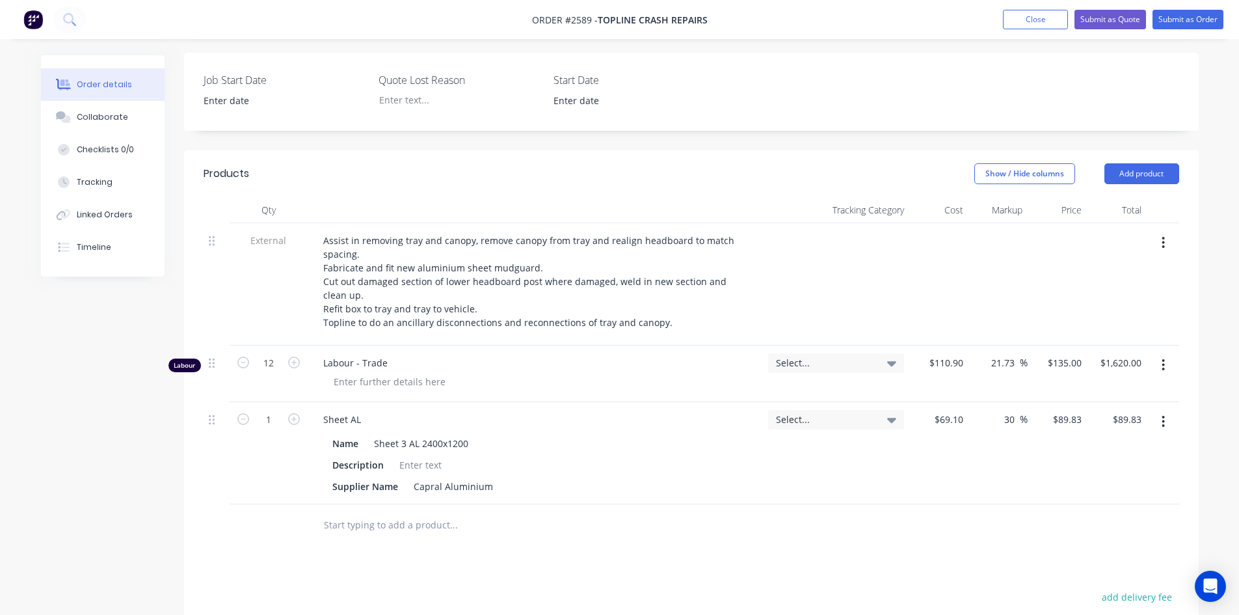
scroll to position [343, 0]
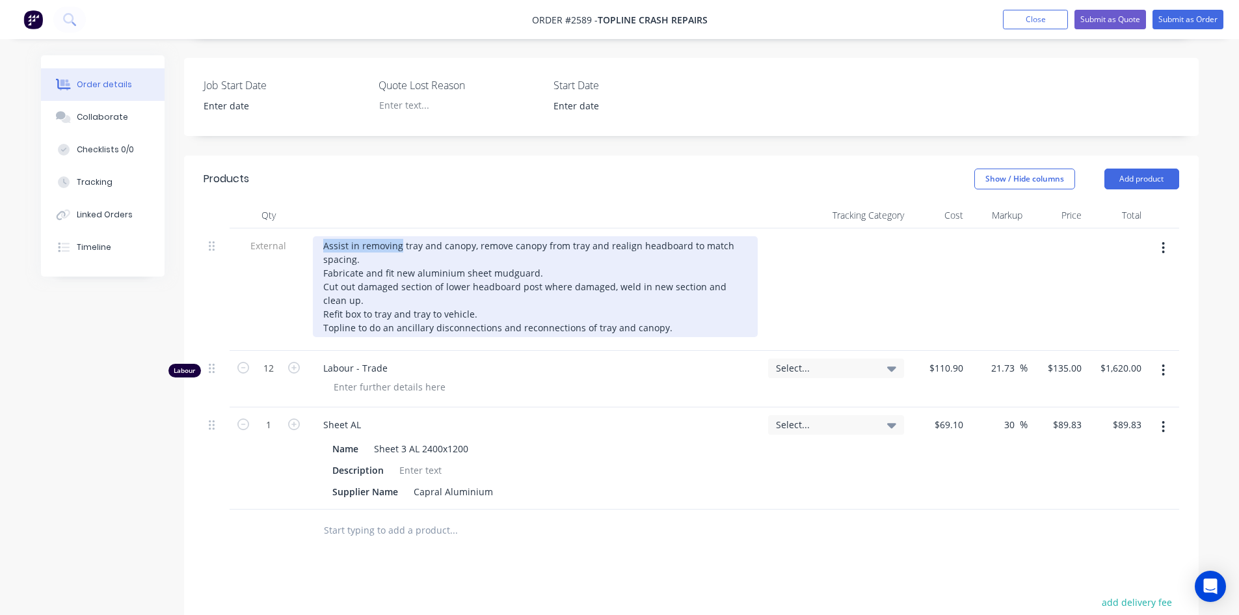
drag, startPoint x: 400, startPoint y: 208, endPoint x: 318, endPoint y: 200, distance: 82.4
click at [318, 236] on div "Assist in removing tray and canopy, remove canopy from tray and realign headboa…" at bounding box center [535, 286] width 445 height 101
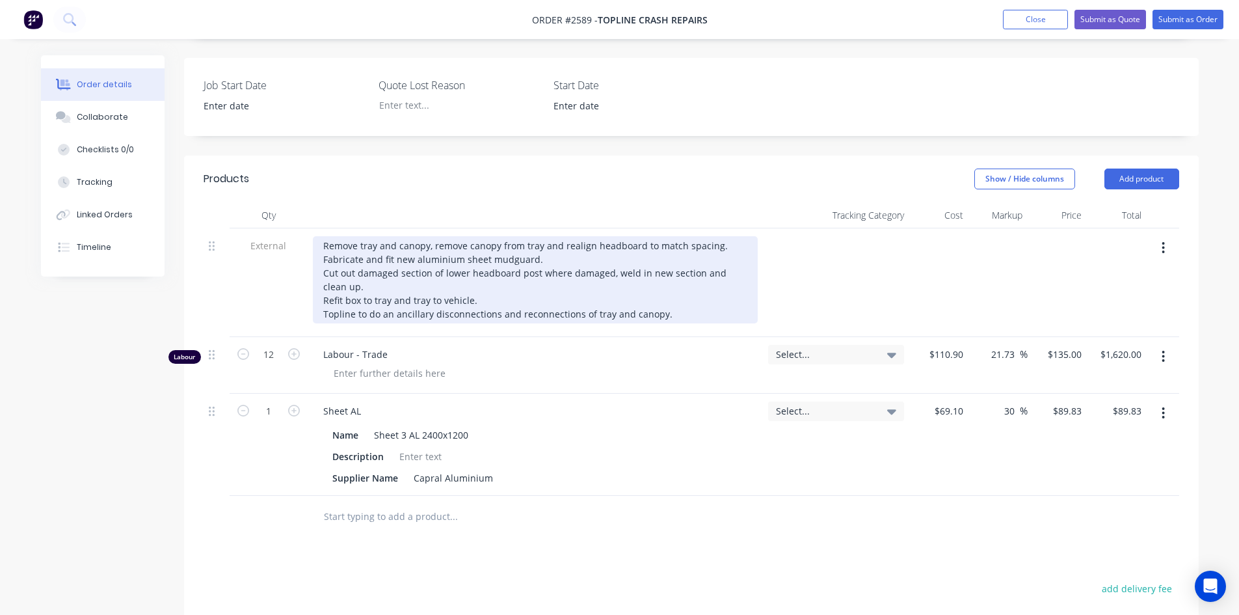
click at [425, 236] on div "Remove tray and canopy, remove canopy from tray and realign headboard to match …" at bounding box center [535, 279] width 445 height 87
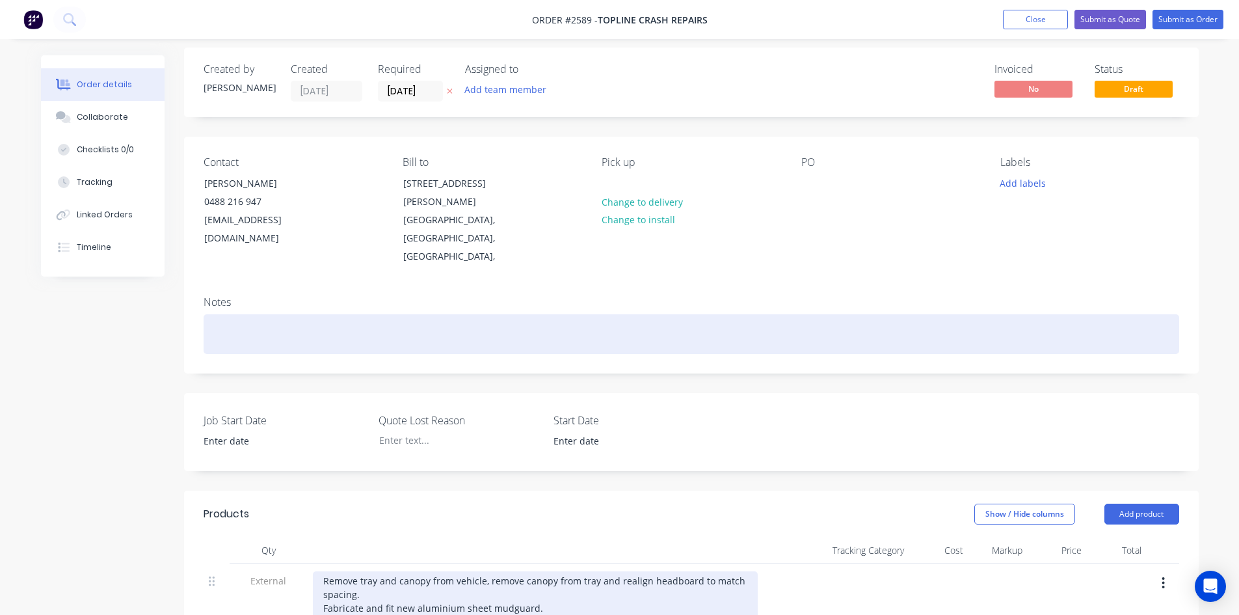
scroll to position [0, 0]
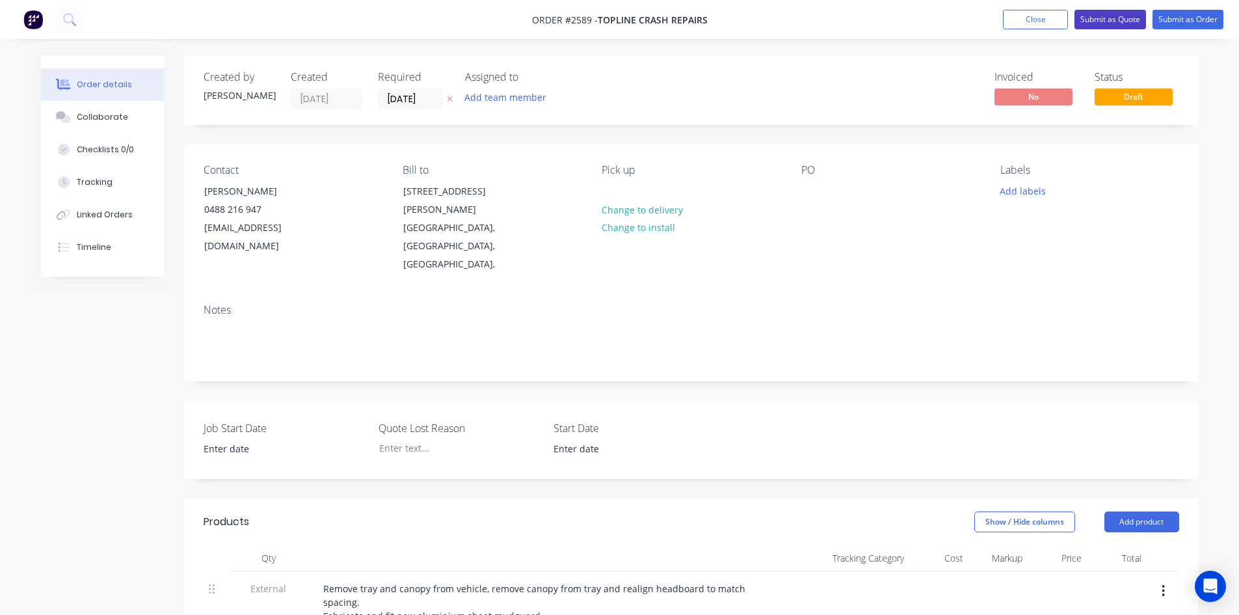
click at [1130, 26] on button "Submit as Quote" at bounding box center [1111, 20] width 72 height 20
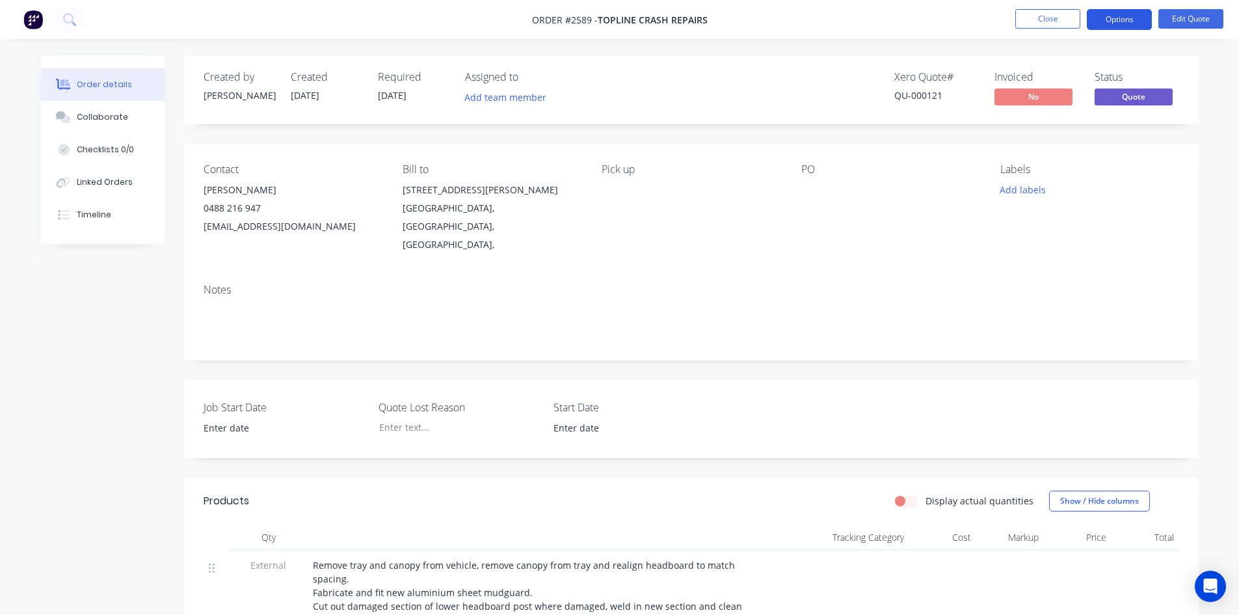
click at [1119, 13] on button "Options" at bounding box center [1119, 19] width 65 height 21
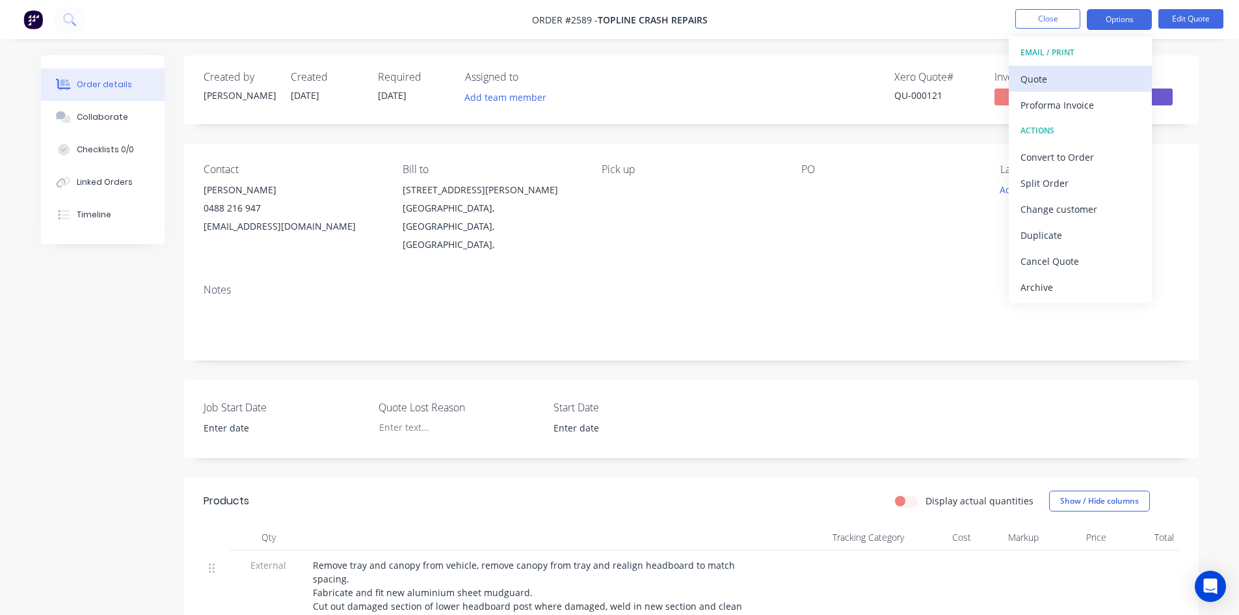
click at [1046, 78] on div "Quote" at bounding box center [1081, 79] width 120 height 19
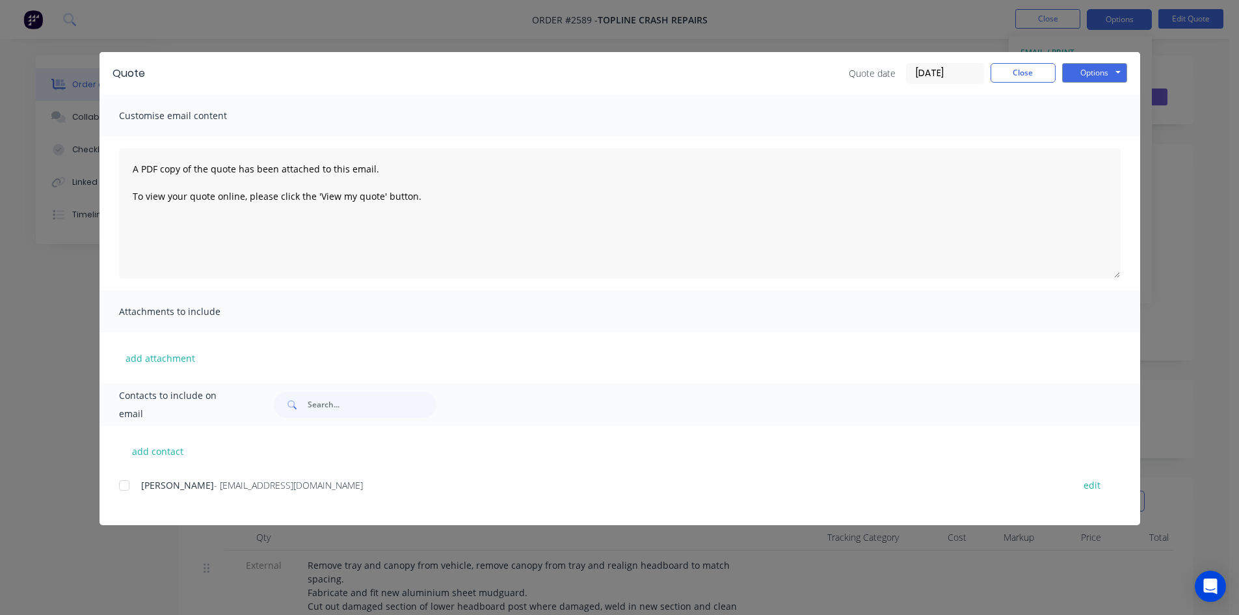
click at [120, 487] on div at bounding box center [124, 485] width 26 height 26
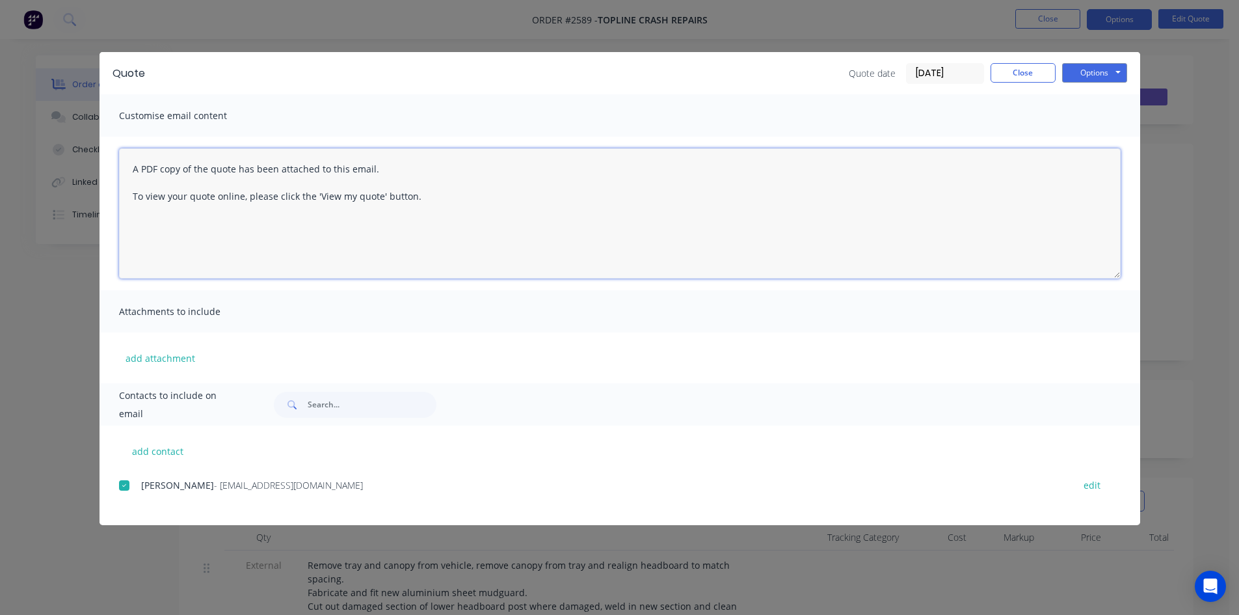
click at [155, 155] on textarea "A PDF copy of the quote has been attached to this email. To view your quote onl…" at bounding box center [620, 213] width 1002 height 130
click at [131, 169] on textarea "A PDF copy of the quote has been attached to this email. To view your quote onl…" at bounding box center [620, 213] width 1002 height 130
click at [150, 170] on textarea "A PDF copy of the quote has been attached to this email. To view your quote onl…" at bounding box center [620, 213] width 1002 height 130
type textarea "Hi [PERSON_NAME] A PDF copy of the quote has been attached to this email. To vi…"
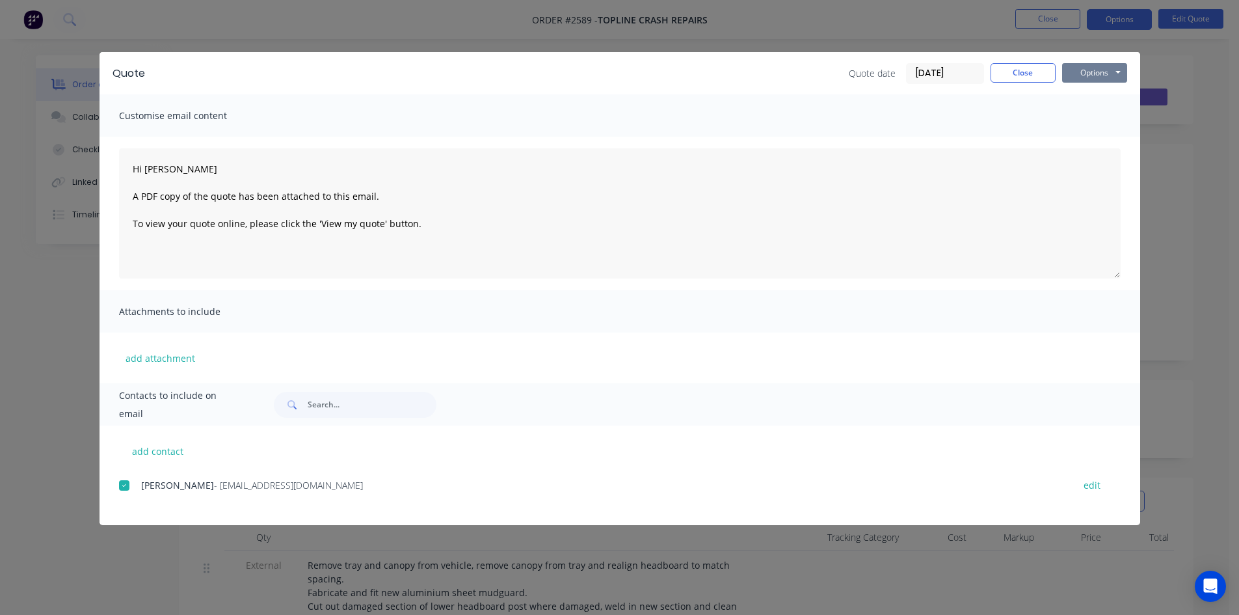
click at [1084, 75] on button "Options" at bounding box center [1094, 73] width 65 height 20
click at [1097, 137] on button "Email" at bounding box center [1103, 138] width 83 height 21
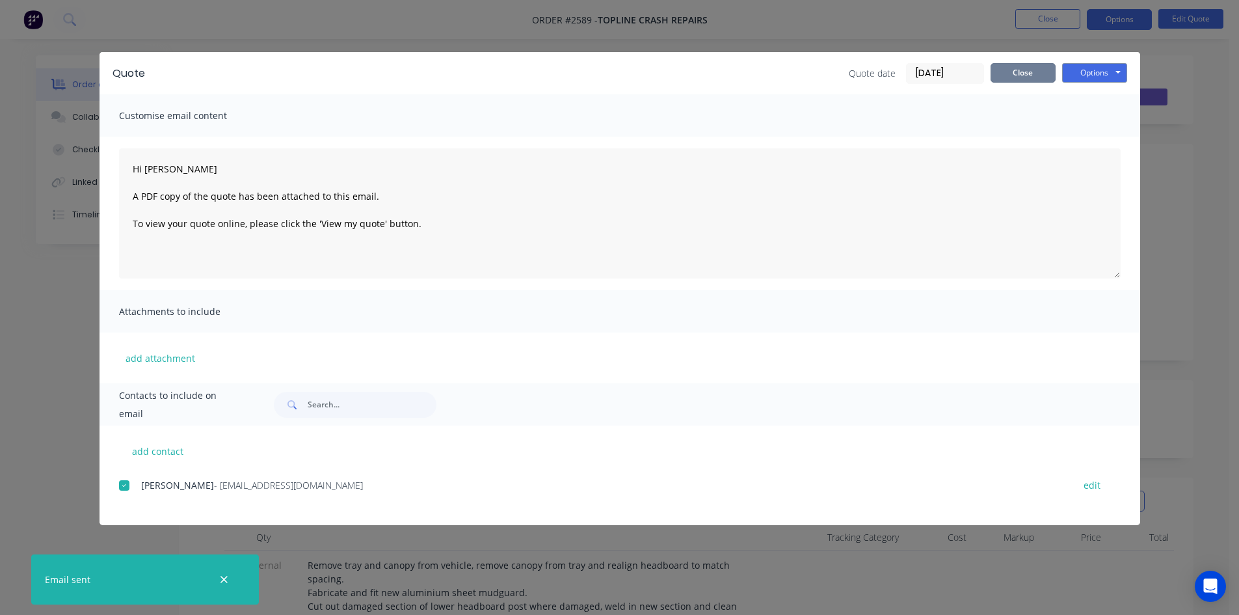
drag, startPoint x: 1026, startPoint y: 73, endPoint x: 842, endPoint y: 211, distance: 230.5
click at [1026, 73] on button "Close" at bounding box center [1023, 73] width 65 height 20
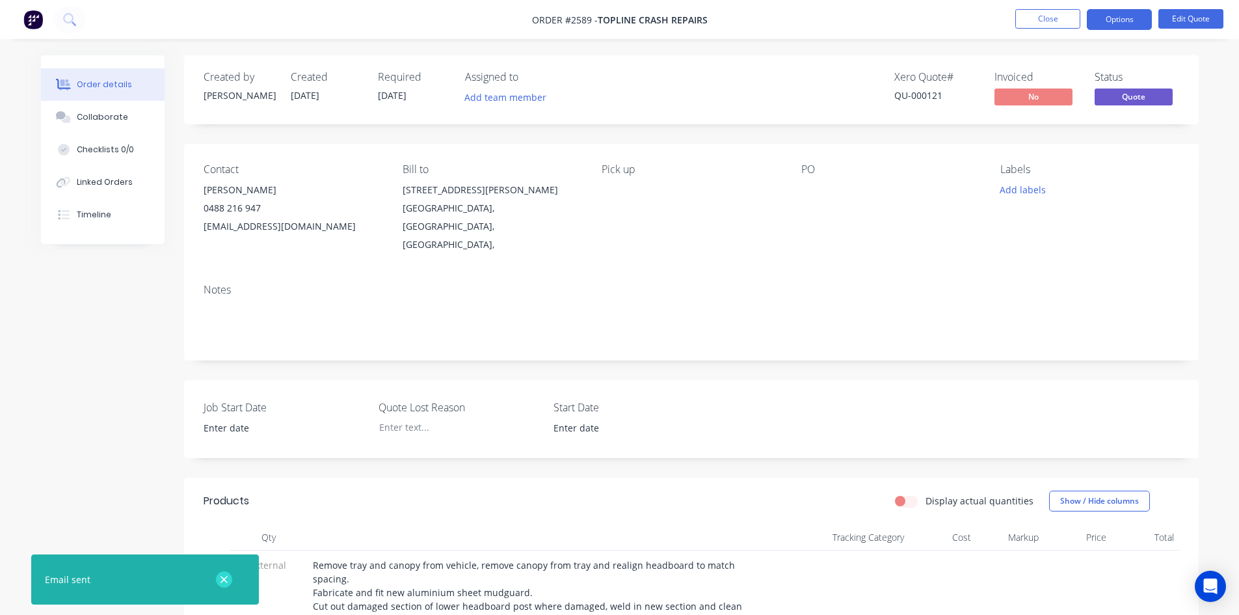
click at [222, 579] on icon "button" at bounding box center [224, 580] width 8 height 12
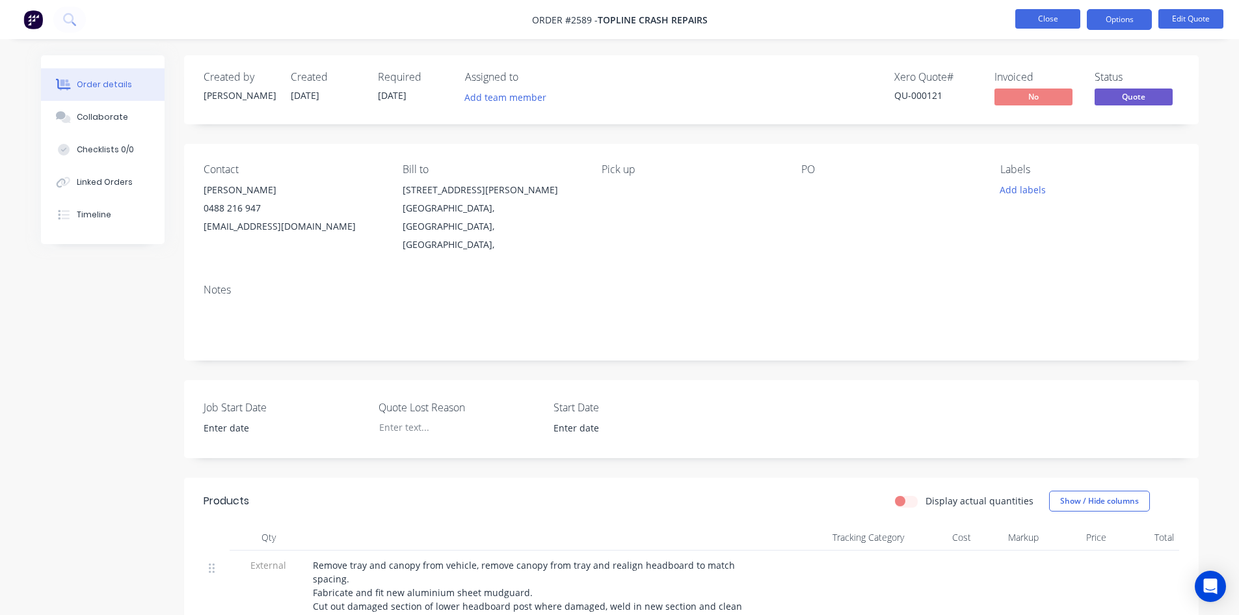
click at [1053, 12] on button "Close" at bounding box center [1047, 19] width 65 height 20
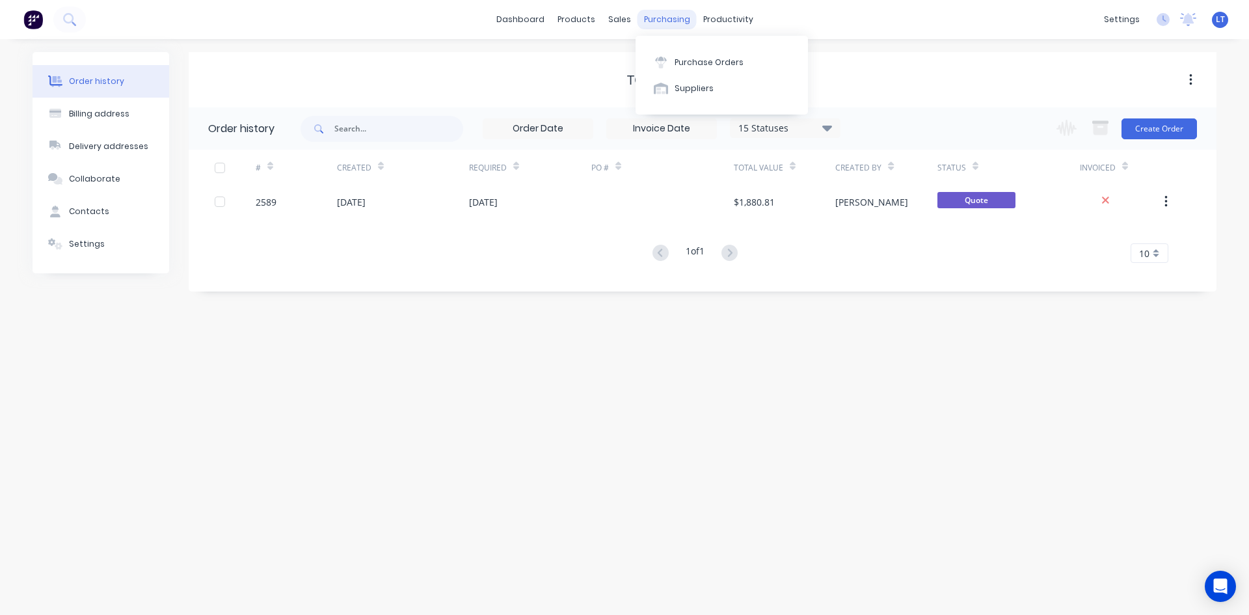
click at [655, 18] on div "purchasing" at bounding box center [666, 20] width 59 height 20
click at [721, 64] on div "Purchase Orders" at bounding box center [709, 63] width 69 height 12
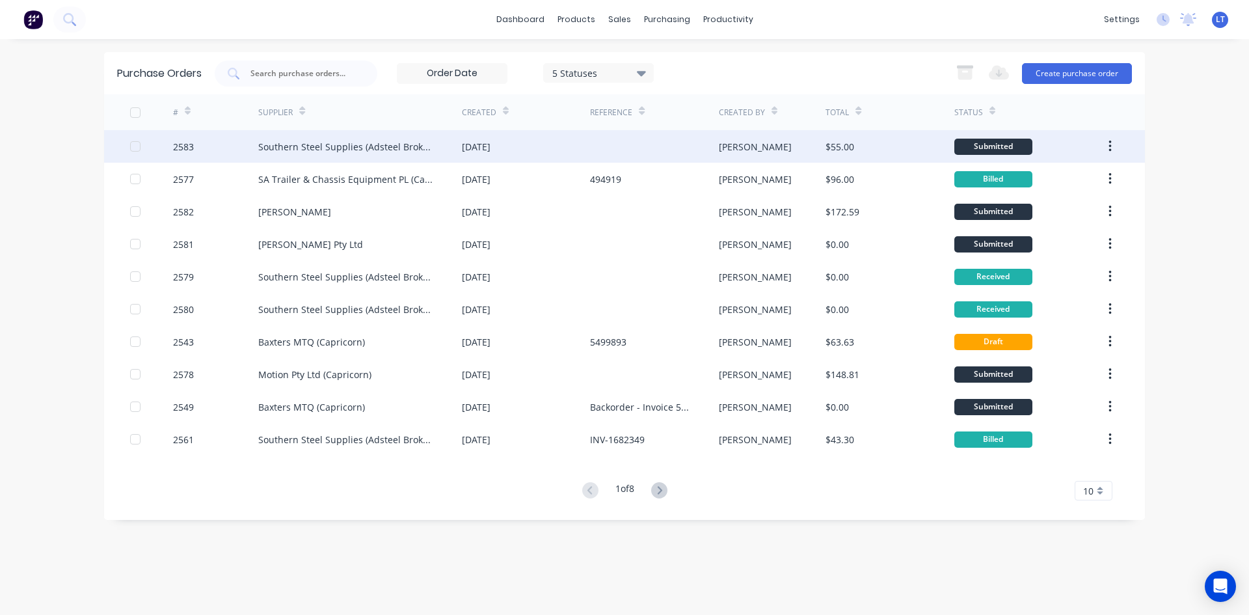
click at [314, 149] on div "Southern Steel Supplies (Adsteel Brokers T/as)" at bounding box center [347, 147] width 178 height 14
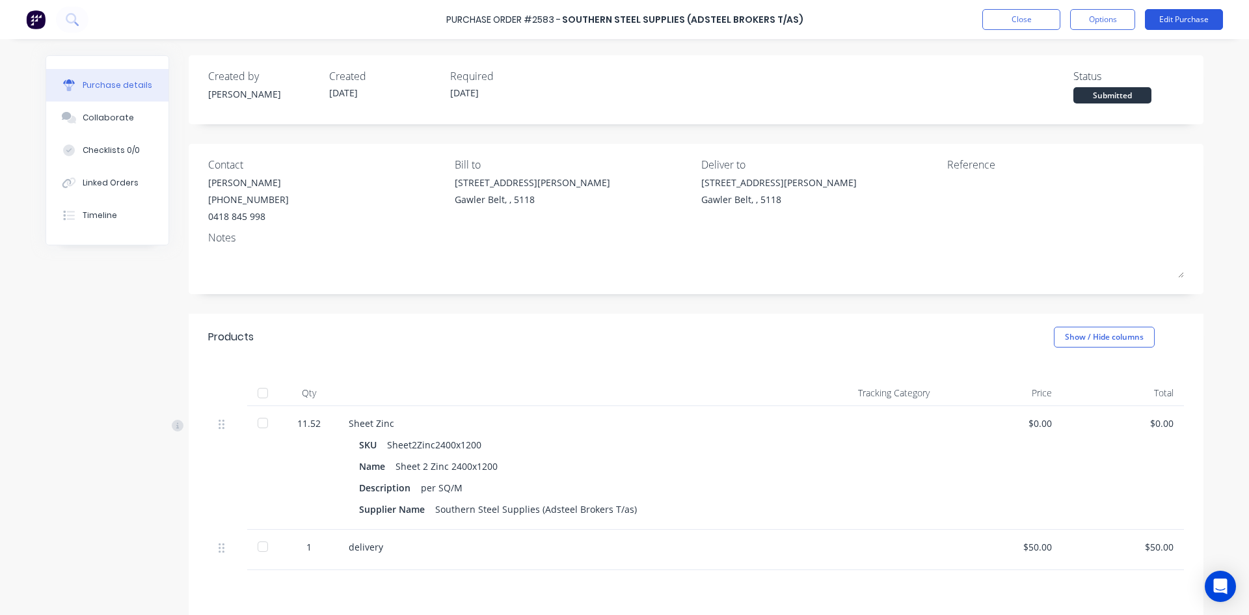
click at [1182, 16] on button "Edit Purchase" at bounding box center [1184, 19] width 78 height 21
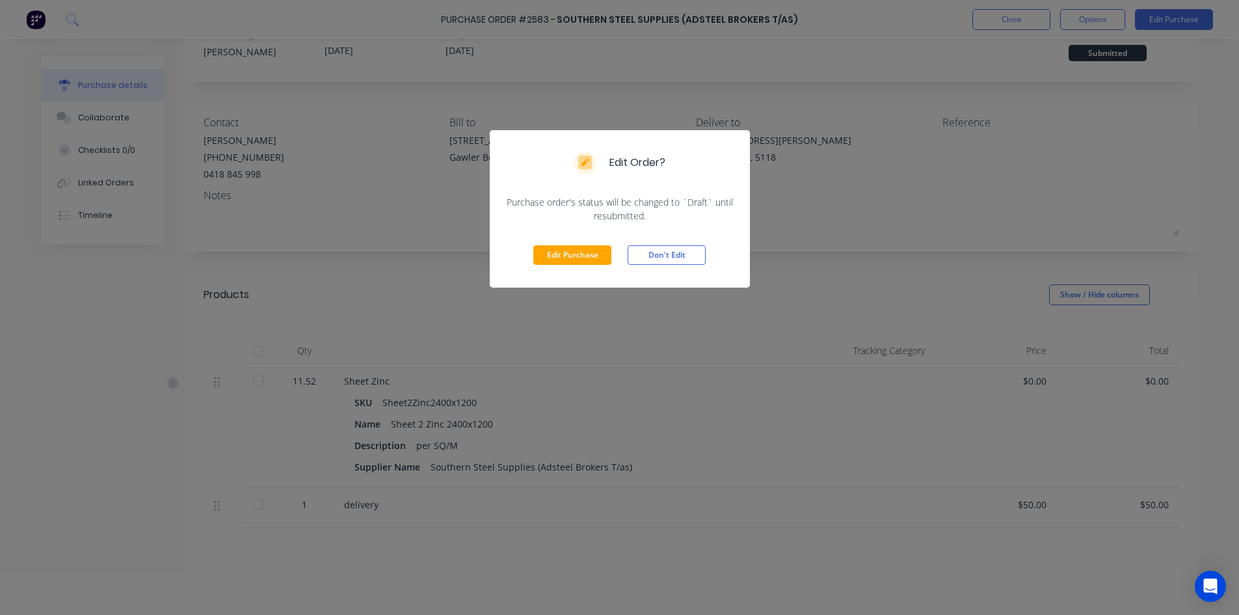
scroll to position [65, 0]
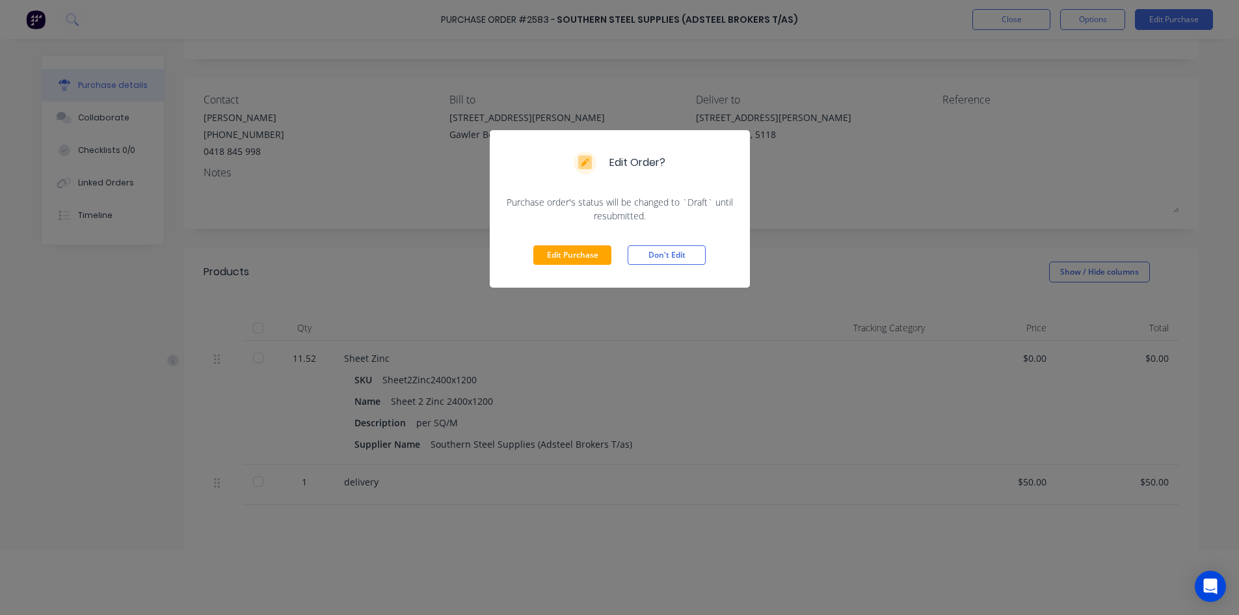
click at [576, 239] on div "Edit Purchase Don't Edit" at bounding box center [620, 254] width 260 height 65
click at [577, 250] on button "Edit Purchase" at bounding box center [572, 255] width 78 height 20
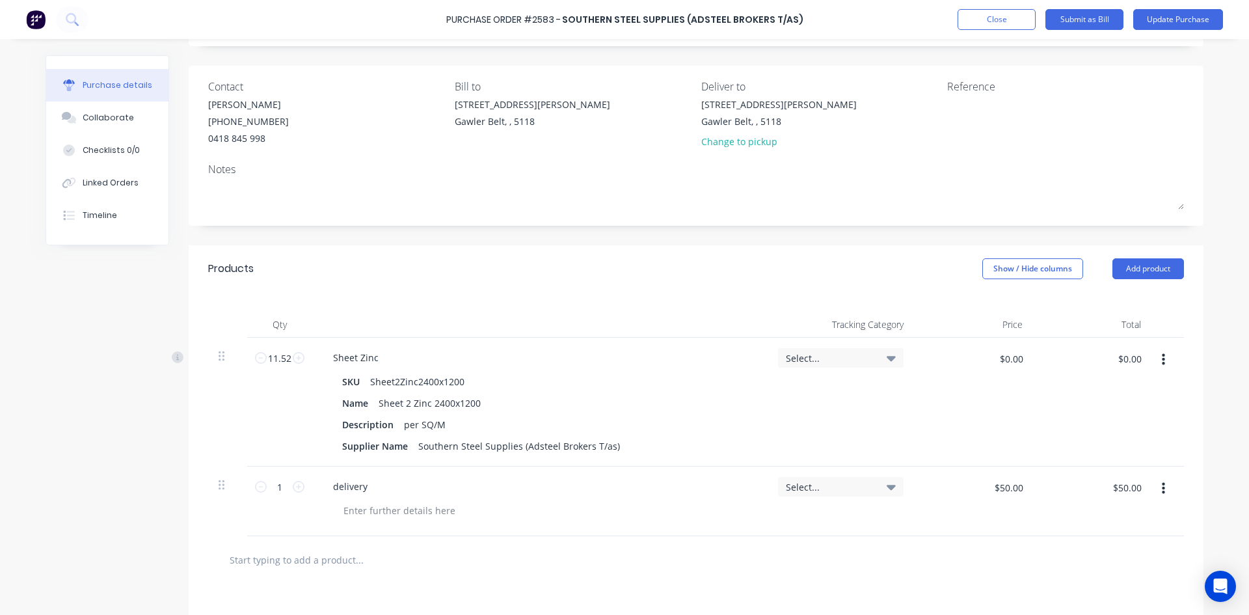
scroll to position [195, 0]
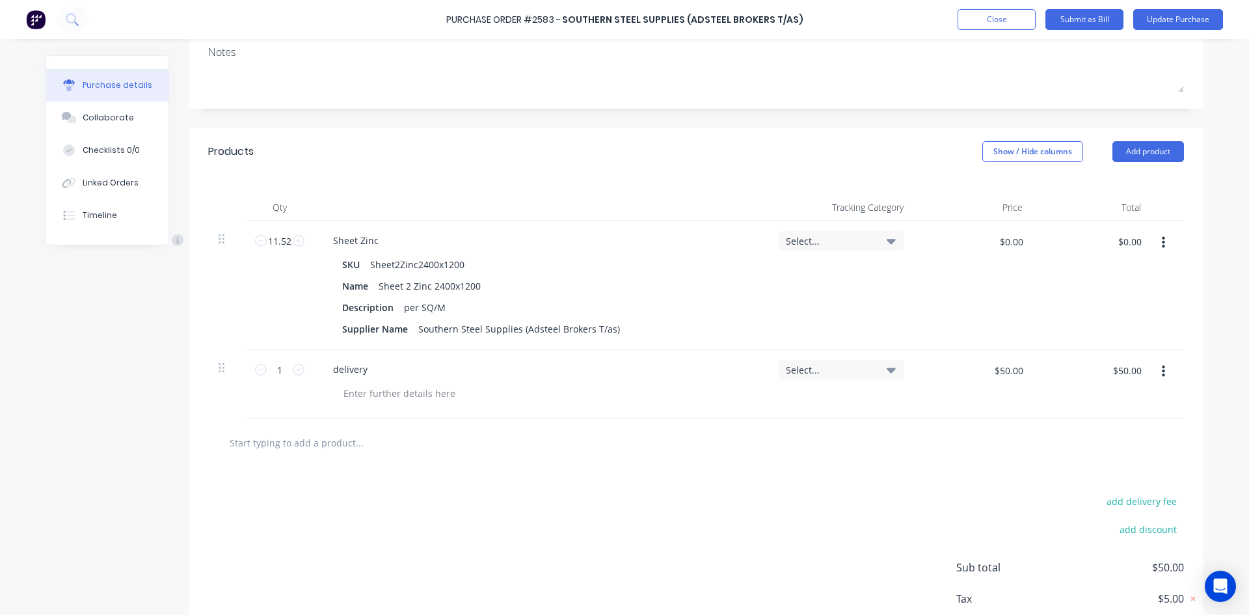
click at [285, 449] on input "text" at bounding box center [359, 442] width 260 height 26
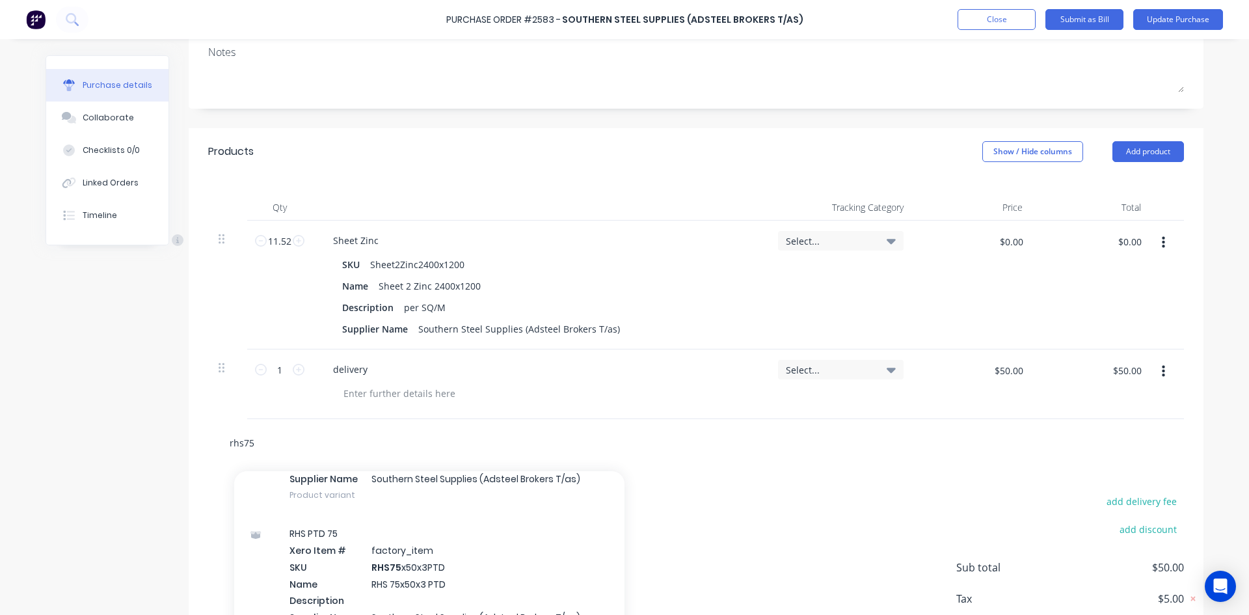
scroll to position [585, 0]
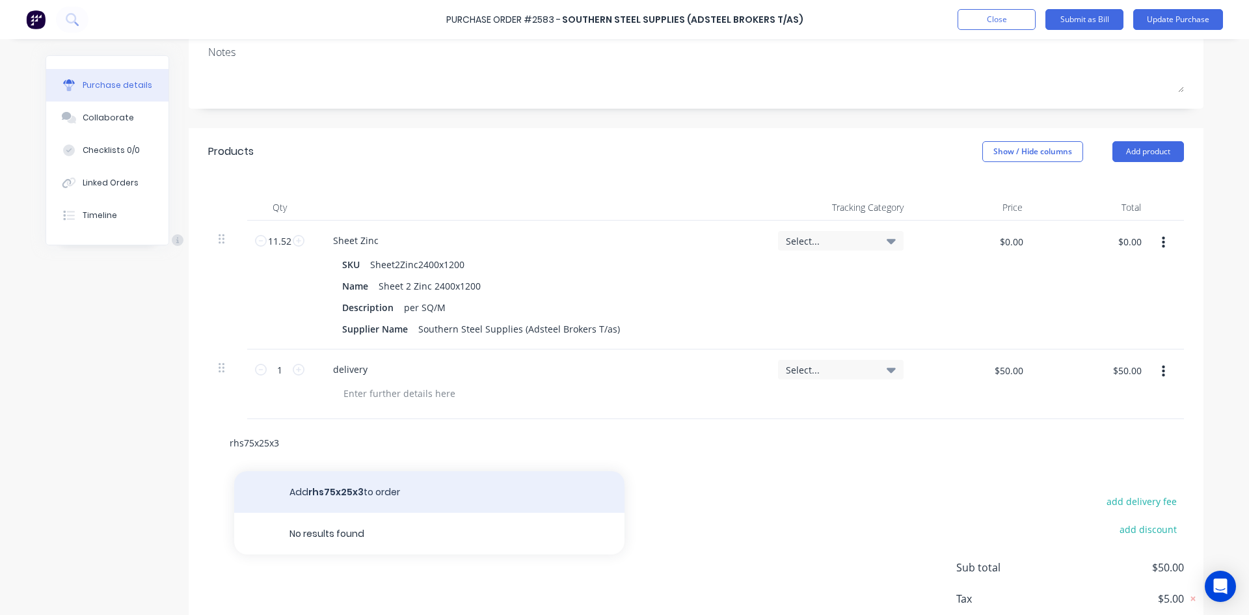
type input "rhs75x25x3"
click at [370, 490] on button "Add rhs75x25x3 to order" at bounding box center [429, 492] width 390 height 42
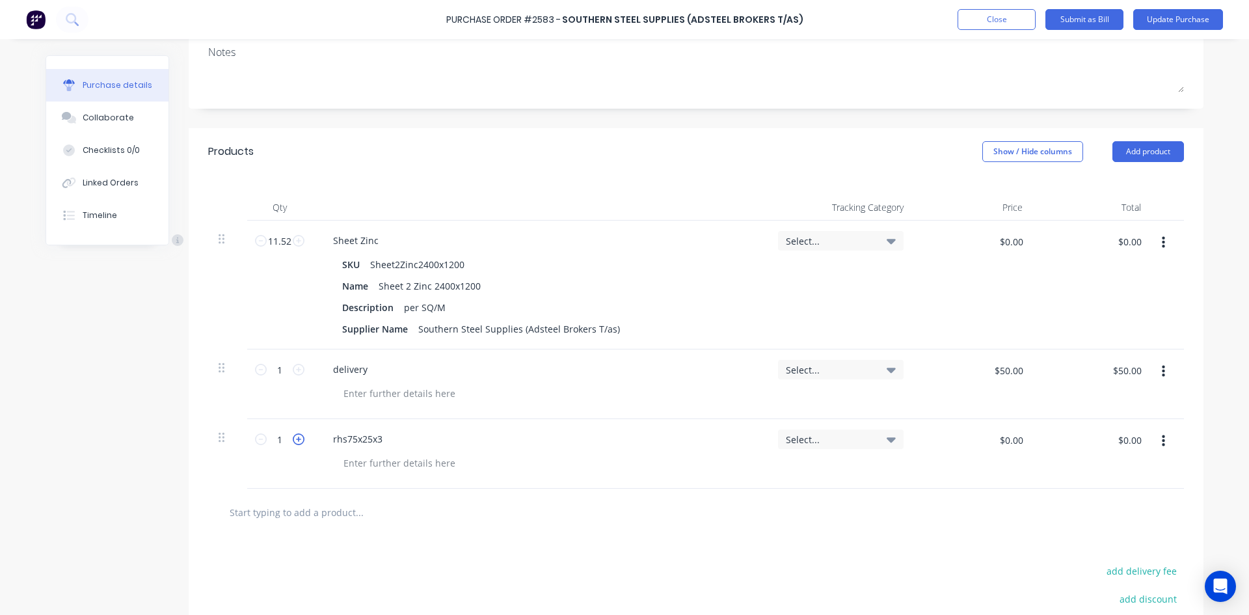
click at [293, 442] on icon at bounding box center [299, 439] width 12 height 12
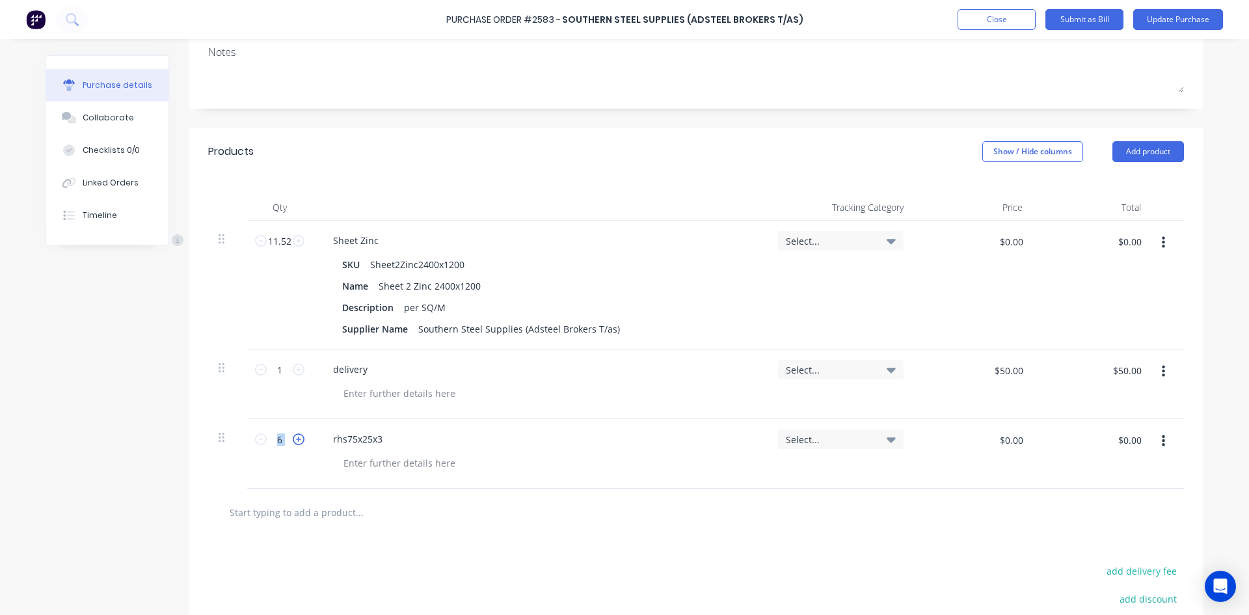
click at [293, 442] on icon at bounding box center [299, 439] width 12 height 12
type input "8"
click at [368, 461] on div at bounding box center [399, 462] width 133 height 19
click at [393, 506] on input "text" at bounding box center [359, 512] width 260 height 26
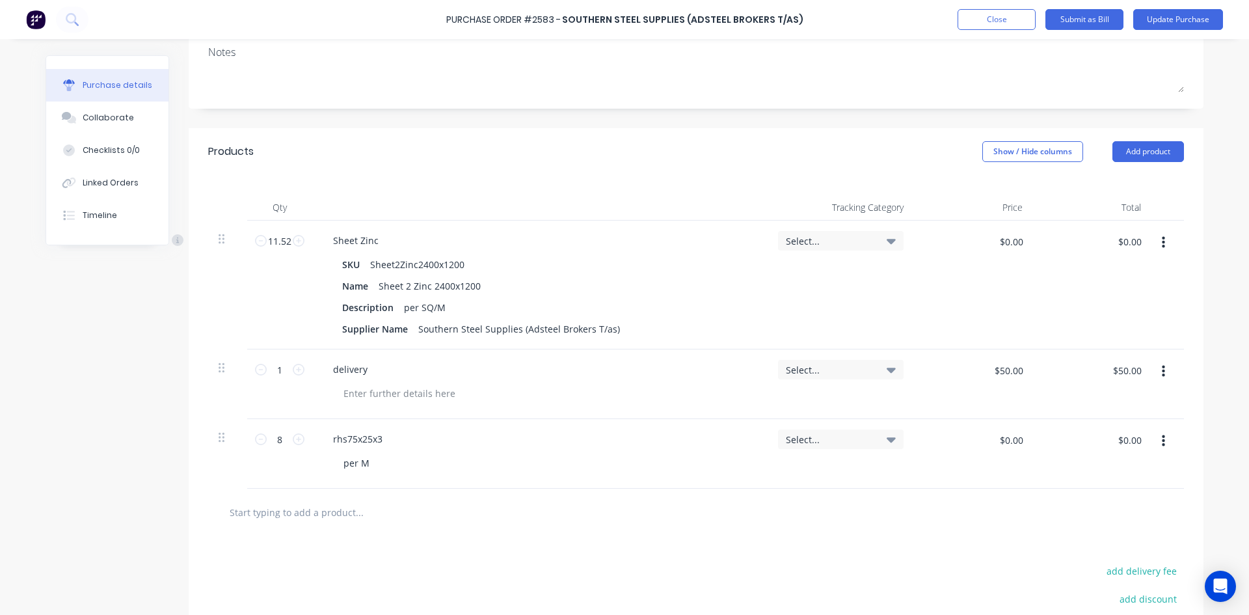
click at [327, 511] on input "text" at bounding box center [359, 512] width 260 height 26
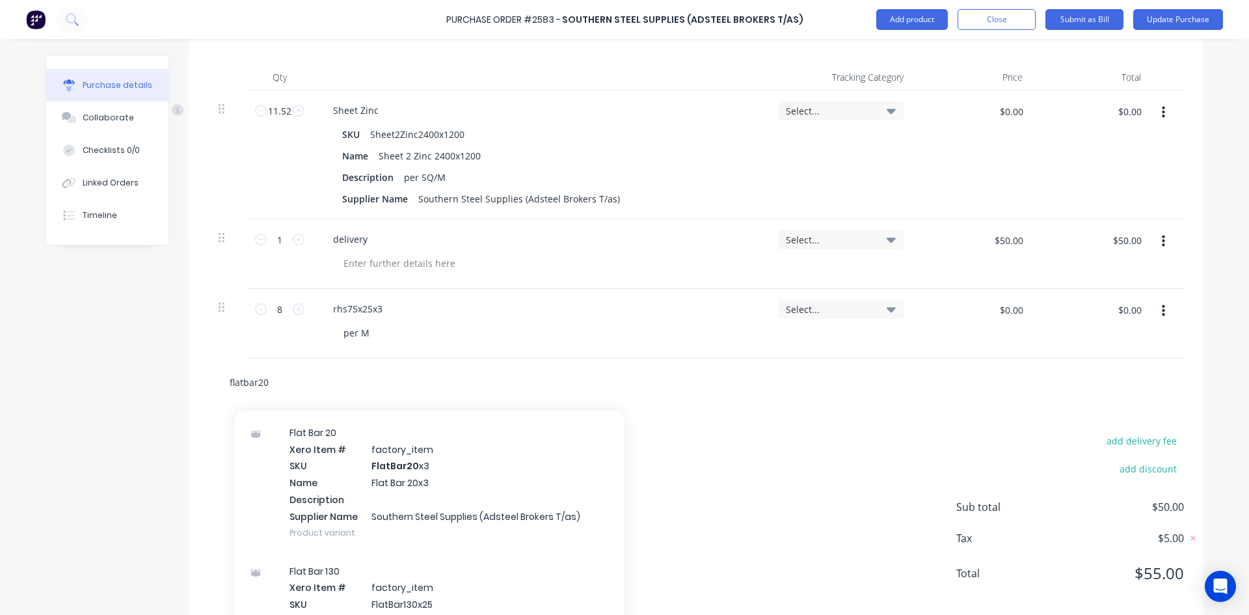
scroll to position [1431, 0]
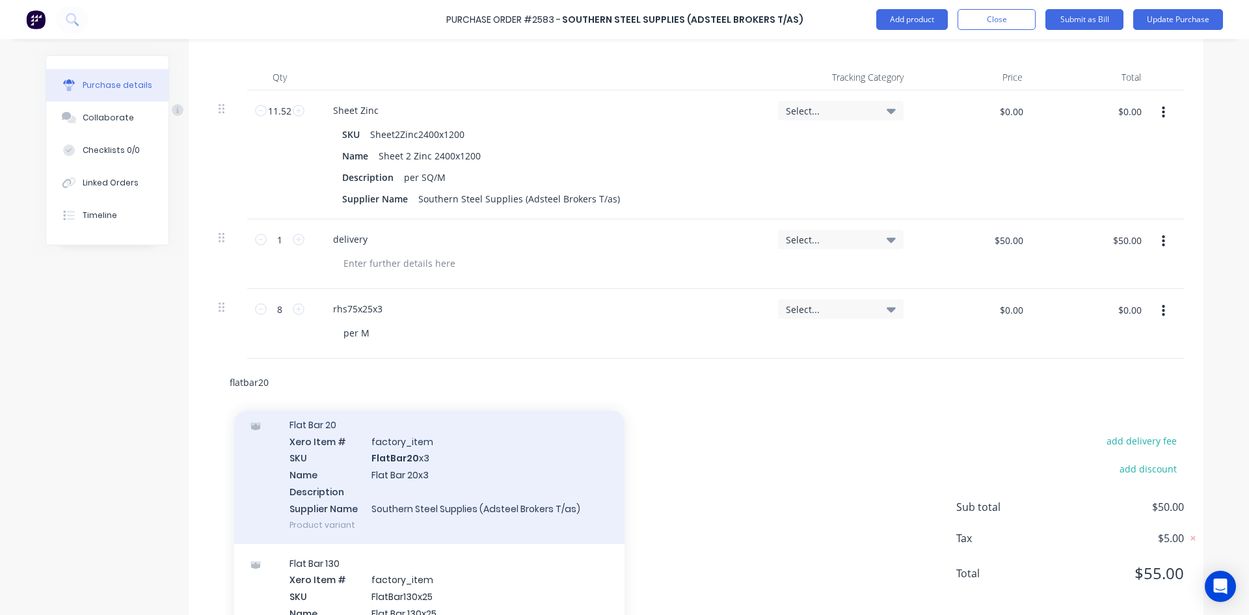
type input "flatbar20"
click at [364, 457] on div "Flat Bar 20 Xero Item # factory_item SKU FlatBar20 x3 Name Flat Bar 20x3 Descri…" at bounding box center [429, 474] width 390 height 139
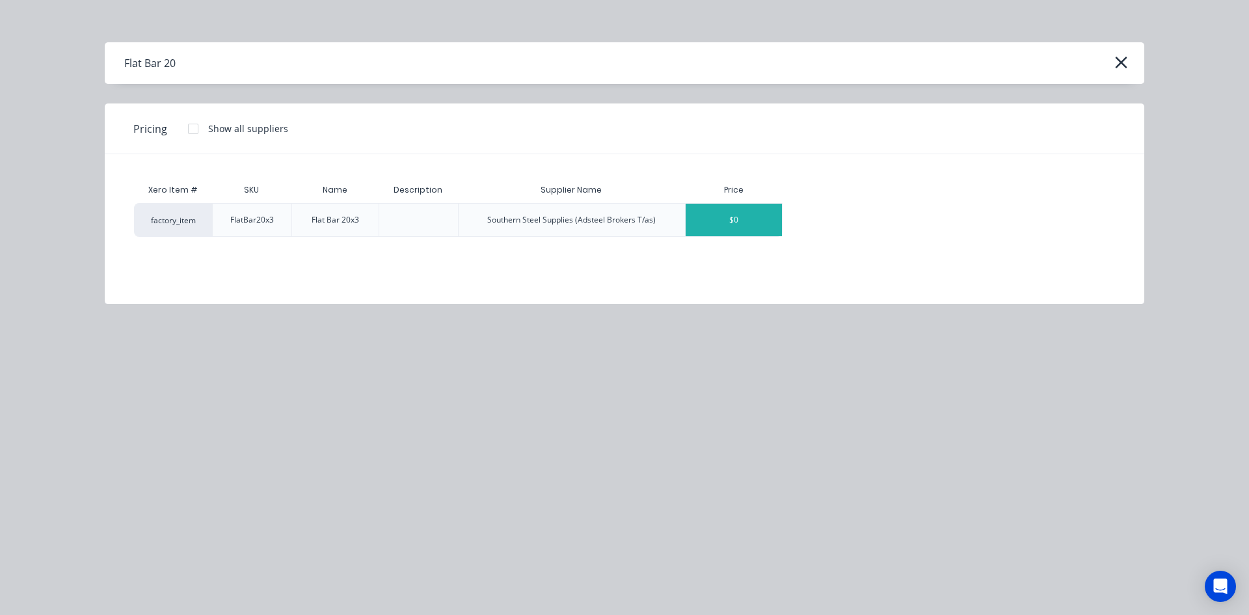
click at [745, 217] on div "$0" at bounding box center [734, 220] width 96 height 33
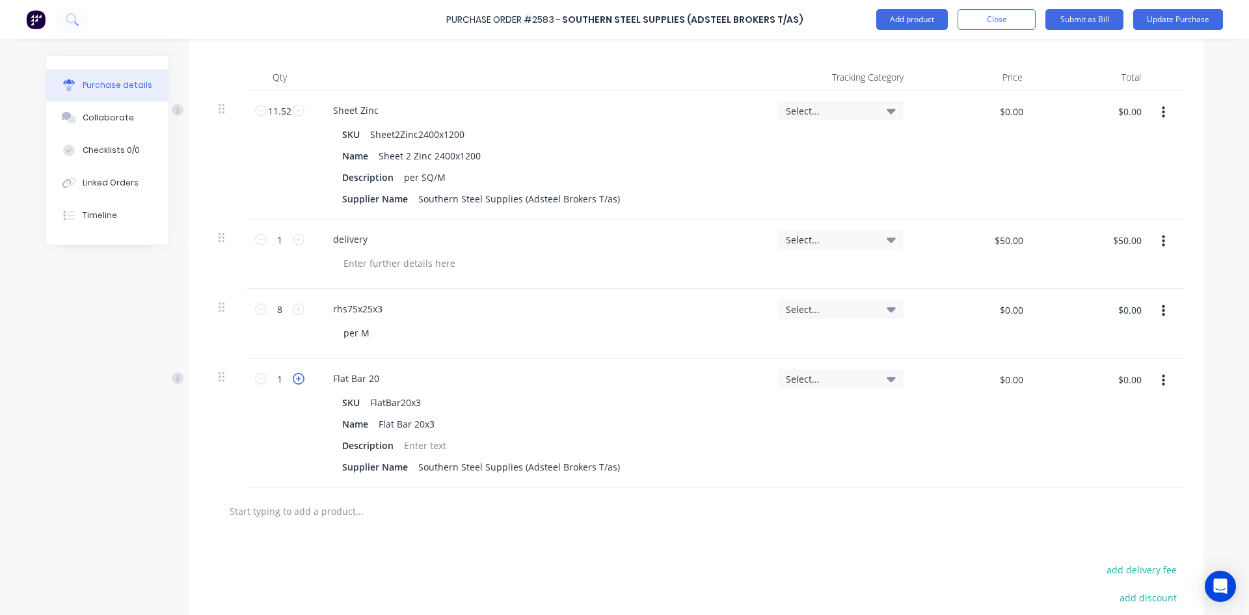
click at [293, 380] on icon at bounding box center [299, 379] width 12 height 12
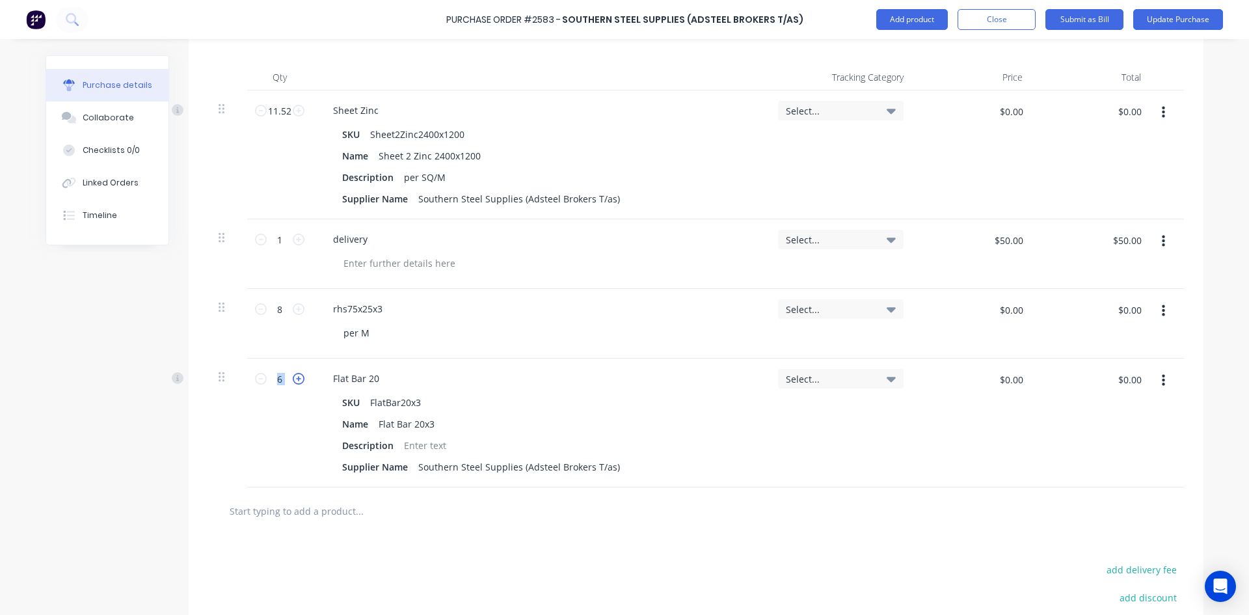
click at [293, 380] on icon at bounding box center [299, 379] width 12 height 12
click at [294, 379] on icon at bounding box center [299, 379] width 12 height 12
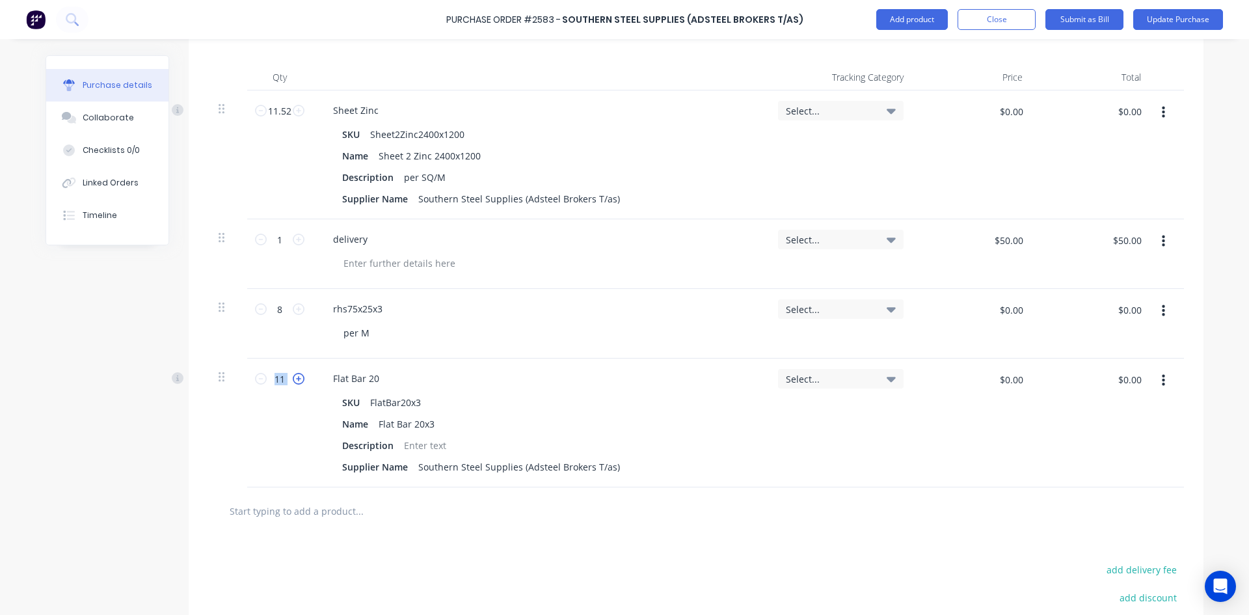
click at [294, 379] on icon at bounding box center [299, 379] width 12 height 12
type input "12"
click at [810, 495] on div at bounding box center [696, 510] width 976 height 47
click at [427, 438] on div at bounding box center [425, 445] width 53 height 19
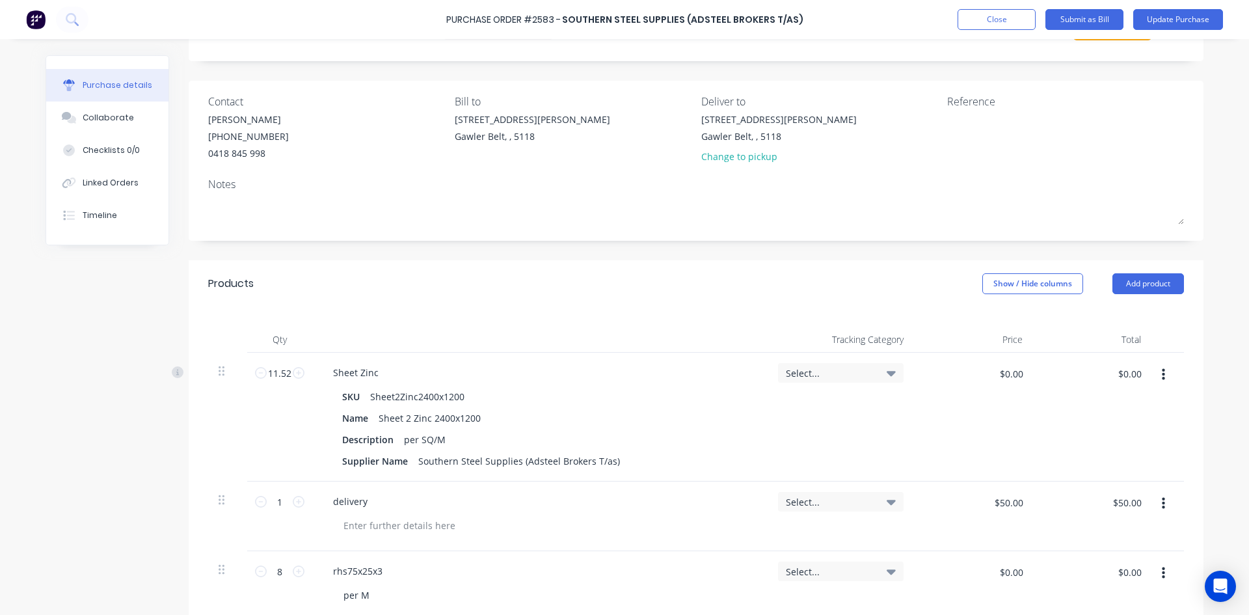
scroll to position [0, 0]
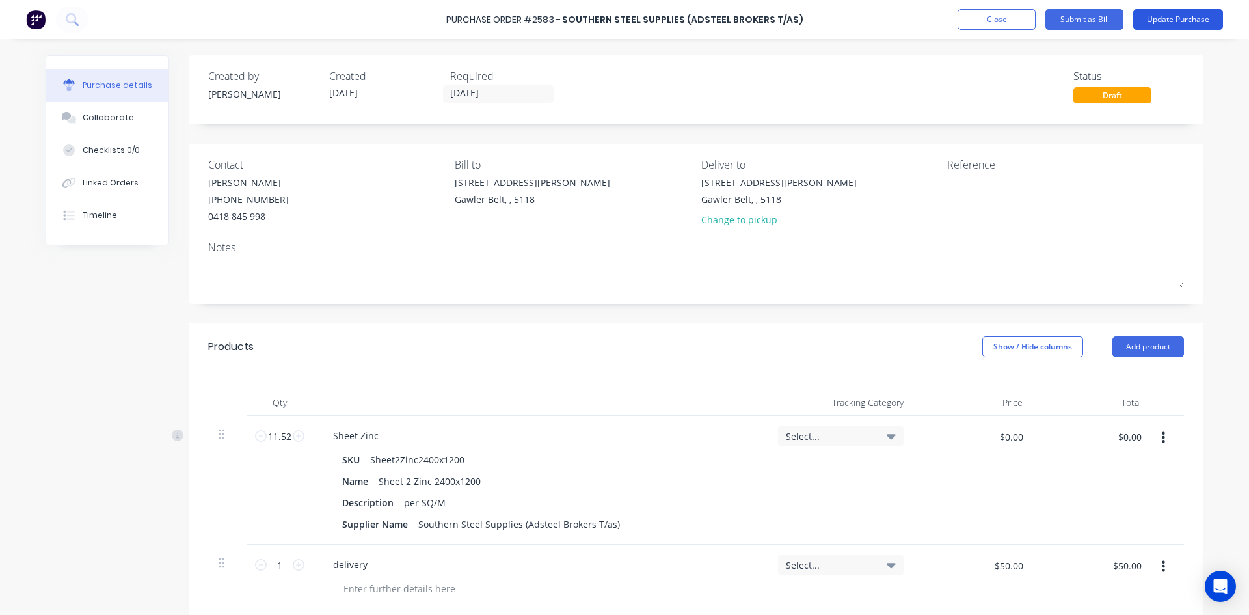
click at [1173, 21] on button "Update Purchase" at bounding box center [1178, 19] width 90 height 21
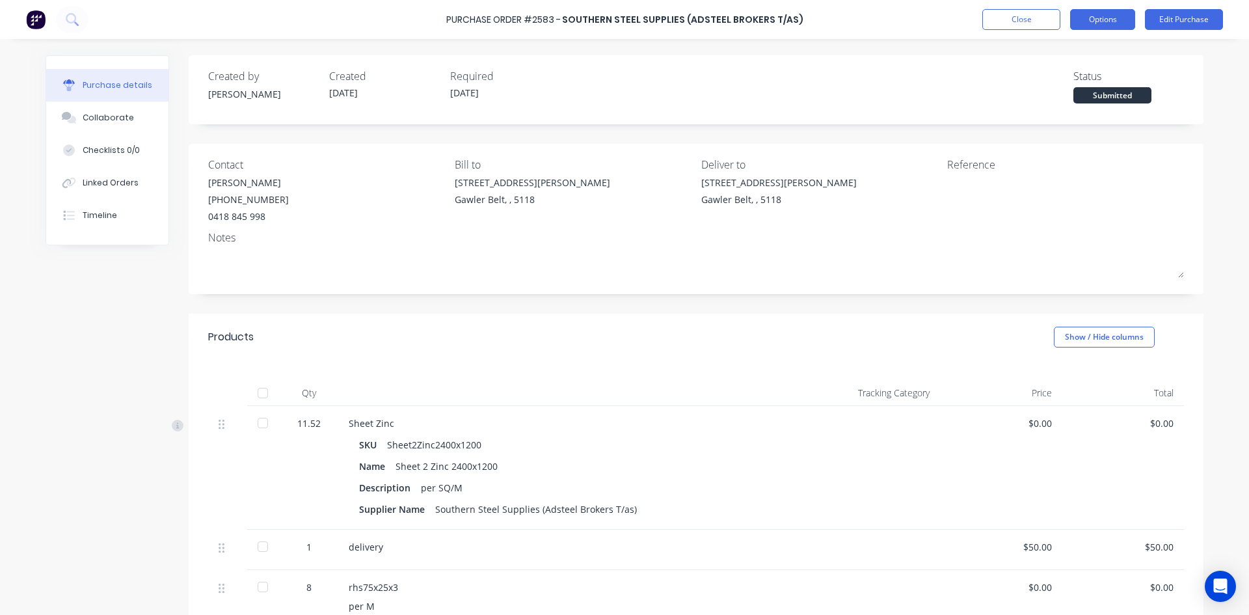
click at [1110, 20] on button "Options" at bounding box center [1102, 19] width 65 height 21
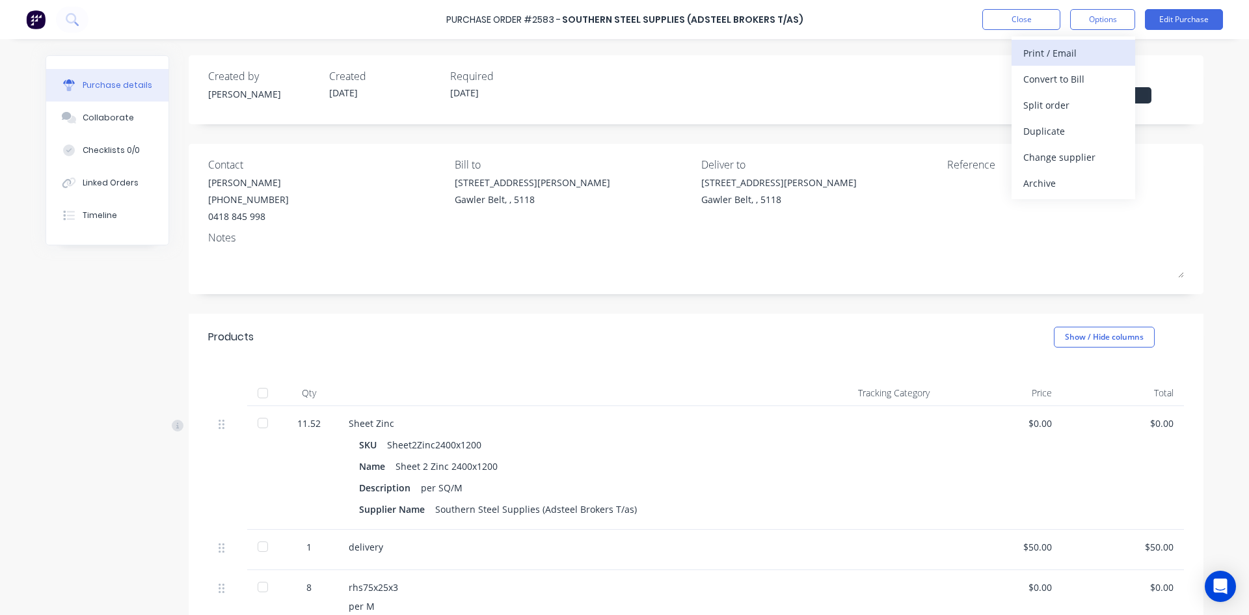
click at [1048, 58] on div "Print / Email" at bounding box center [1073, 53] width 100 height 19
click at [1072, 105] on div "Without pricing" at bounding box center [1073, 105] width 100 height 19
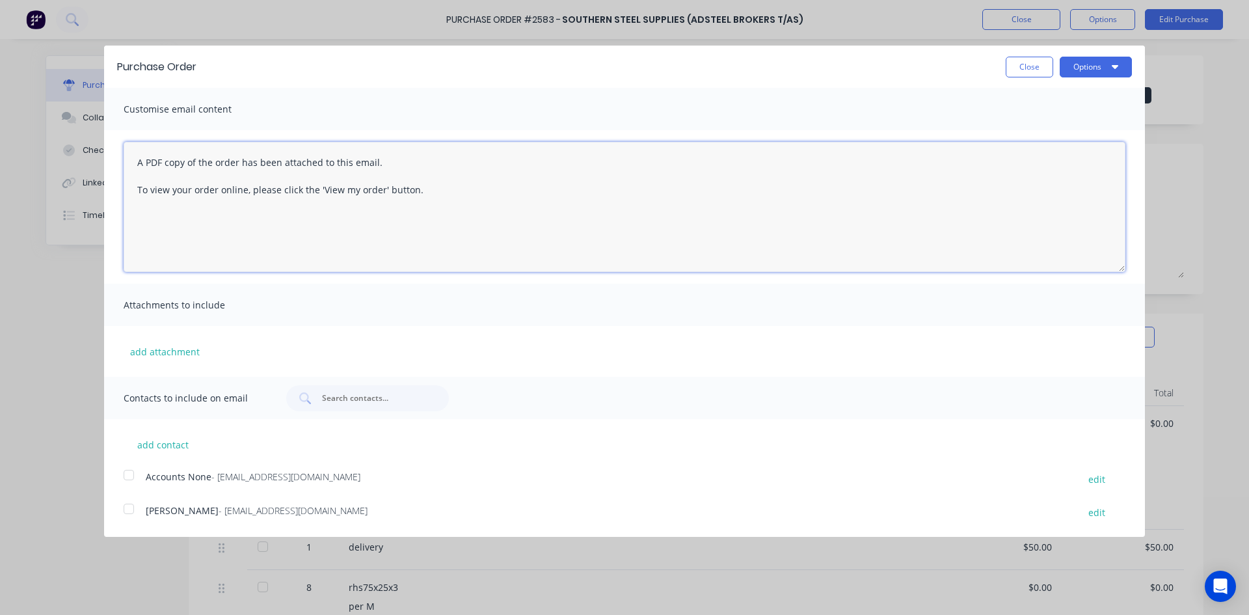
click at [135, 161] on textarea "A PDF copy of the order has been attached to this email. To view your order onl…" at bounding box center [625, 207] width 1002 height 130
click at [127, 507] on div at bounding box center [129, 509] width 26 height 26
type textarea "Hey [PERSON_NAME], This is an Update from this mornings PO. can you please upda…"
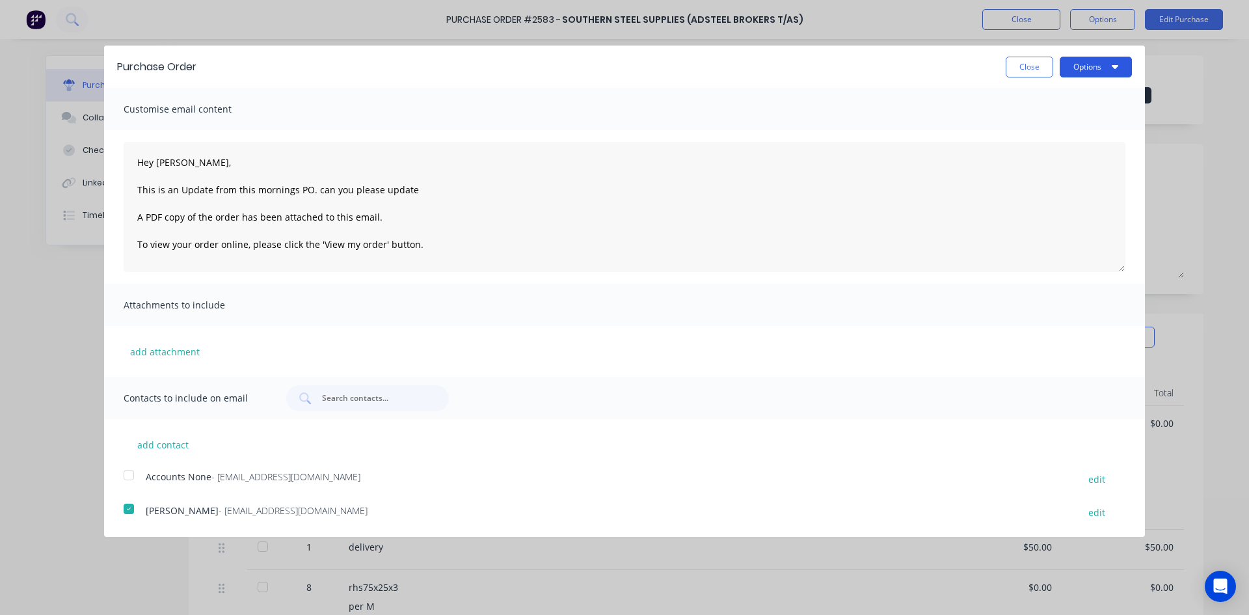
click at [1088, 64] on button "Options" at bounding box center [1096, 67] width 72 height 21
click at [1050, 127] on div "Email" at bounding box center [1070, 125] width 100 height 19
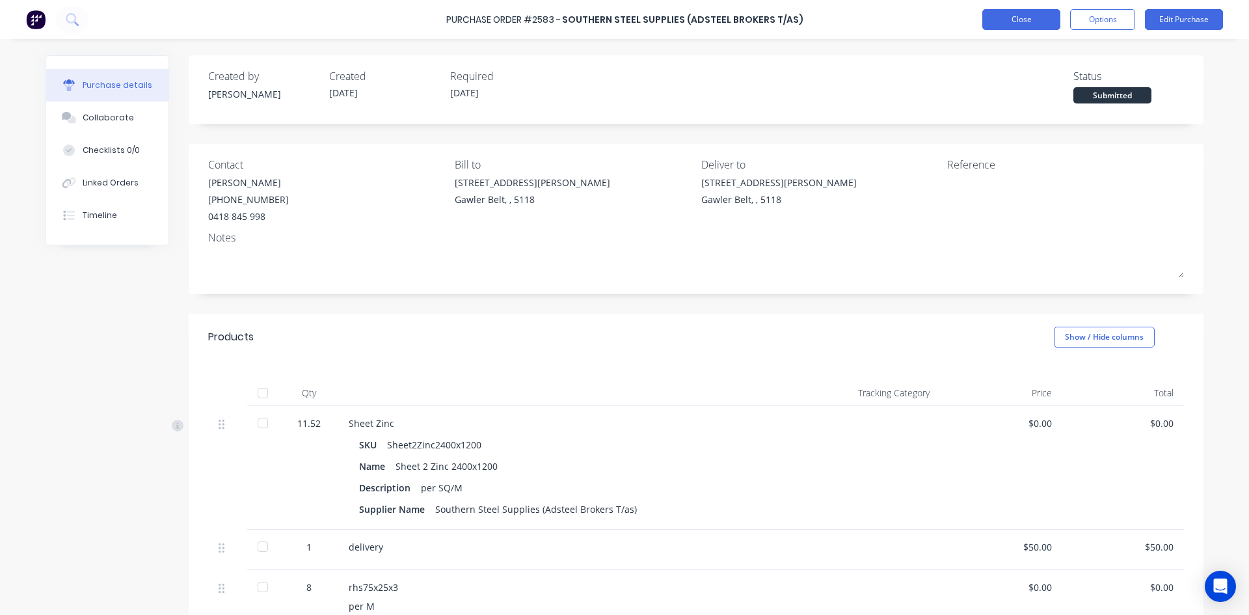
click at [1011, 19] on button "Close" at bounding box center [1021, 19] width 78 height 21
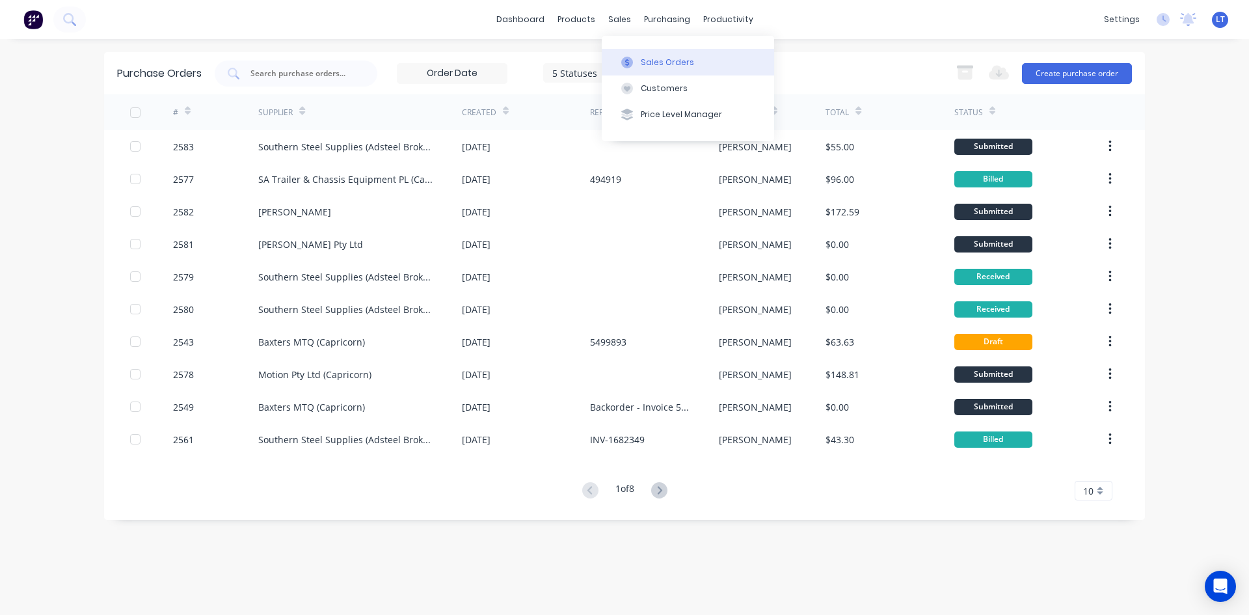
click at [655, 61] on div "Sales Orders" at bounding box center [667, 63] width 53 height 12
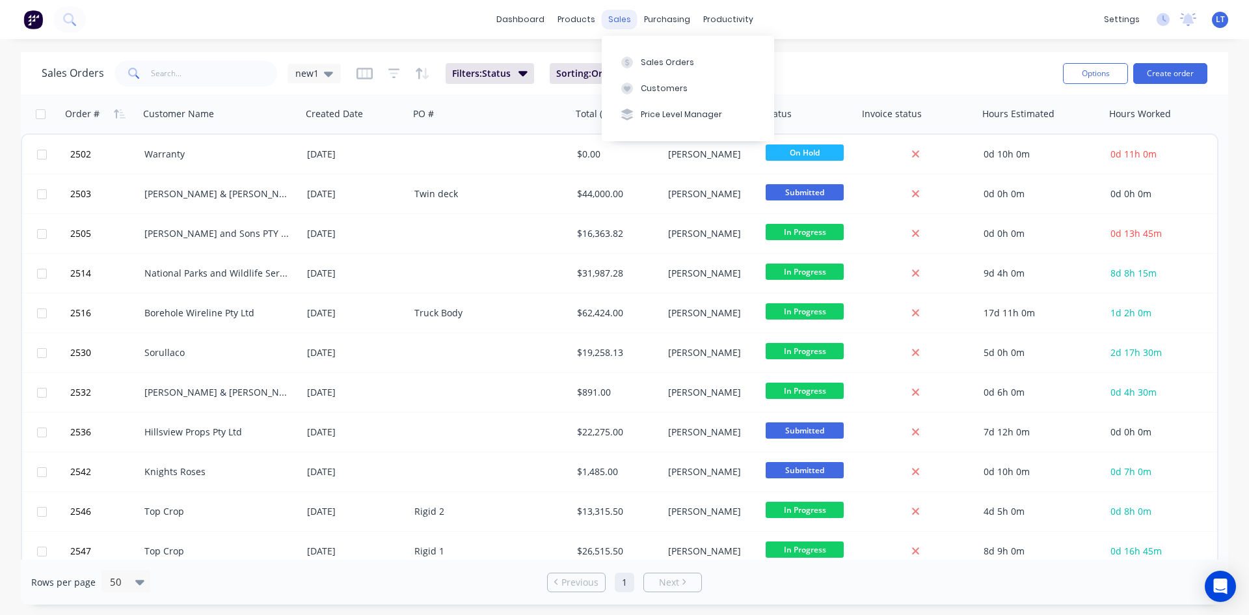
click at [622, 24] on div "sales" at bounding box center [620, 20] width 36 height 20
click at [645, 57] on div "Sales Orders" at bounding box center [667, 63] width 53 height 12
click at [648, 59] on div "Sales Orders" at bounding box center [667, 63] width 53 height 12
click at [326, 77] on icon at bounding box center [328, 73] width 9 height 14
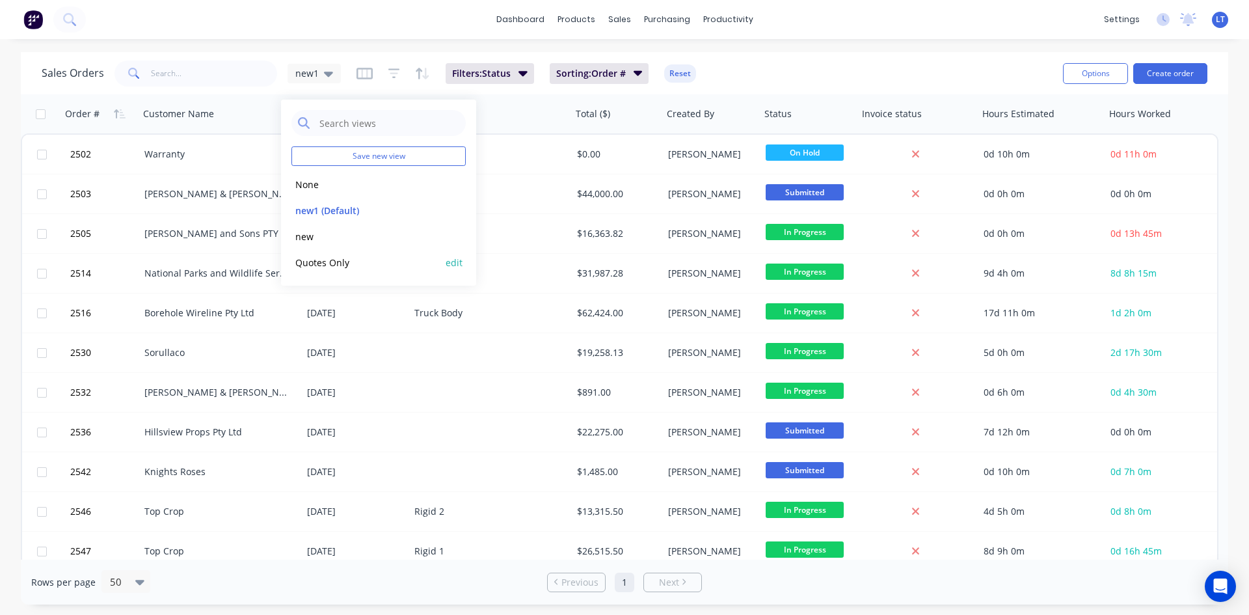
click at [318, 262] on button "Quotes Only" at bounding box center [365, 262] width 148 height 15
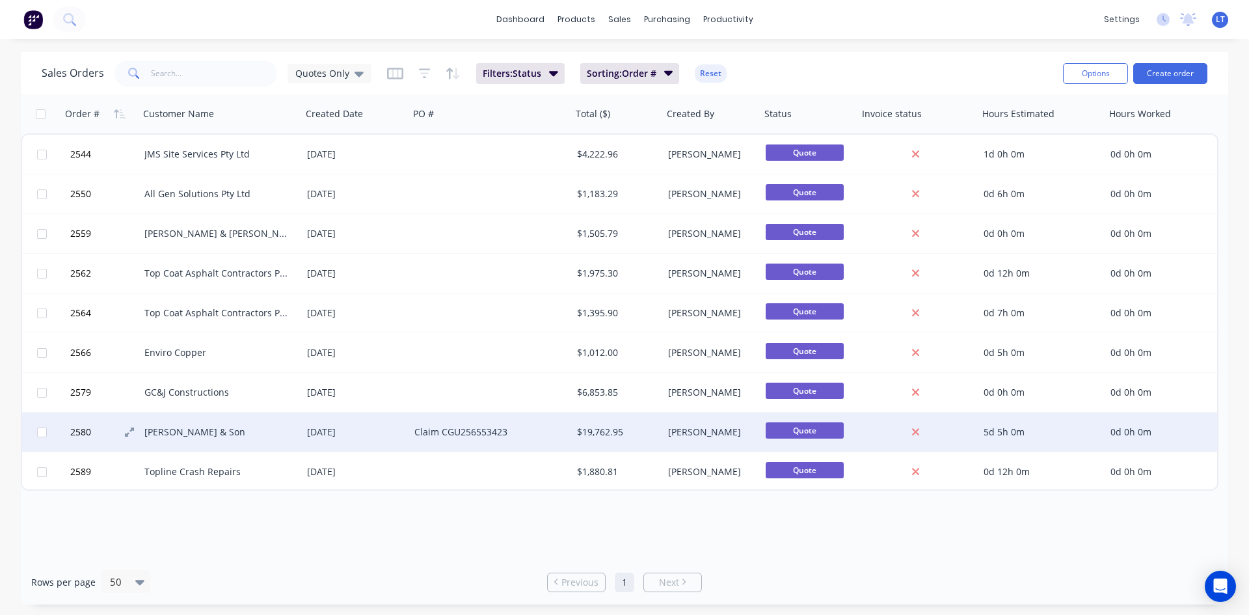
click at [73, 431] on span "2580" at bounding box center [80, 431] width 21 height 13
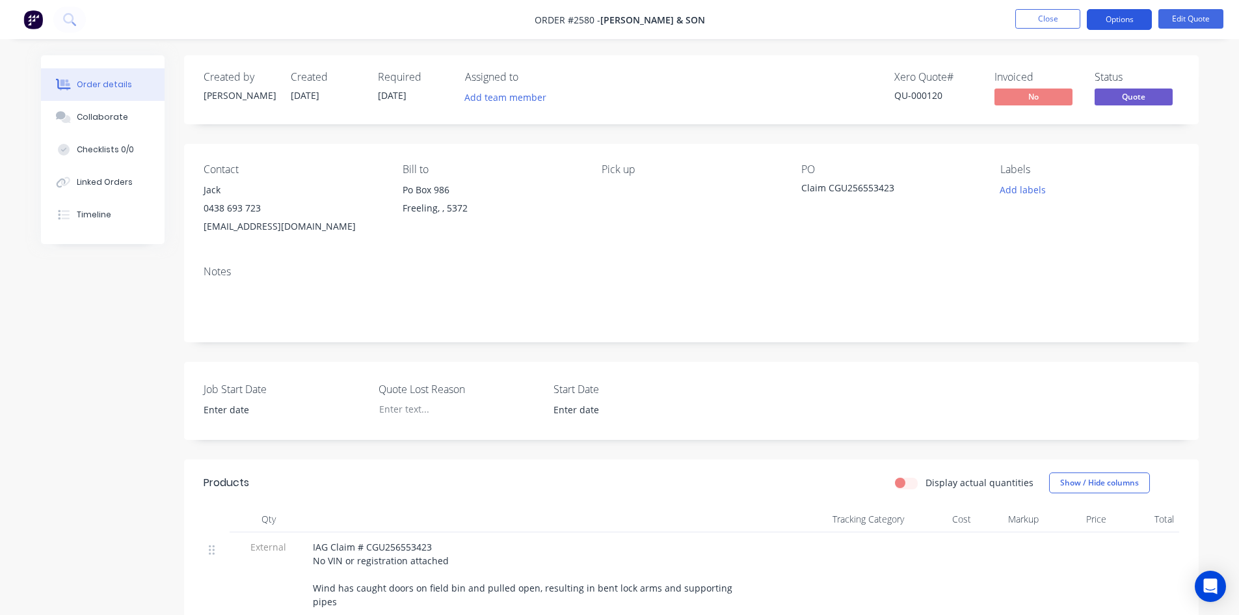
click at [1110, 20] on button "Options" at bounding box center [1119, 19] width 65 height 21
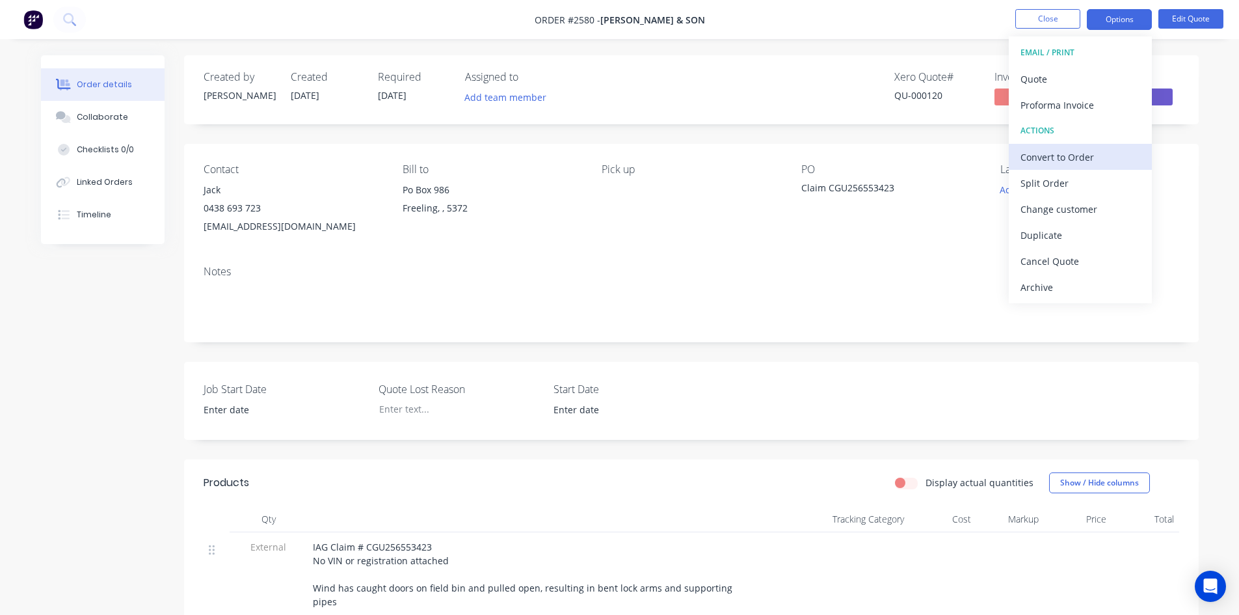
click at [1076, 159] on div "Convert to Order" at bounding box center [1081, 157] width 120 height 19
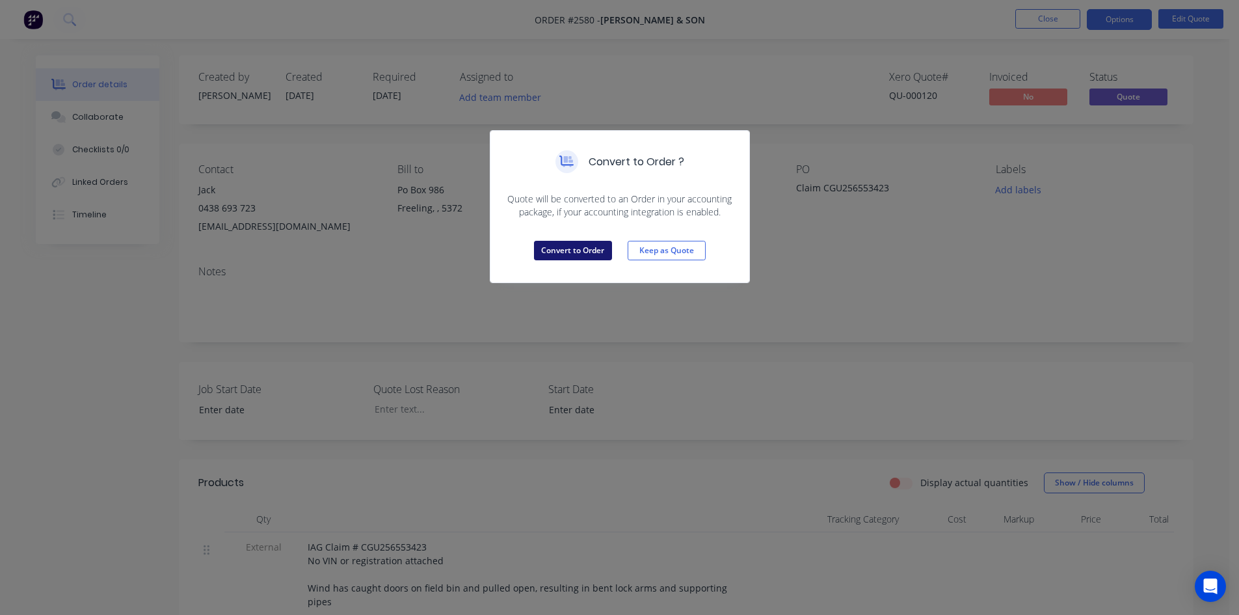
click at [592, 256] on button "Convert to Order" at bounding box center [573, 251] width 78 height 20
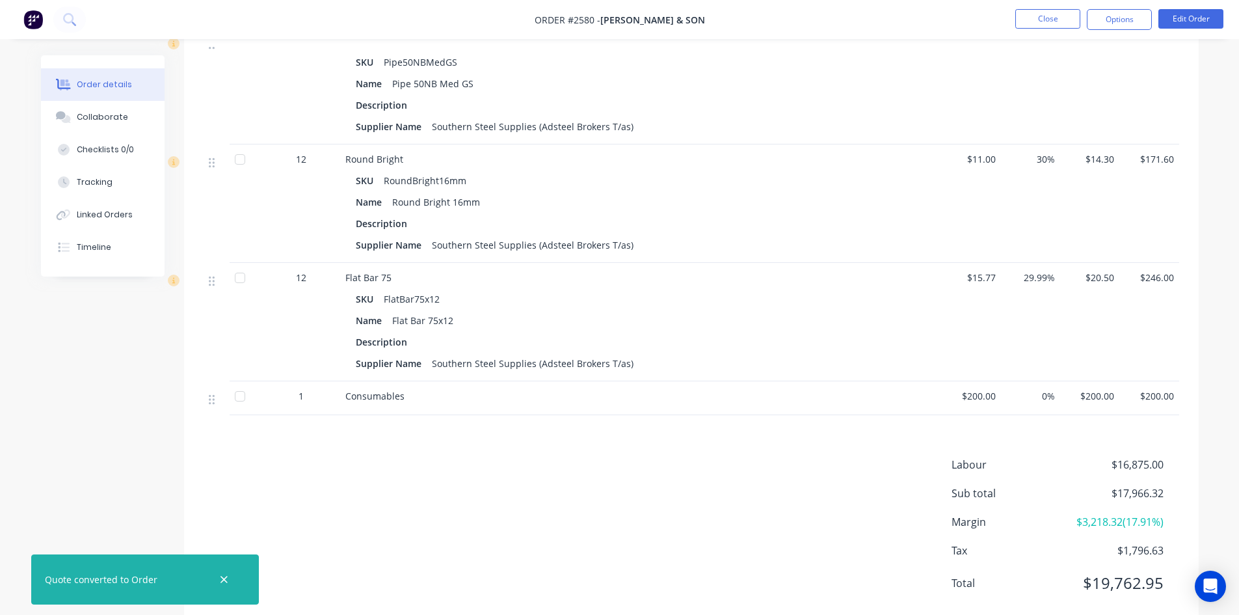
scroll to position [702, 0]
